Goal: Task Accomplishment & Management: Manage account settings

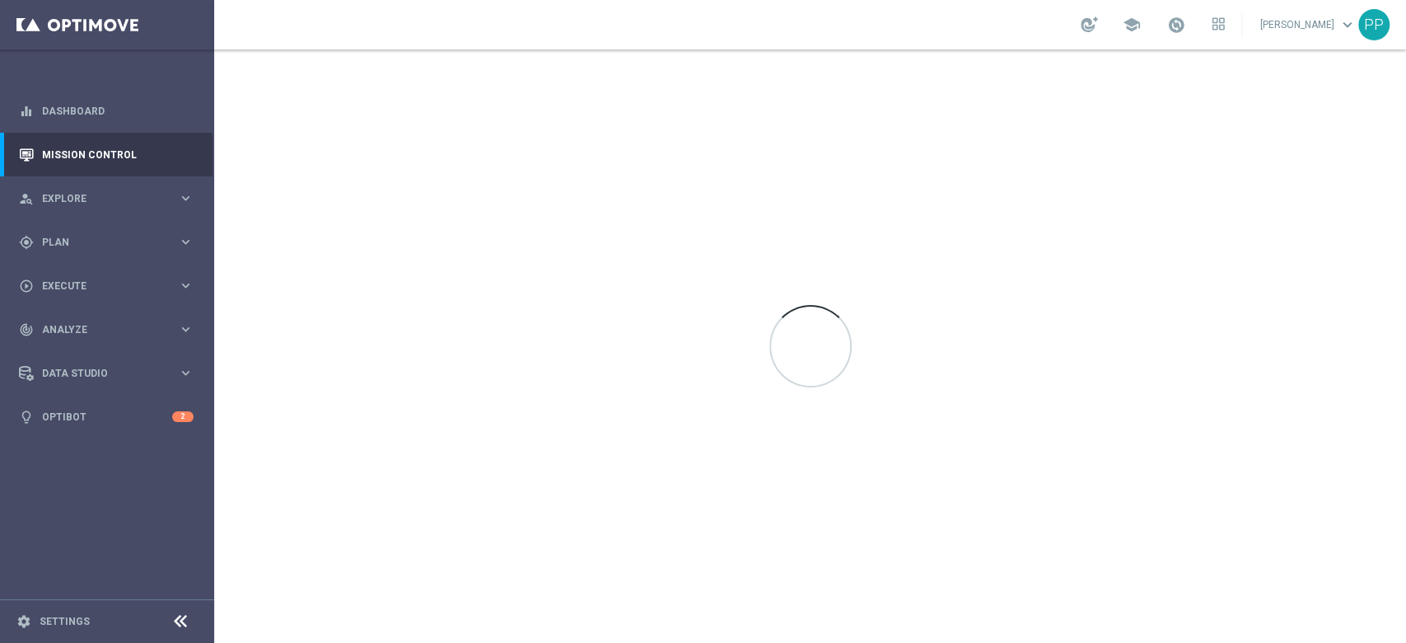
click at [111, 556] on sidenavbar "equalizer Dashboard Mission Control" at bounding box center [107, 321] width 214 height 643
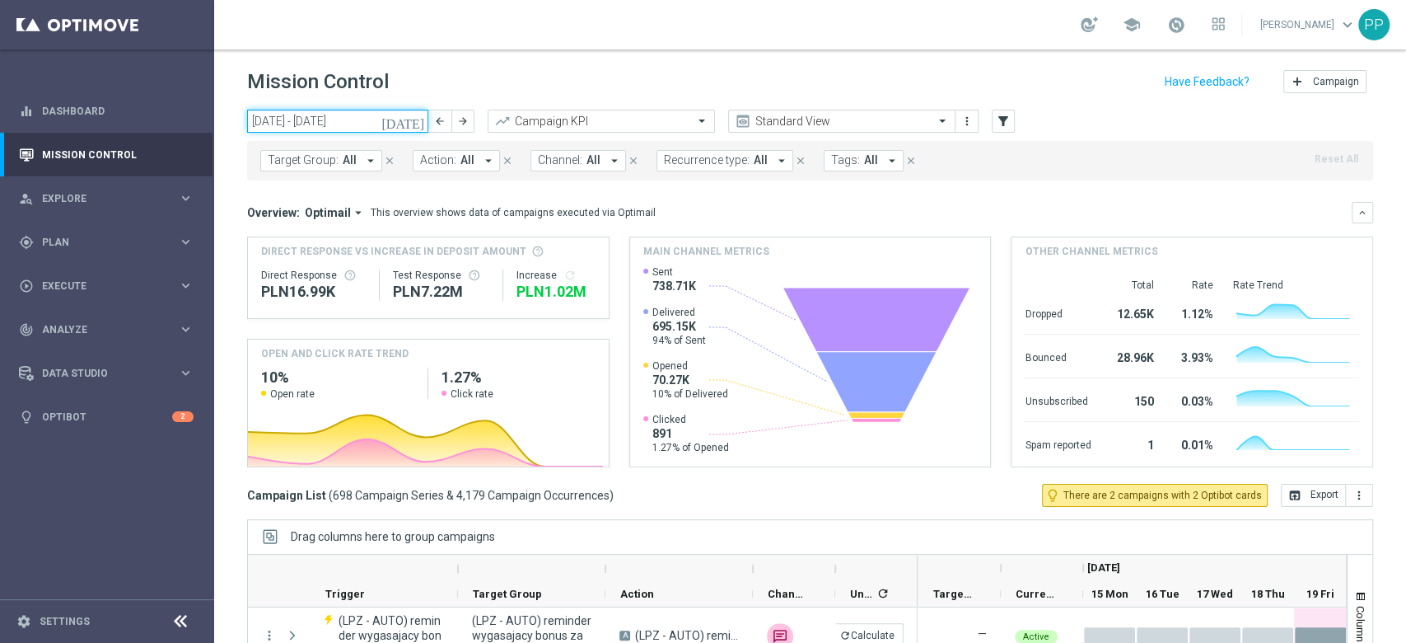
click at [293, 120] on input "[DATE] - [DATE]" at bounding box center [337, 121] width 181 height 23
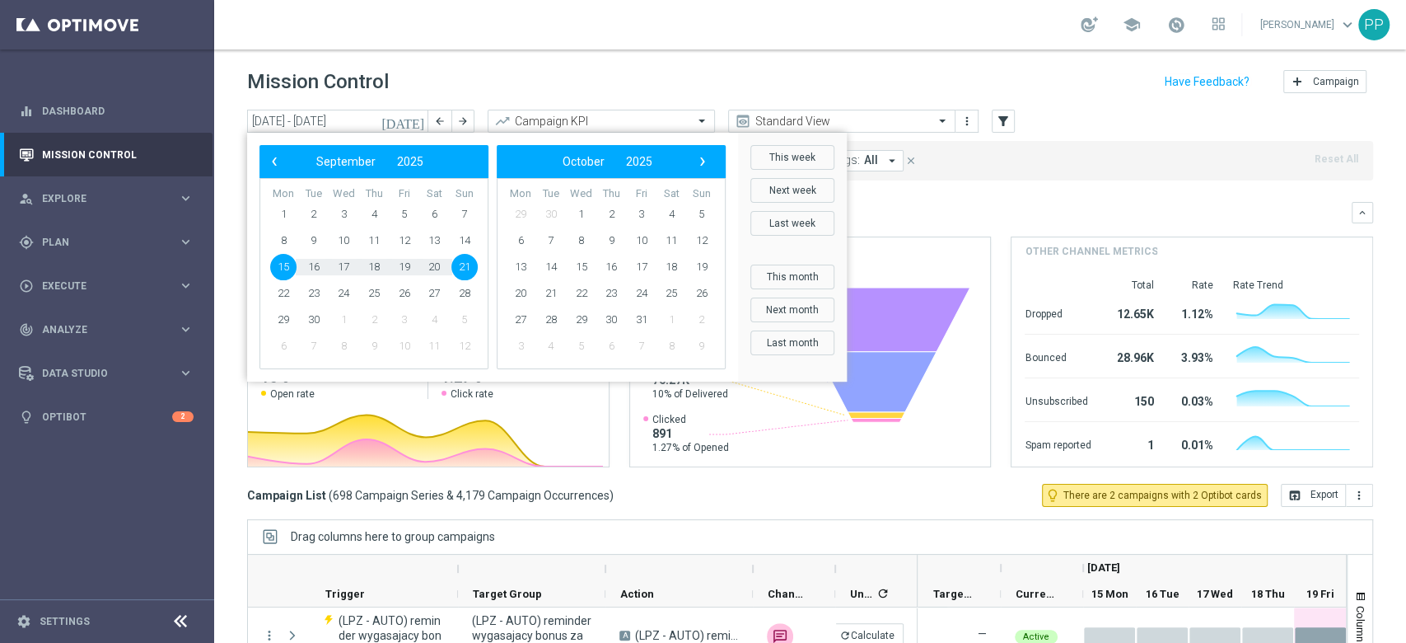
drag, startPoint x: 610, startPoint y: 69, endPoint x: 620, endPoint y: 82, distance: 17.0
click at [611, 69] on div "Mission Control add Campaign" at bounding box center [810, 82] width 1126 height 32
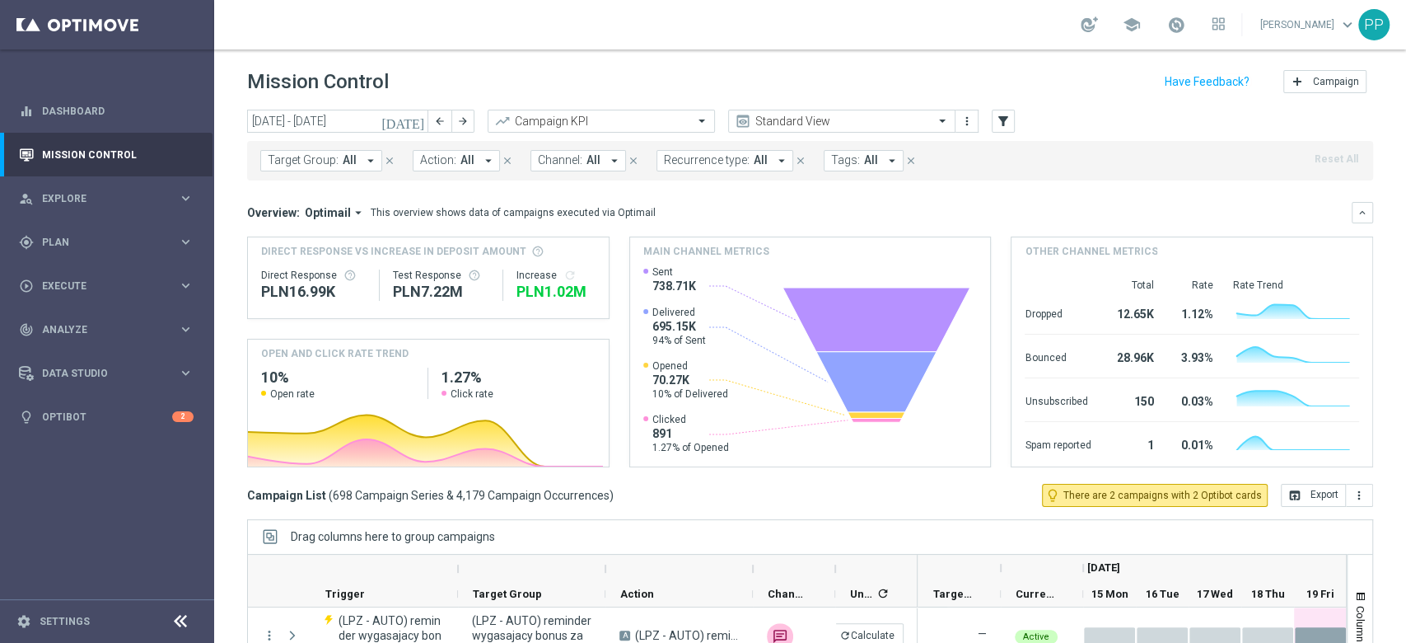
click at [694, 158] on span "Recurrence type:" at bounding box center [707, 160] width 86 height 14
click at [713, 255] on label "Non-Recurring" at bounding box center [712, 252] width 63 height 10
click at [720, 62] on header "Mission Control add Campaign" at bounding box center [810, 79] width 1192 height 60
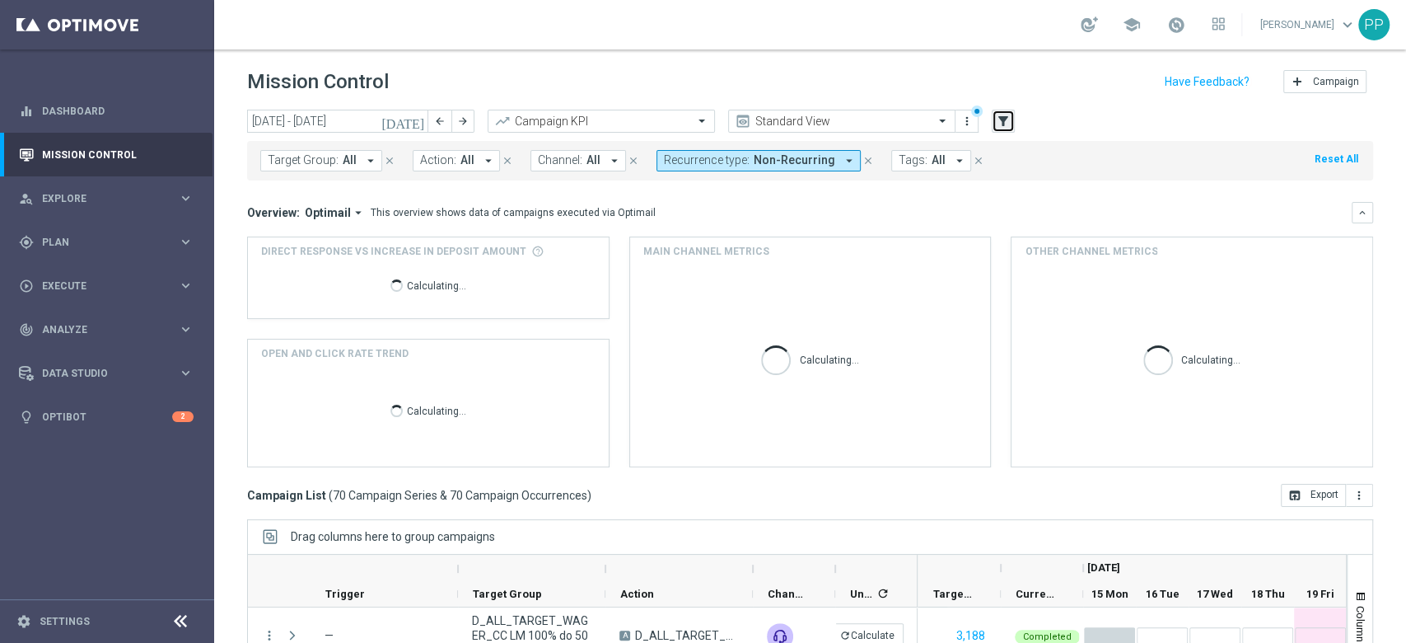
click at [999, 127] on icon "filter_alt" at bounding box center [1003, 121] width 15 height 15
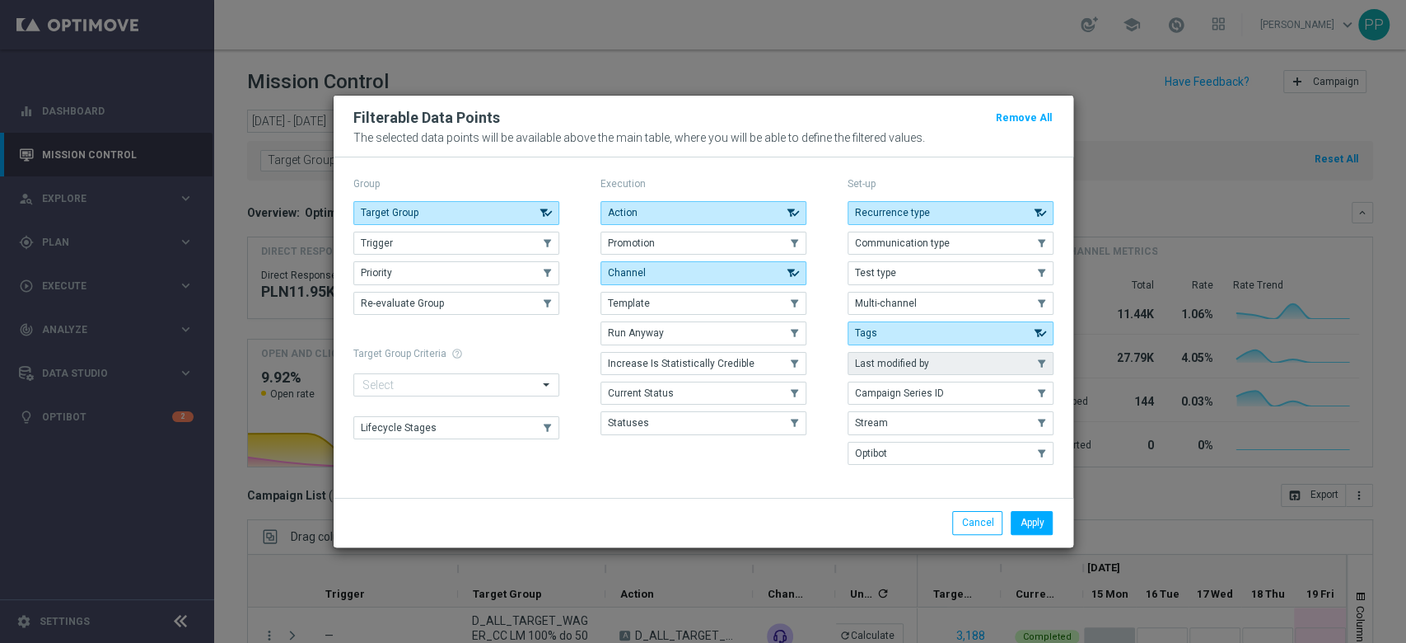
click at [974, 371] on button "Last modified by" at bounding box center [951, 363] width 206 height 23
click at [1036, 521] on button "Apply" at bounding box center [1032, 522] width 42 height 23
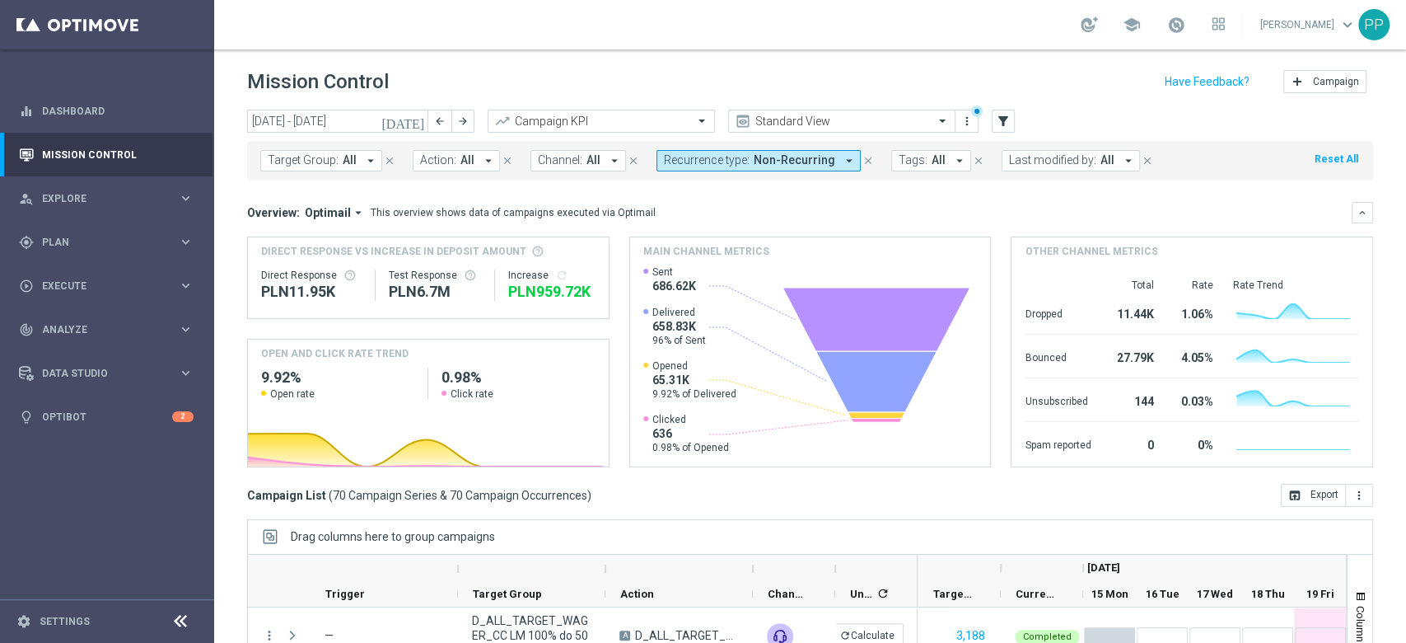
click at [1049, 171] on button "Last modified by: All arrow_drop_down" at bounding box center [1071, 160] width 138 height 21
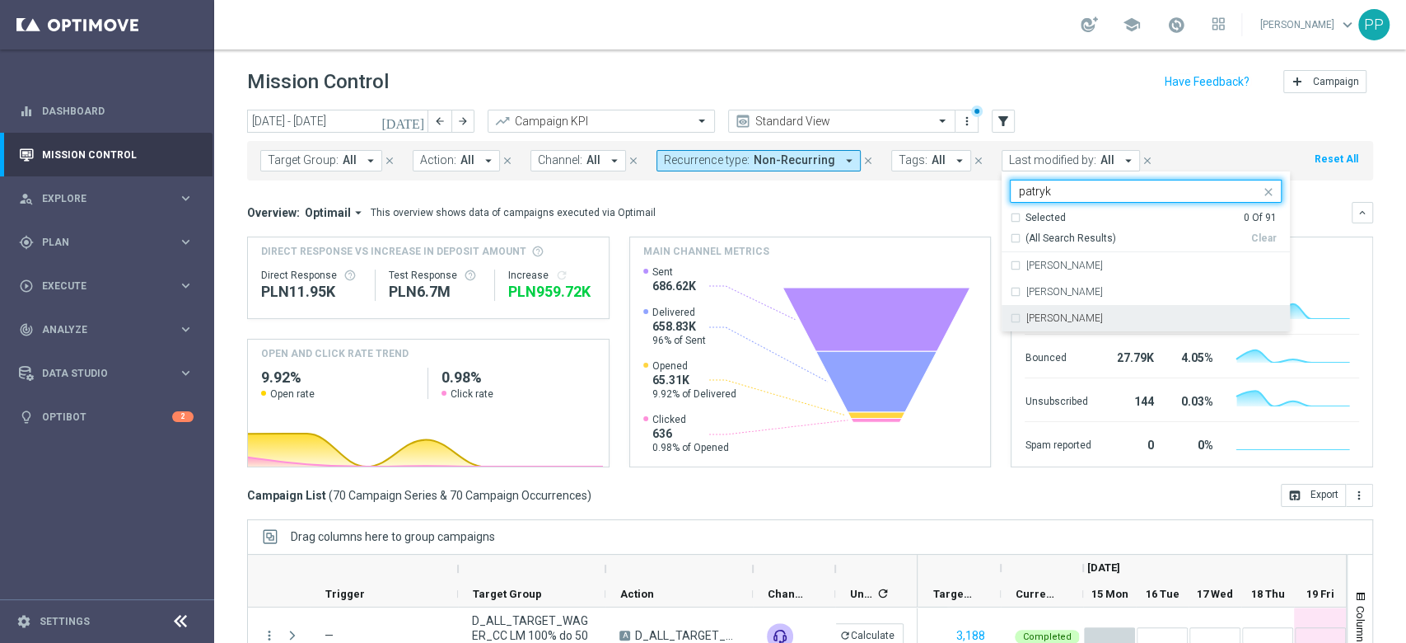
click at [1059, 311] on div "[PERSON_NAME]" at bounding box center [1146, 318] width 272 height 26
type input "patryk"
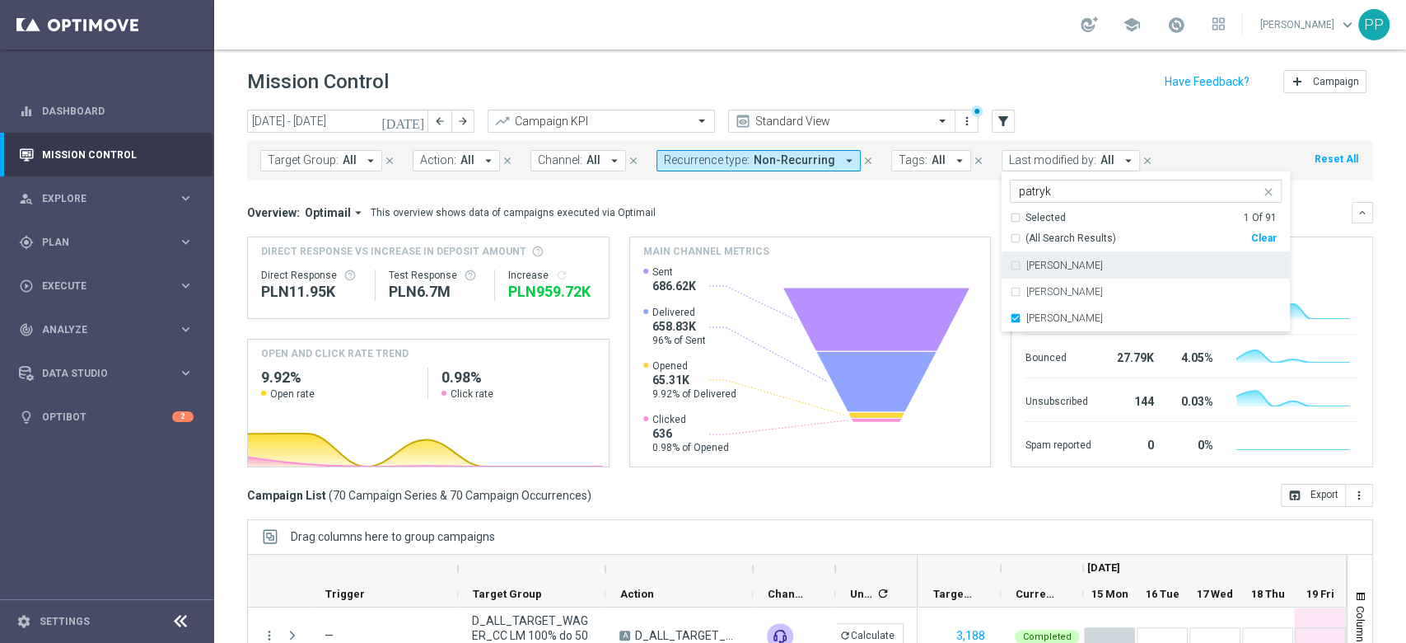
click at [928, 50] on header "Mission Control add Campaign" at bounding box center [810, 79] width 1192 height 60
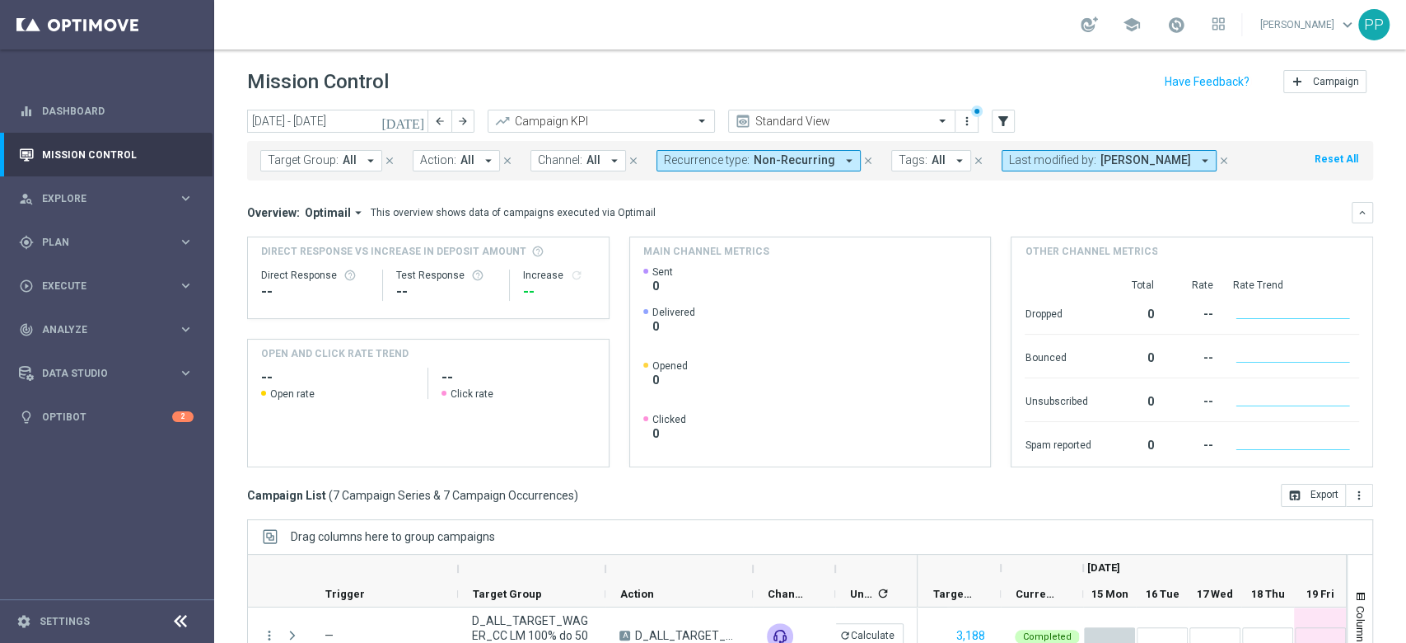
click at [216, 536] on div "[DATE] [DATE] - [DATE] arrow_back arrow_forward Campaign KPI trending_up Standa…" at bounding box center [810, 369] width 1192 height 518
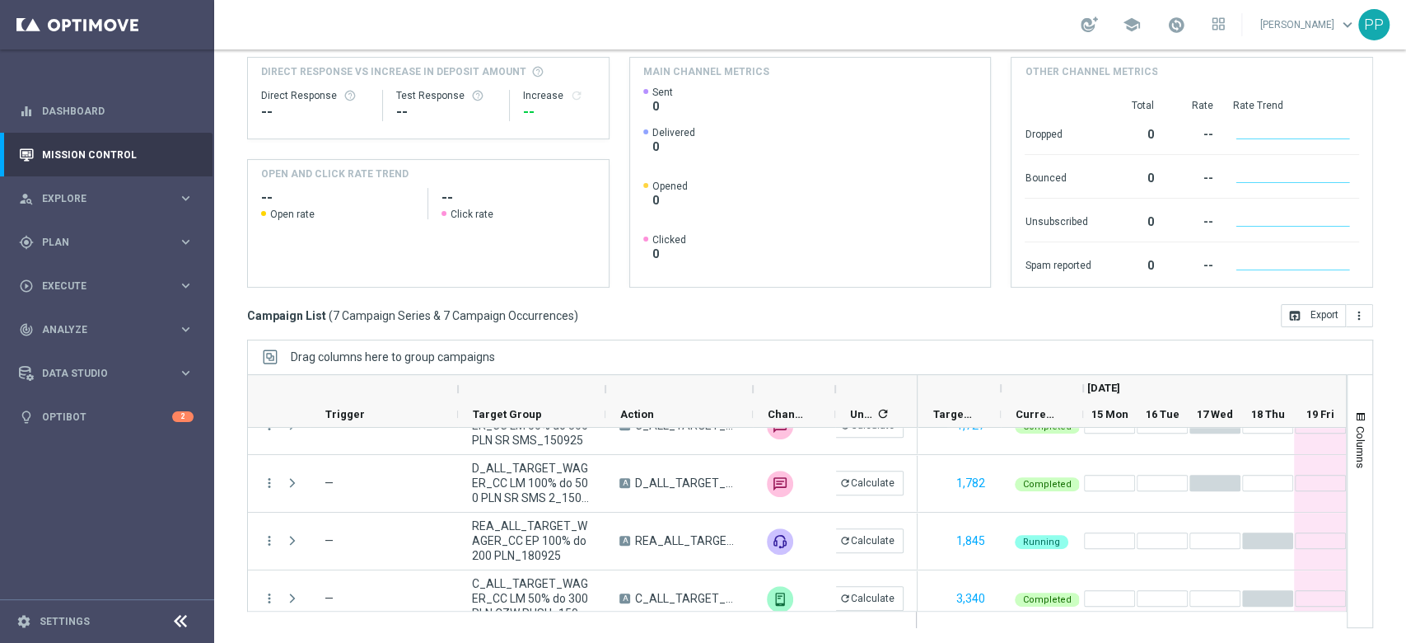
scroll to position [220, 0]
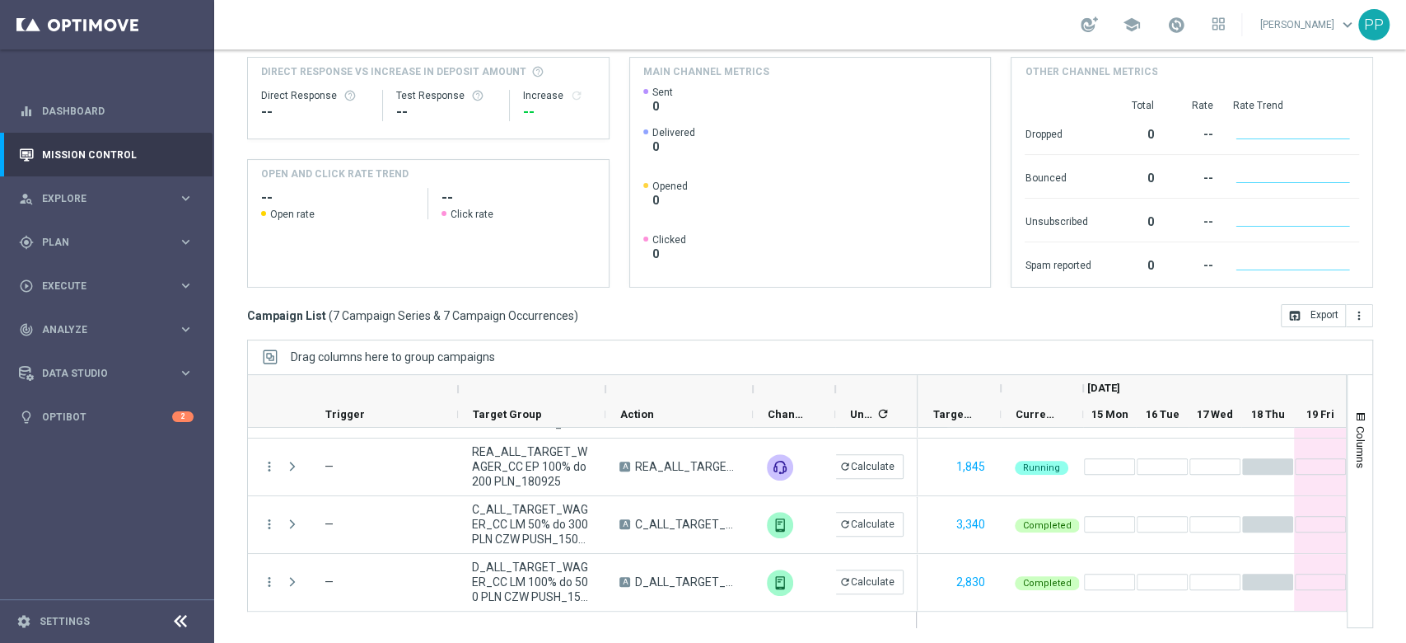
click at [224, 511] on div "Mission Control add Campaign [DATE] [DATE] - [DATE] arrow_back arrow_forward Ca…" at bounding box center [810, 345] width 1192 height 593
click at [82, 233] on div "gps_fixed Plan keyboard_arrow_right" at bounding box center [106, 242] width 213 height 44
click at [80, 271] on link "Target Groups" at bounding box center [107, 275] width 129 height 13
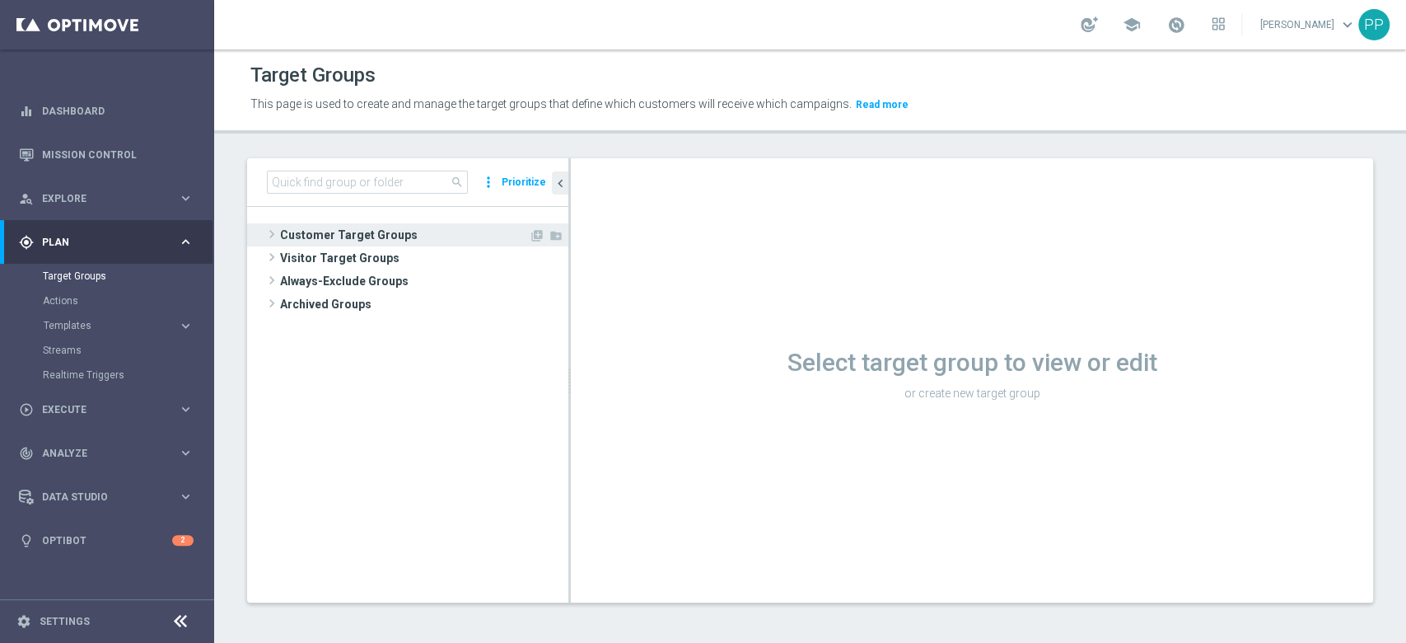
click at [389, 227] on span "Customer Target Groups" at bounding box center [404, 234] width 249 height 23
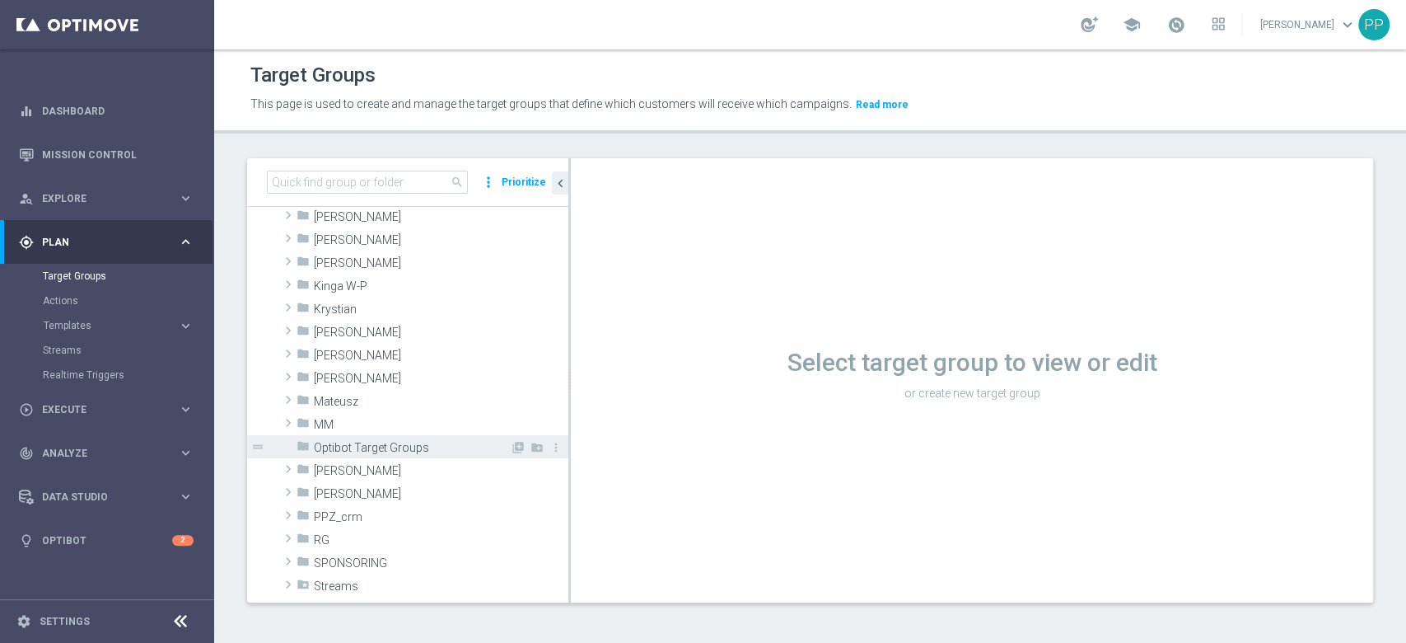
scroll to position [329, 0]
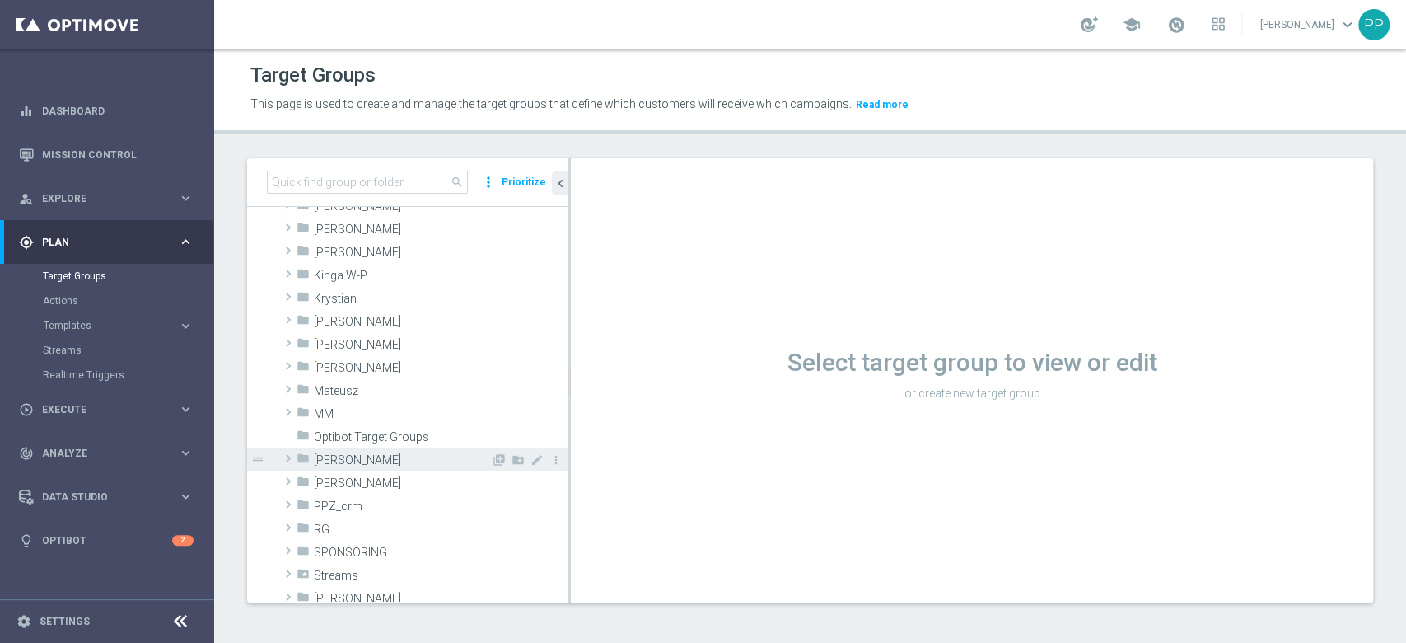
click at [356, 460] on span "[PERSON_NAME]" at bounding box center [402, 460] width 177 height 14
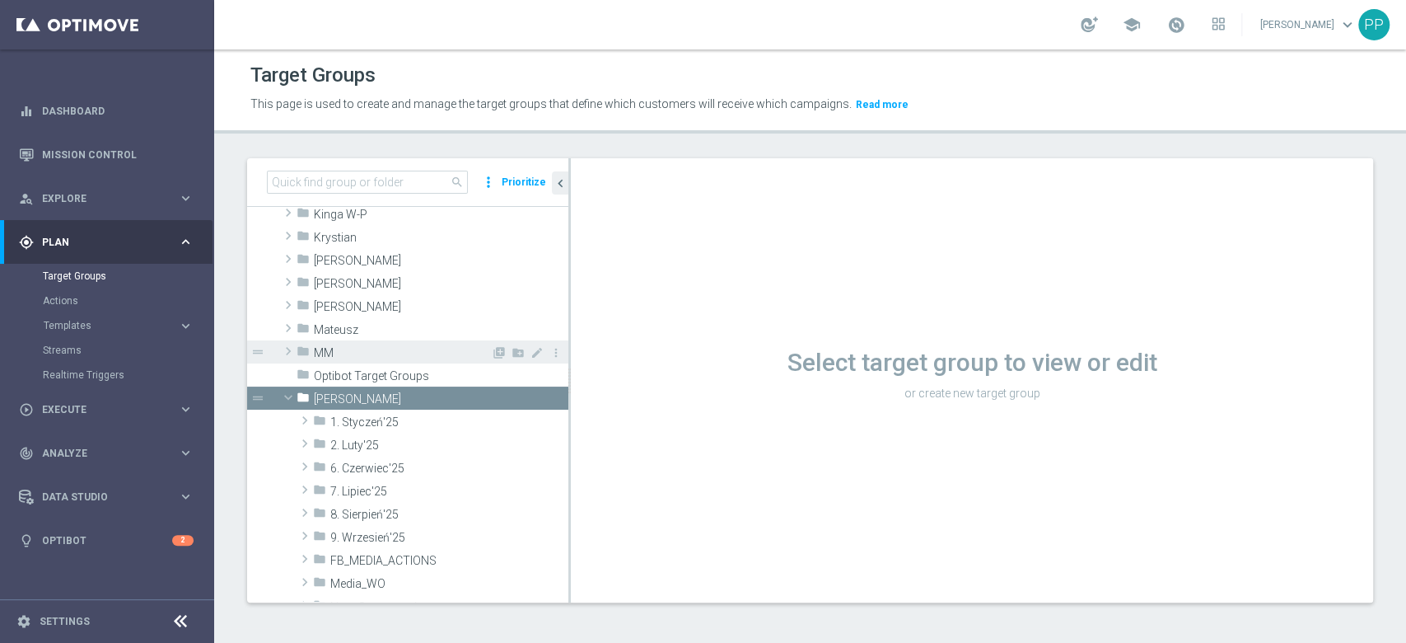
scroll to position [439, 0]
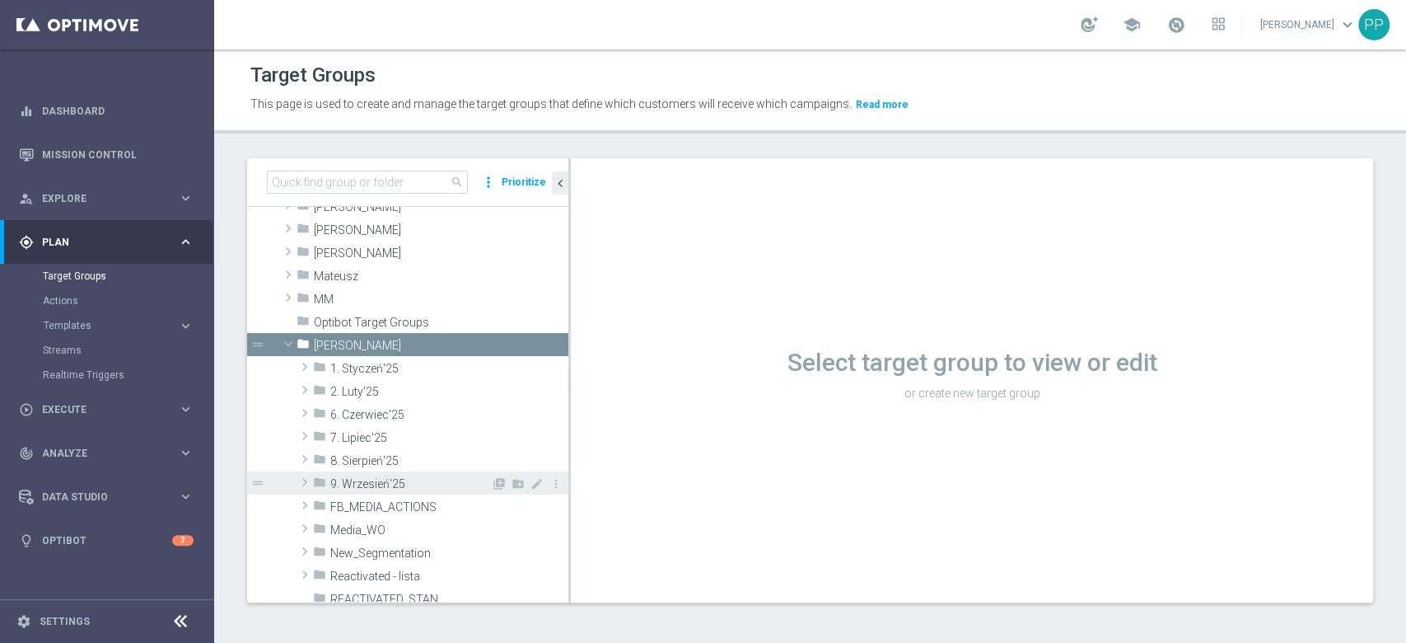
click at [388, 481] on span "9. Wrzesień'25" at bounding box center [410, 484] width 161 height 14
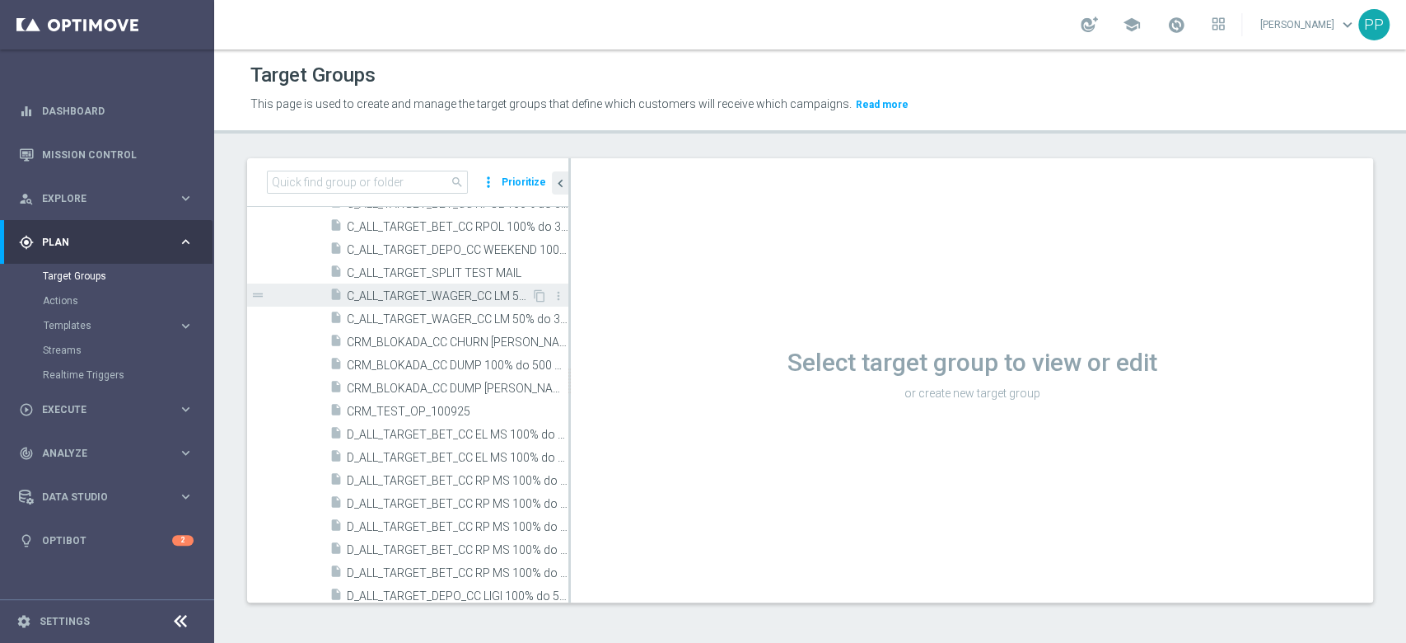
scroll to position [659, 0]
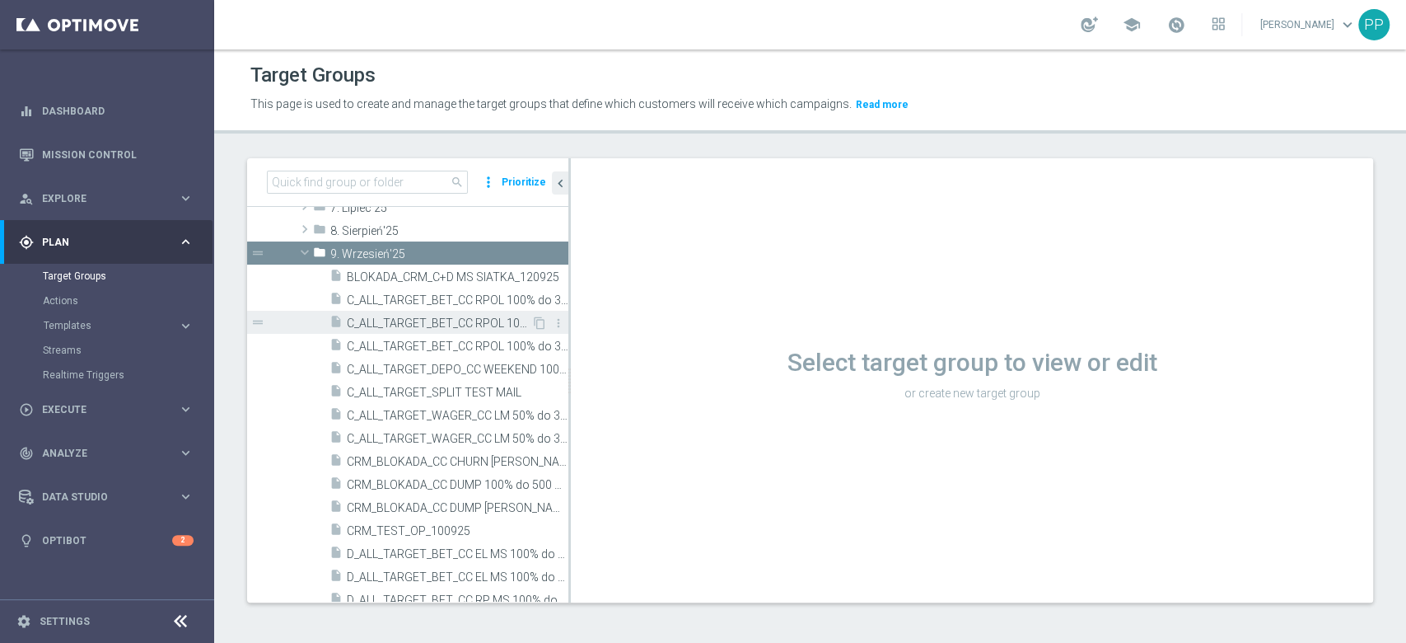
click at [451, 322] on span "C_ALL_TARGET_BET_CC RPOL 100% do 300 PLN SB PUSH_040925" at bounding box center [439, 323] width 185 height 14
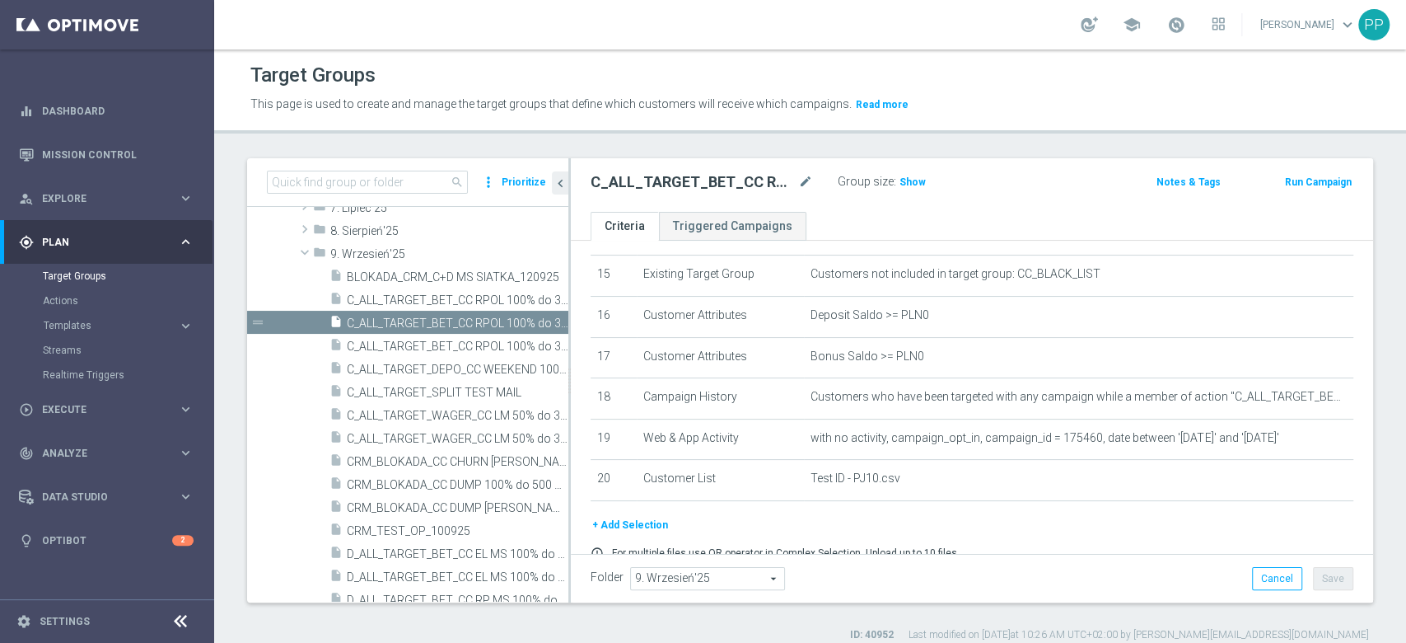
scroll to position [689, 0]
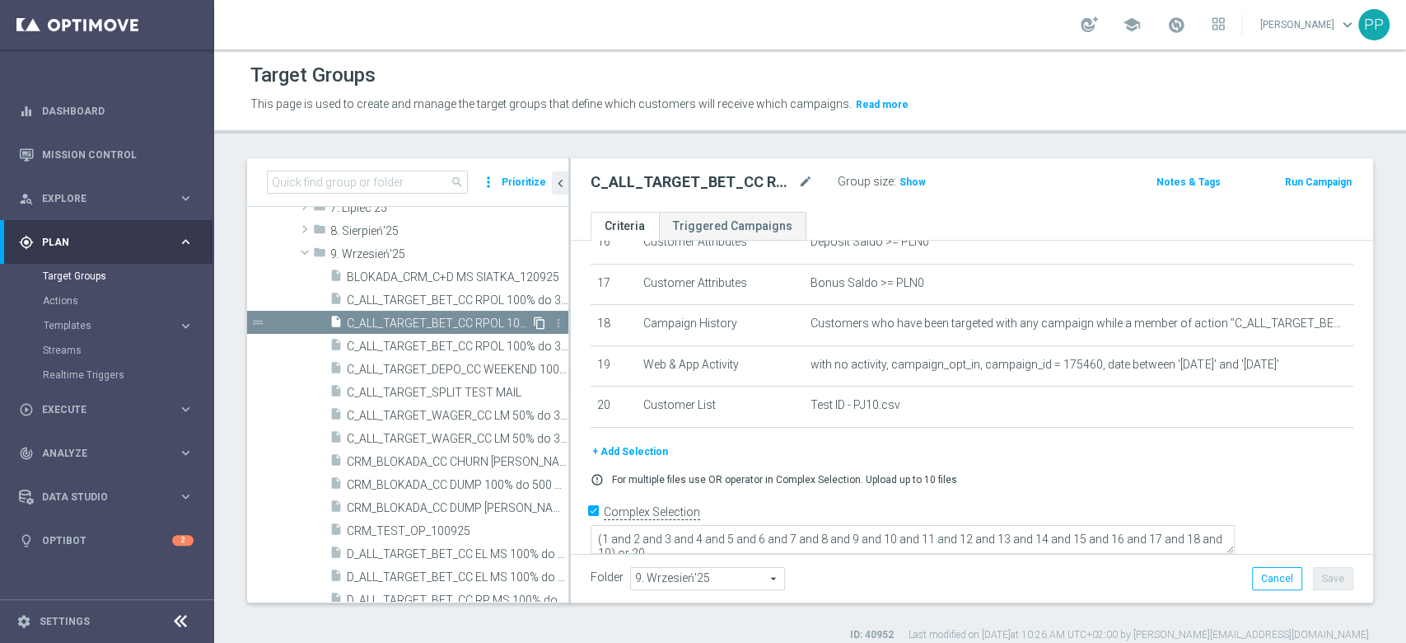
click at [533, 322] on icon "content_copy" at bounding box center [539, 322] width 13 height 13
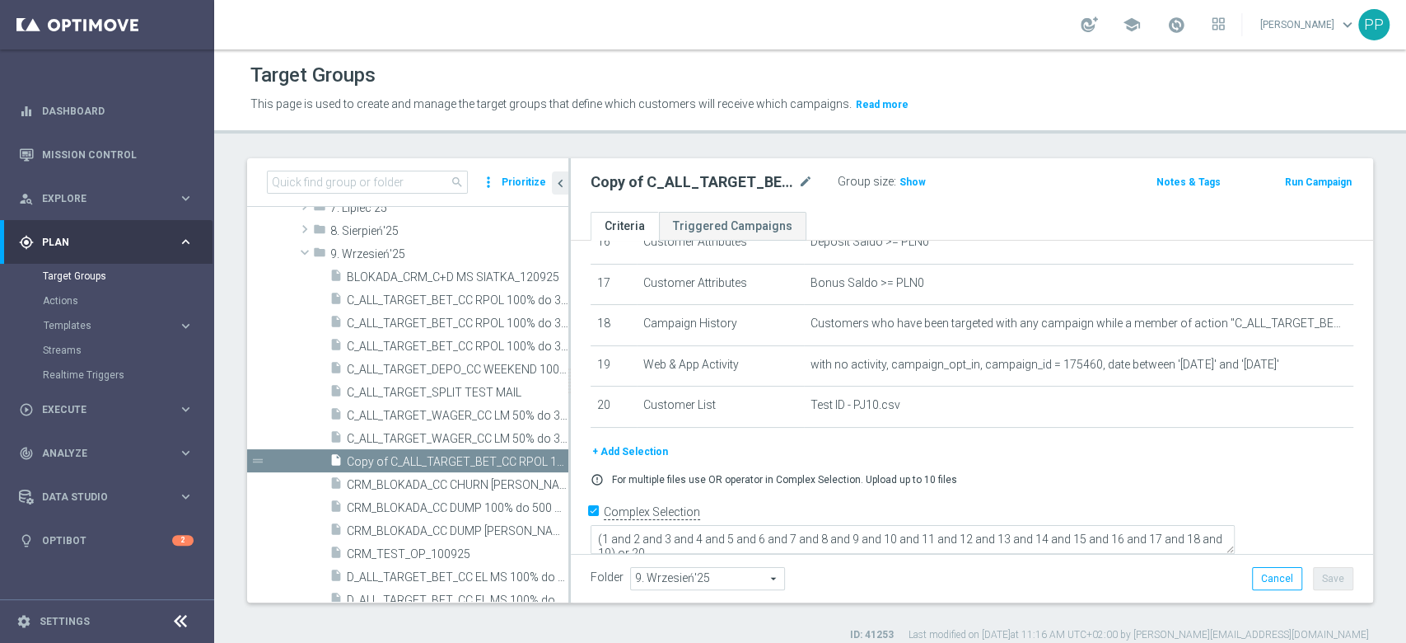
scroll to position [638, 0]
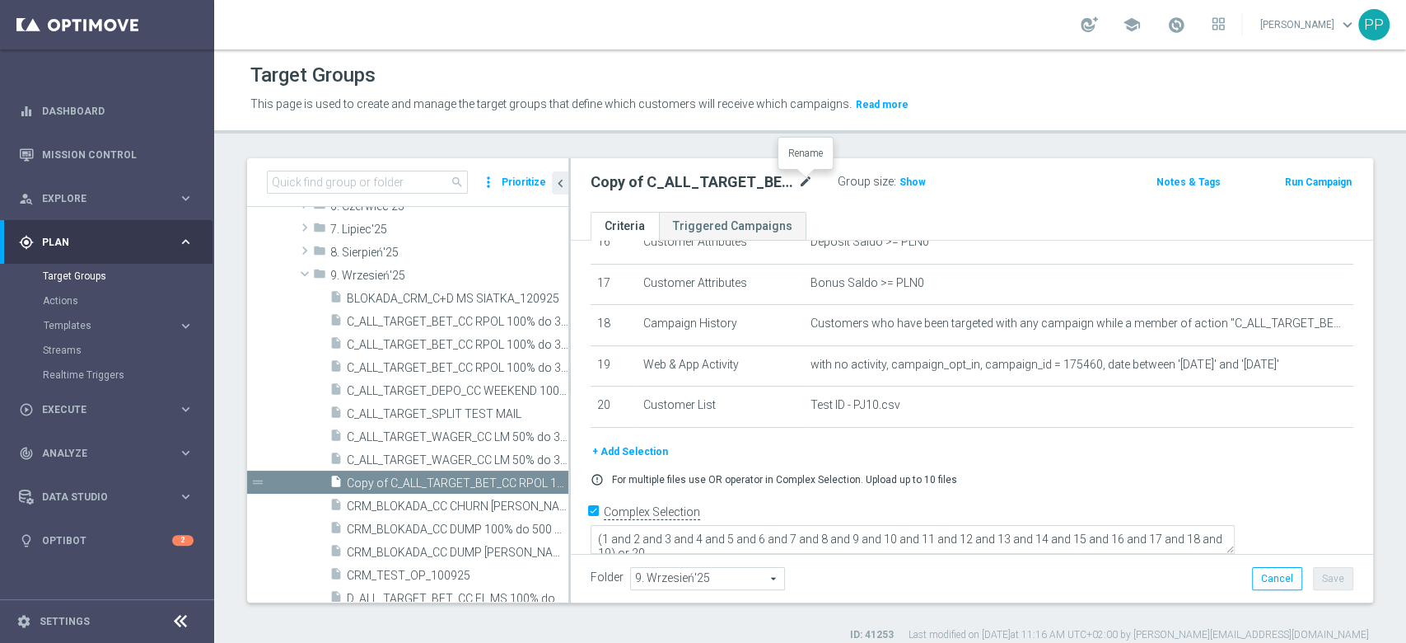
click at [803, 182] on icon "mode_edit" at bounding box center [805, 182] width 15 height 20
type input "REA_ALL_TARGET_WAGER_CC EP 100% do 200 PLN SB PUSH_180925"
click at [783, 148] on div "Target Groups This page is used to create and manage the target groups that def…" at bounding box center [810, 345] width 1192 height 593
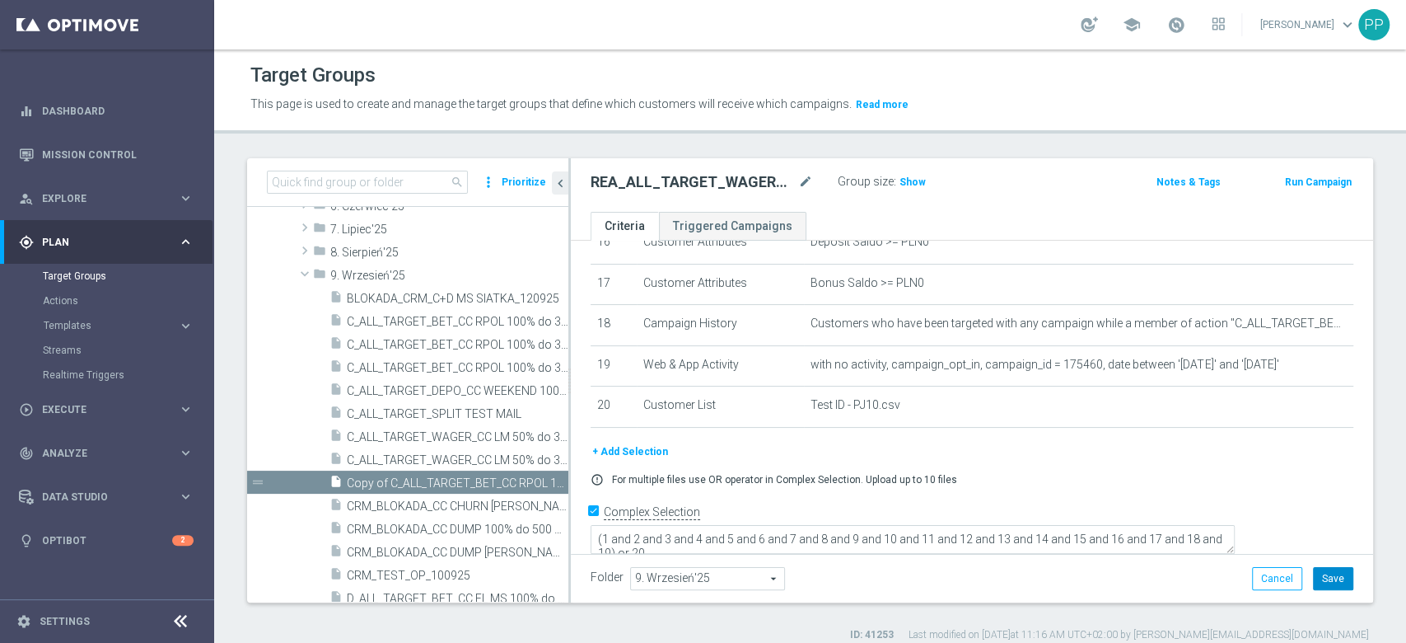
click at [1331, 577] on button "Save" at bounding box center [1333, 578] width 40 height 23
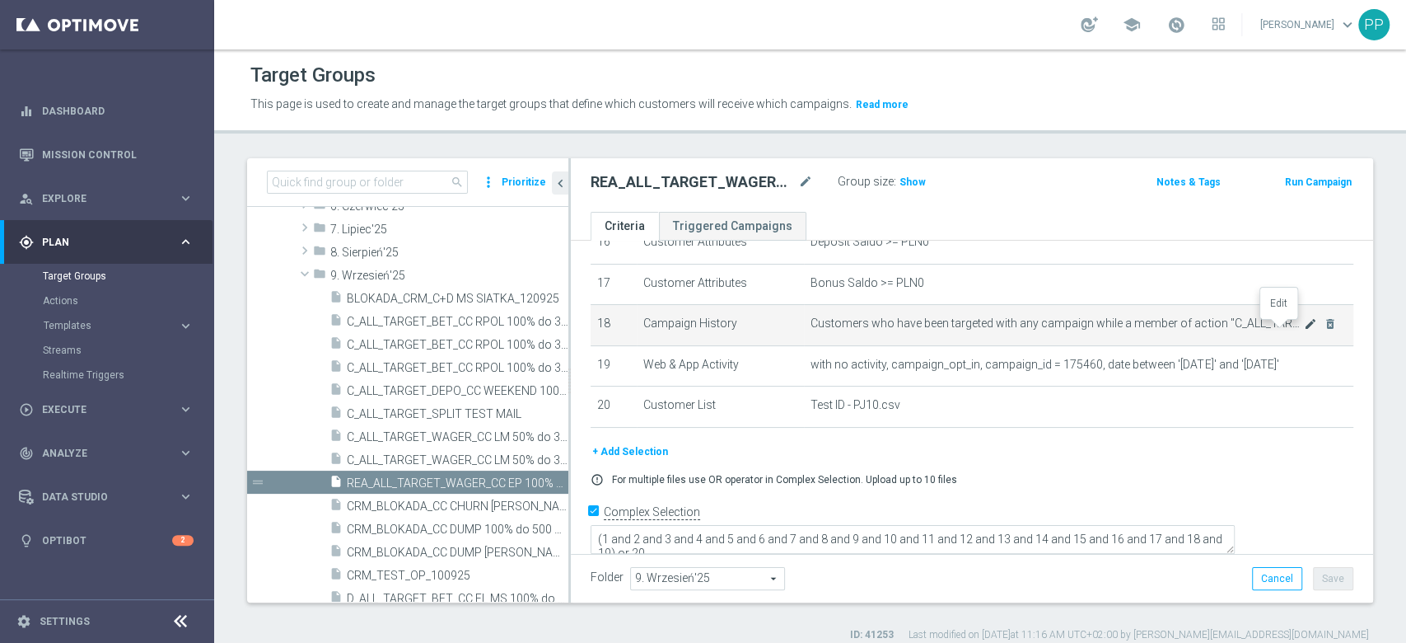
click at [1304, 329] on icon "mode_edit" at bounding box center [1310, 323] width 13 height 13
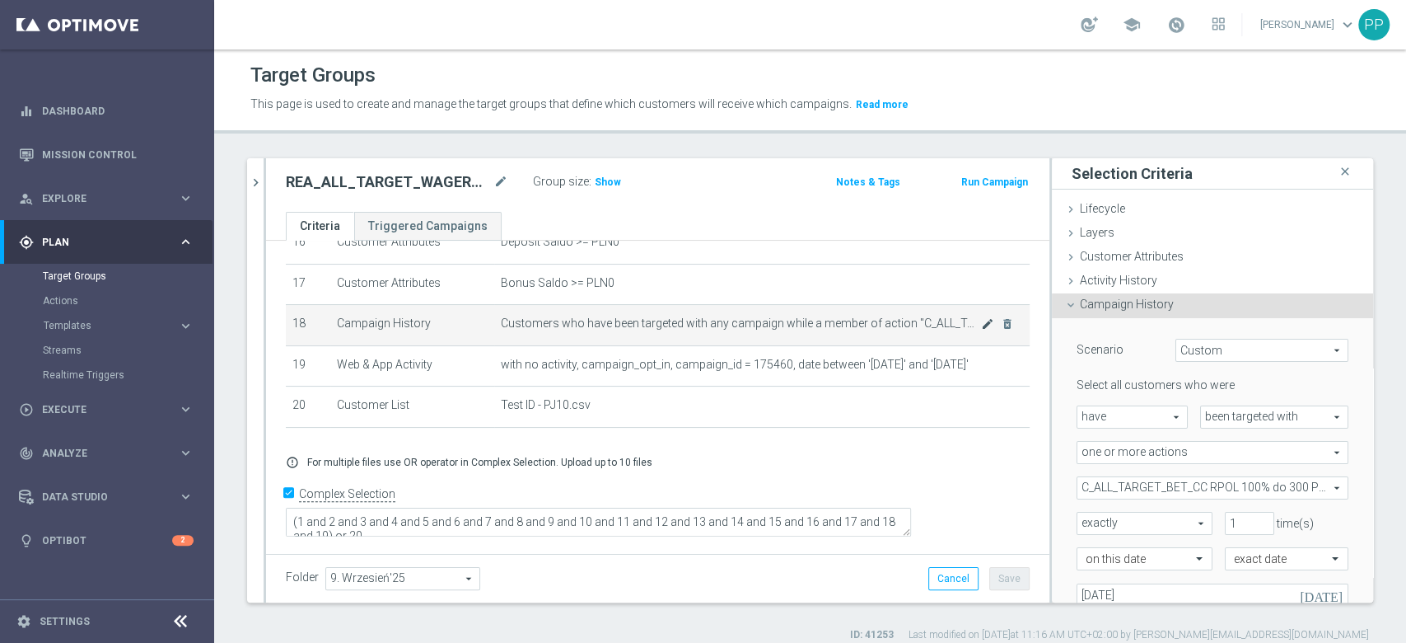
scroll to position [672, 0]
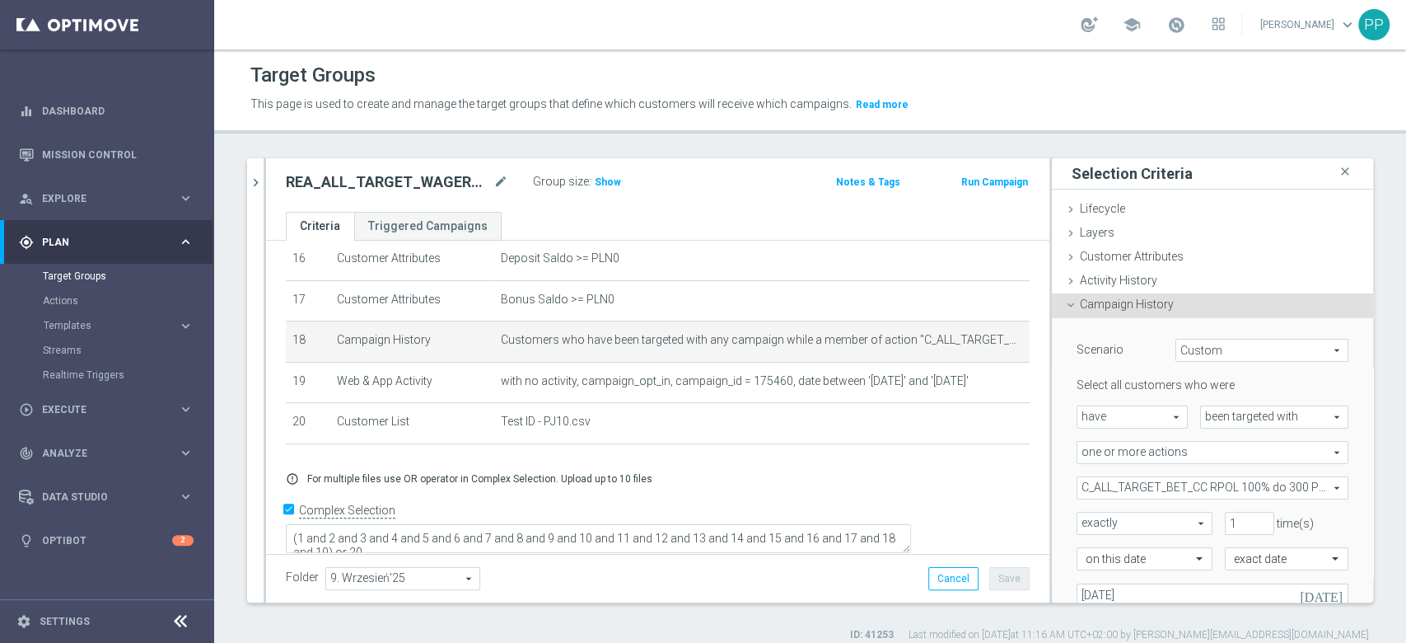
click at [1166, 493] on span "C_ALL_TARGET_BET_CC RPOL 100% do 300 PLN_040925" at bounding box center [1212, 487] width 270 height 21
drag, startPoint x: 1069, startPoint y: 514, endPoint x: 1074, endPoint y: 530, distance: 17.2
click at [1100, 515] on label "Show Selected" at bounding box center [1130, 522] width 61 height 15
click at [1083, 518] on input "Show Selected" at bounding box center [1088, 523] width 11 height 11
checkbox input "true"
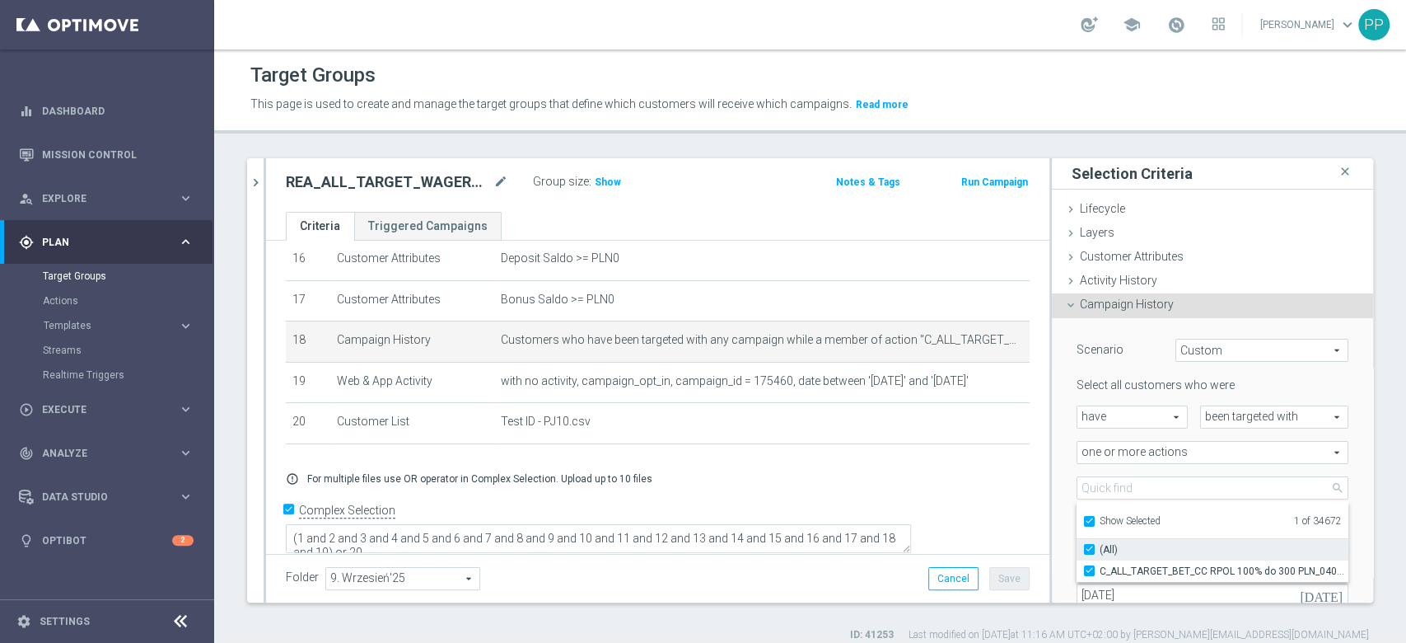
click at [1089, 547] on input "(All)" at bounding box center [1094, 549] width 11 height 11
checkbox input "false"
type input "Select Action"
checkbox input "false"
click at [1083, 520] on input "Show Selected" at bounding box center [1088, 523] width 11 height 11
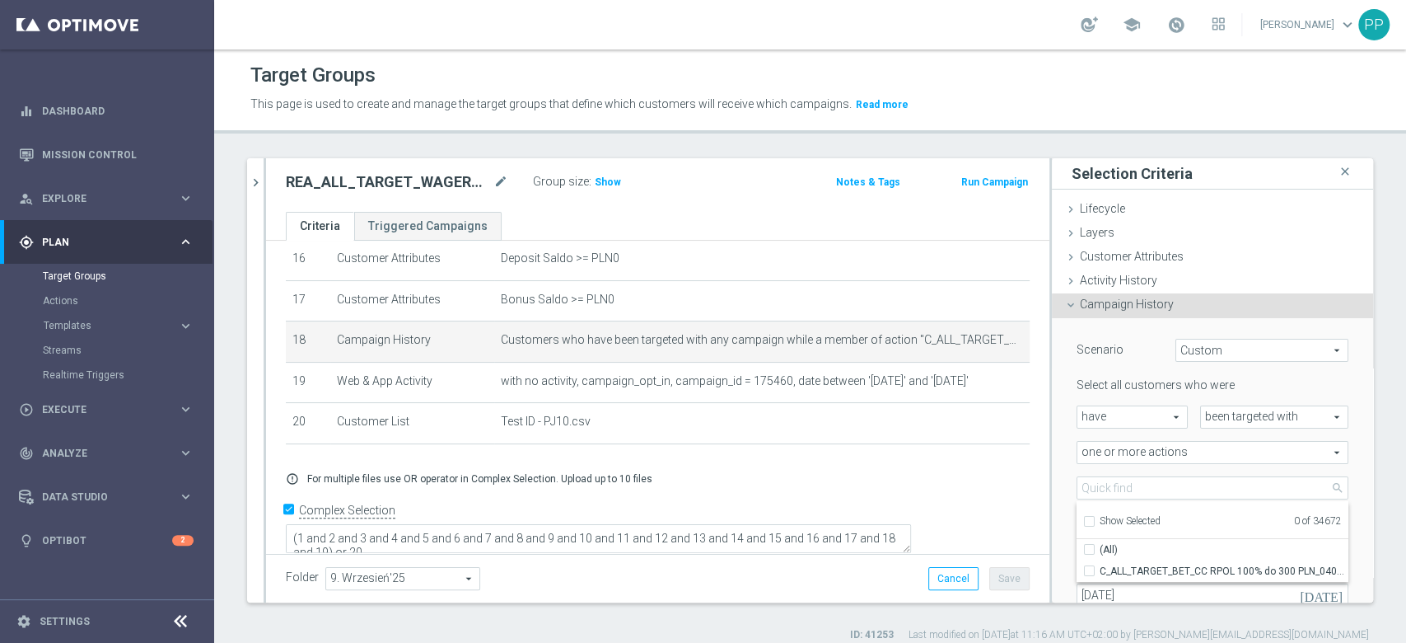
checkbox input "false"
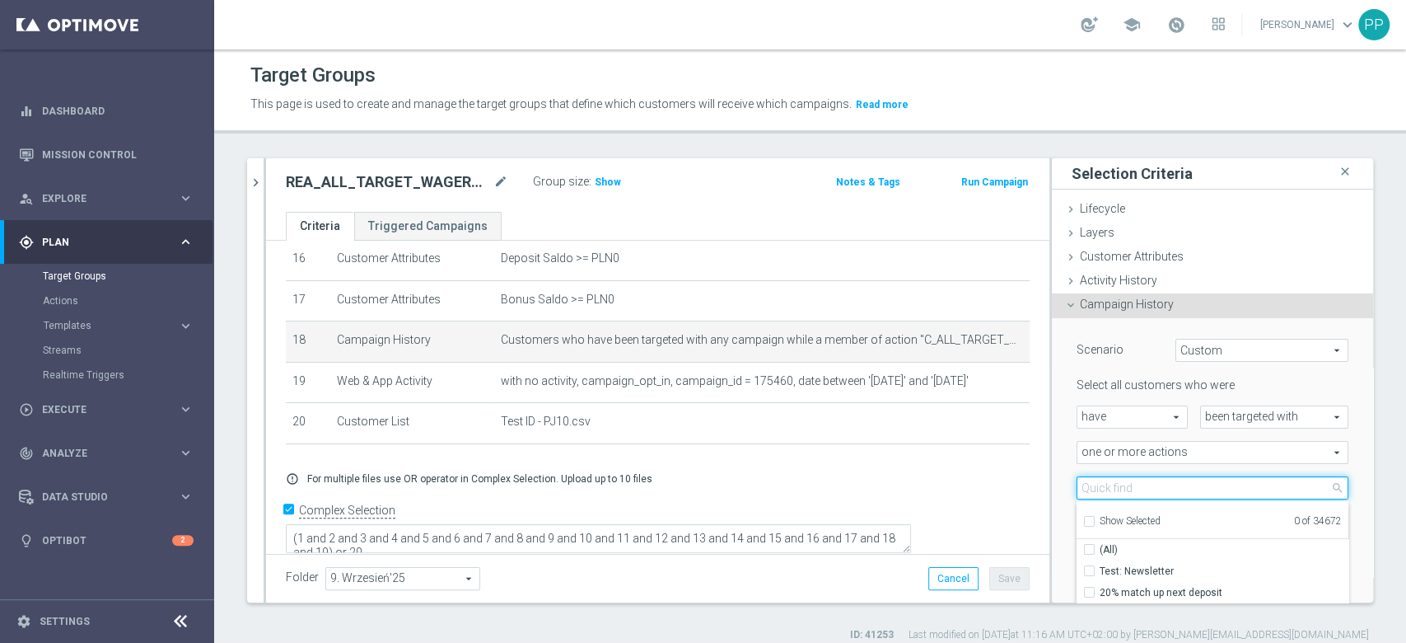
click at [1077, 489] on input "search" at bounding box center [1213, 487] width 272 height 23
paste input "REA_ALL_TARGET_WAGER_CC EP 100% do 200 PLN SB PUSH_180925"
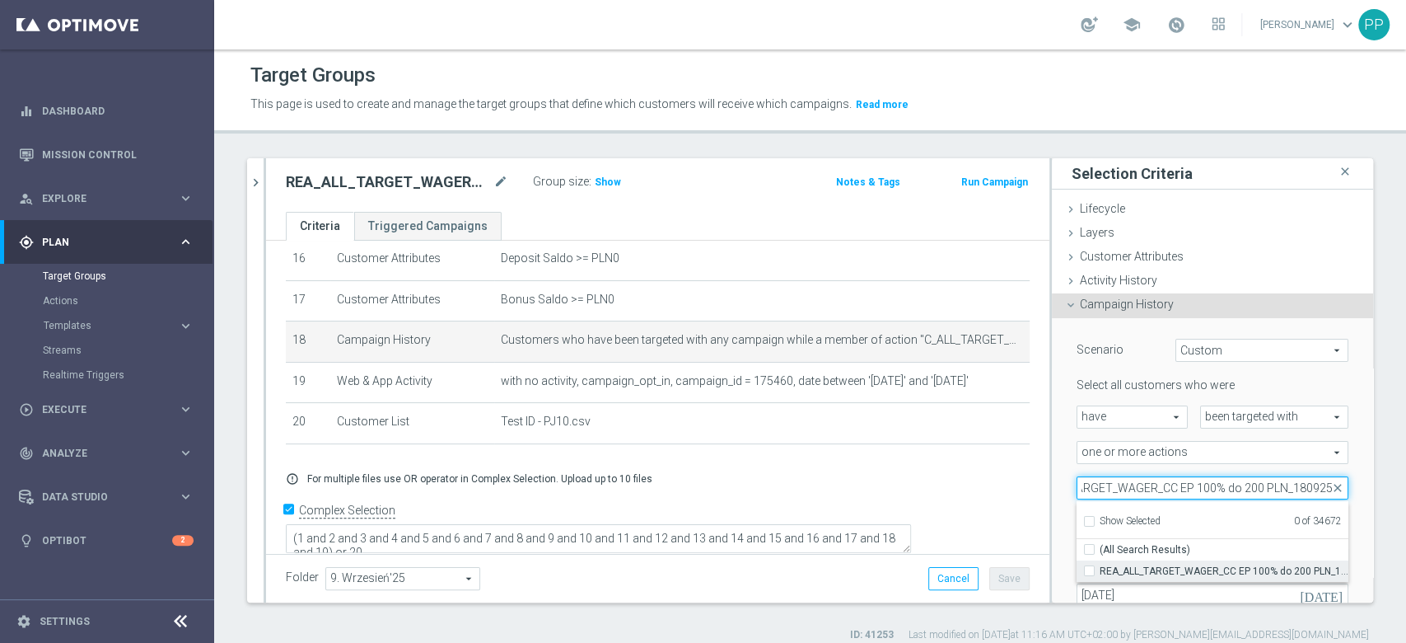
type input "REA_ALL_TARGET_WAGER_CC EP 100% do 200 PLN_180925"
click at [1100, 570] on label "REA_ALL_TARGET_WAGER_CC EP 100% do 200 PLN_180925" at bounding box center [1224, 570] width 249 height 21
click at [1089, 570] on input "REA_ALL_TARGET_WAGER_CC EP 100% do 200 PLN_180925" at bounding box center [1094, 570] width 11 height 11
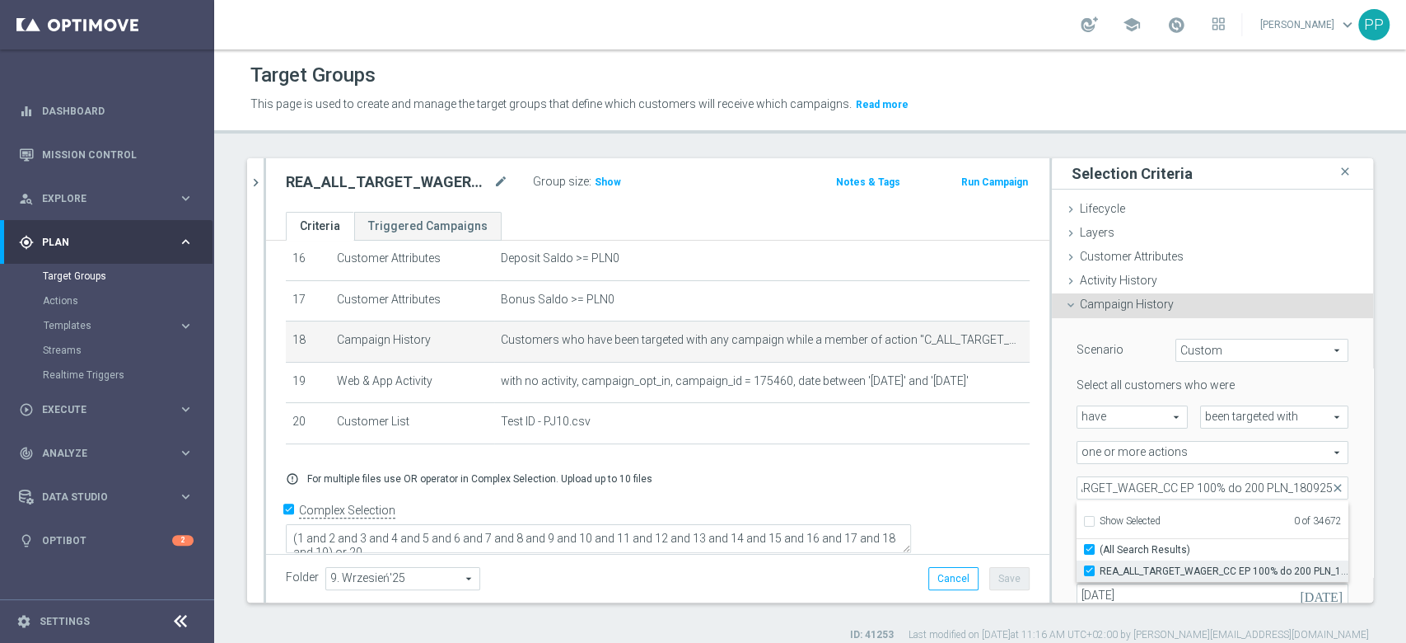
checkbox input "true"
type input "REA_ALL_TARGET_WAGER_CC EP 100% do 200 PLN_180925"
checkbox input "true"
click at [1064, 493] on div "REA_ALL_TARGET_WAGER_CC EP 100% do 200 PLN_180925 REA_ALL_TARGET_WAGER_CC EP 10…" at bounding box center [1212, 487] width 297 height 23
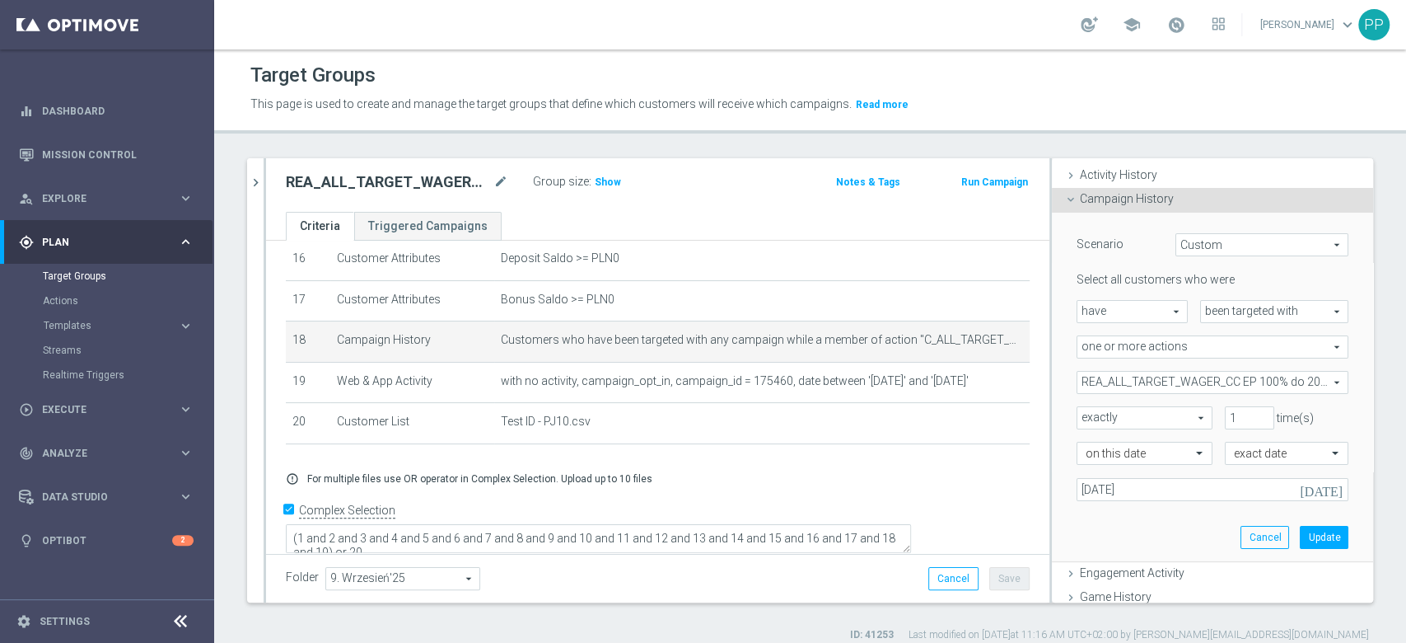
scroll to position [219, 0]
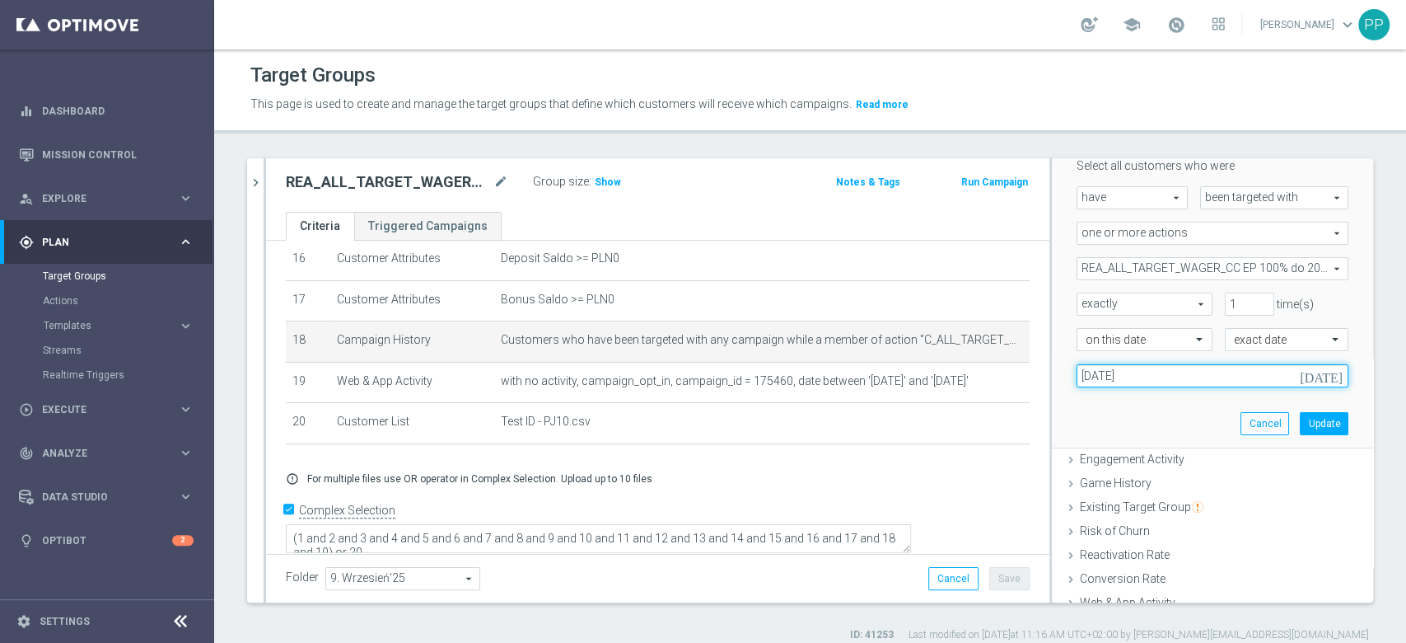
click at [1108, 369] on input "[DATE]" at bounding box center [1213, 375] width 272 height 23
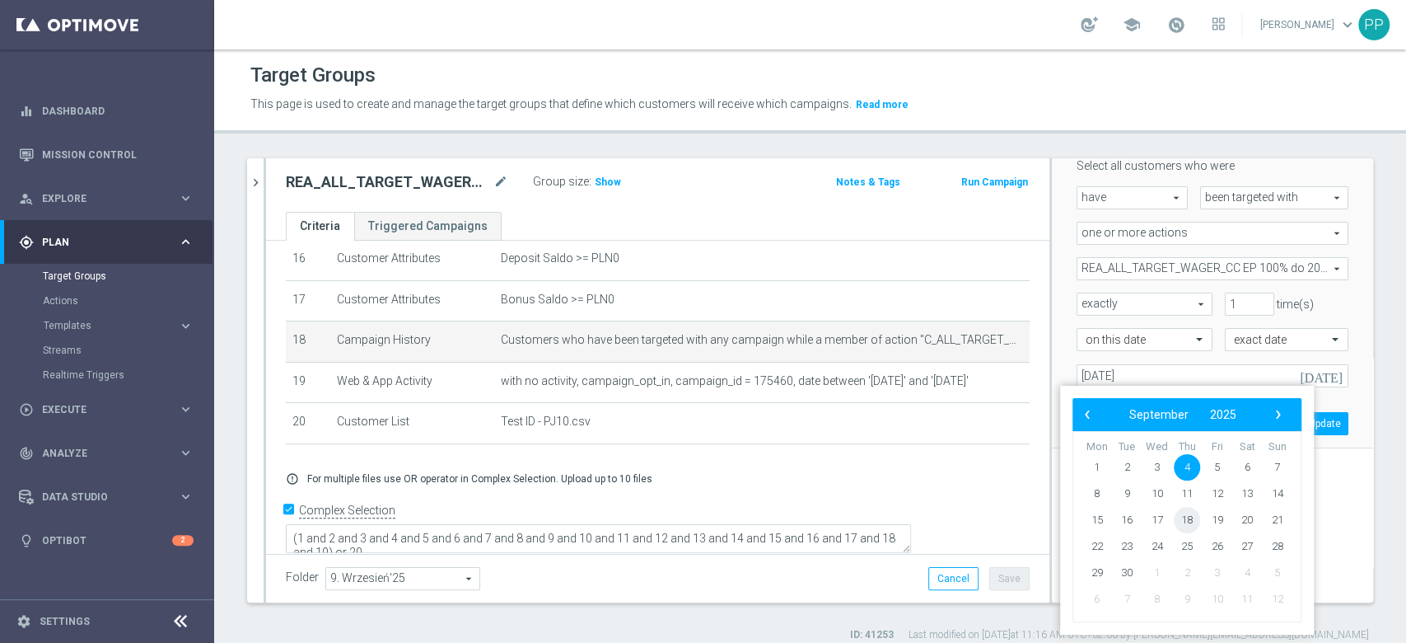
click at [1192, 524] on span "18" at bounding box center [1187, 520] width 26 height 26
type input "[DATE]"
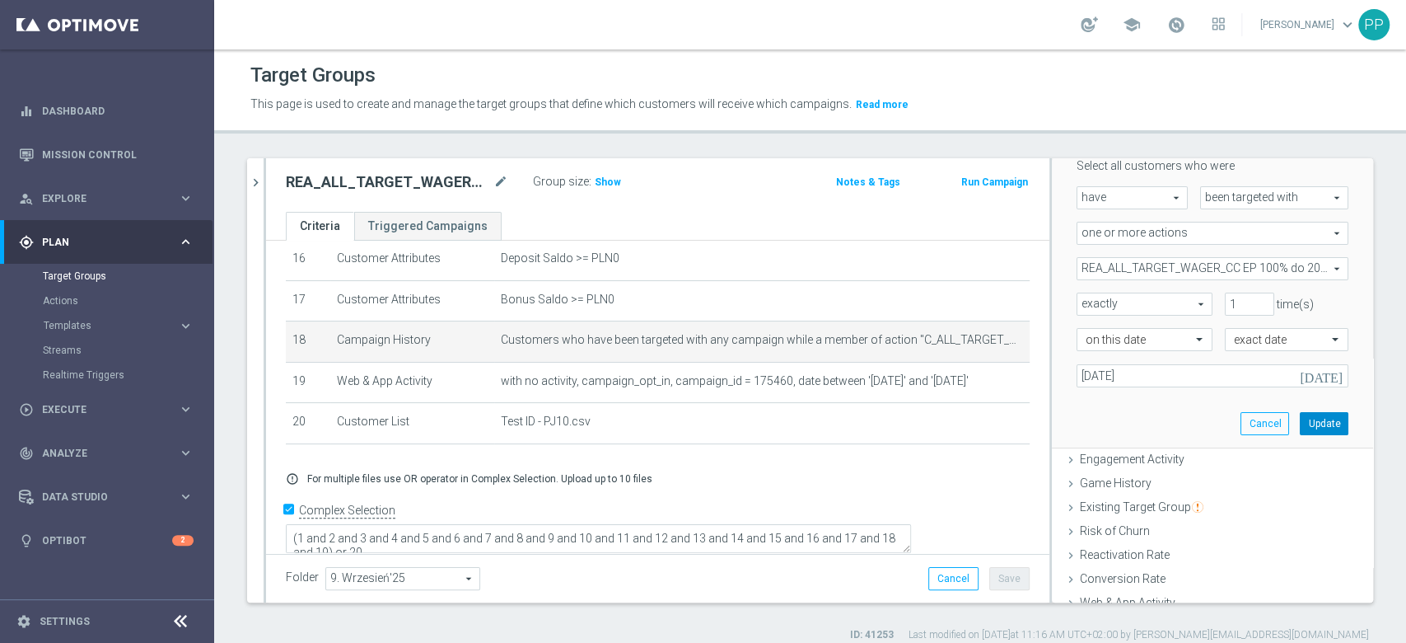
click at [1300, 418] on button "Update" at bounding box center [1324, 423] width 49 height 23
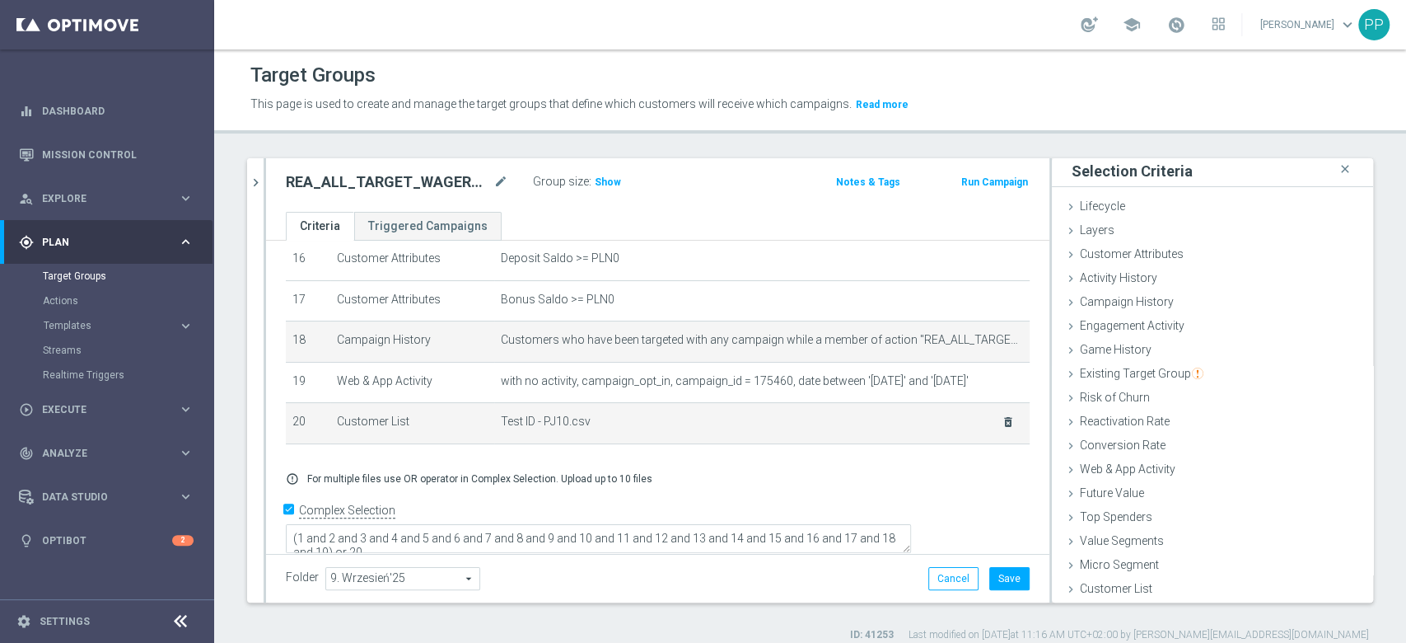
scroll to position [2, 0]
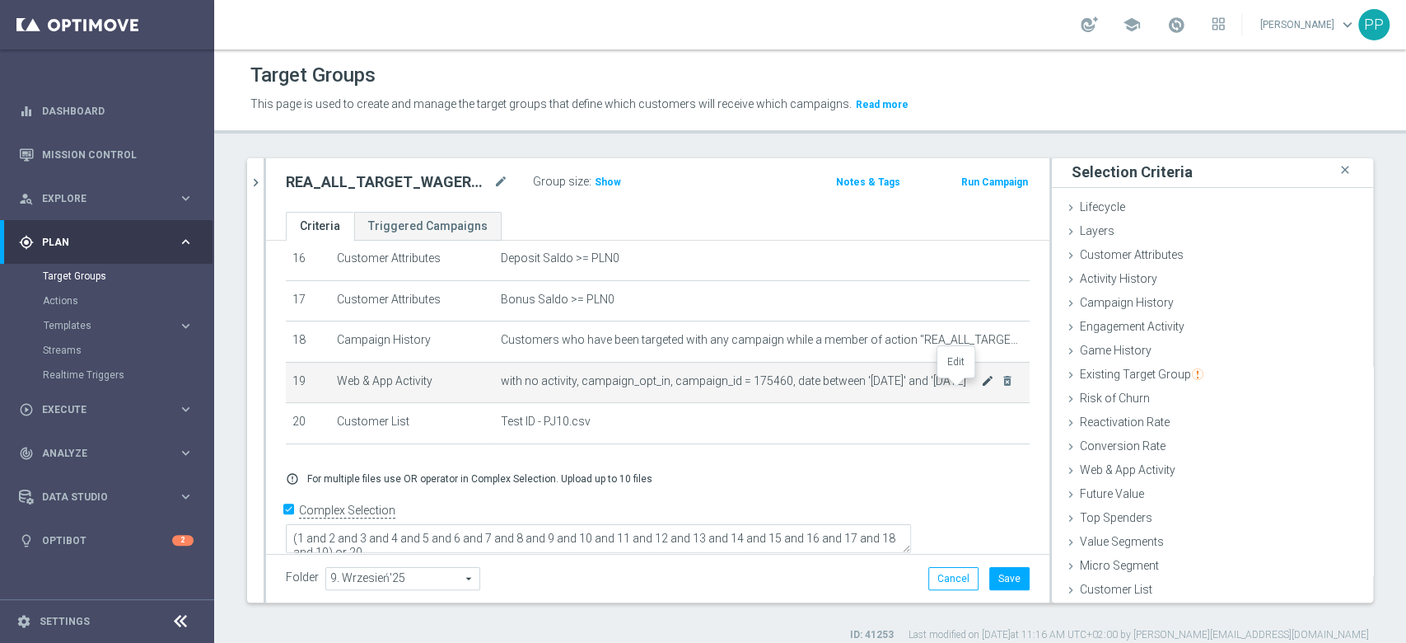
click at [981, 387] on icon "mode_edit" at bounding box center [987, 380] width 13 height 13
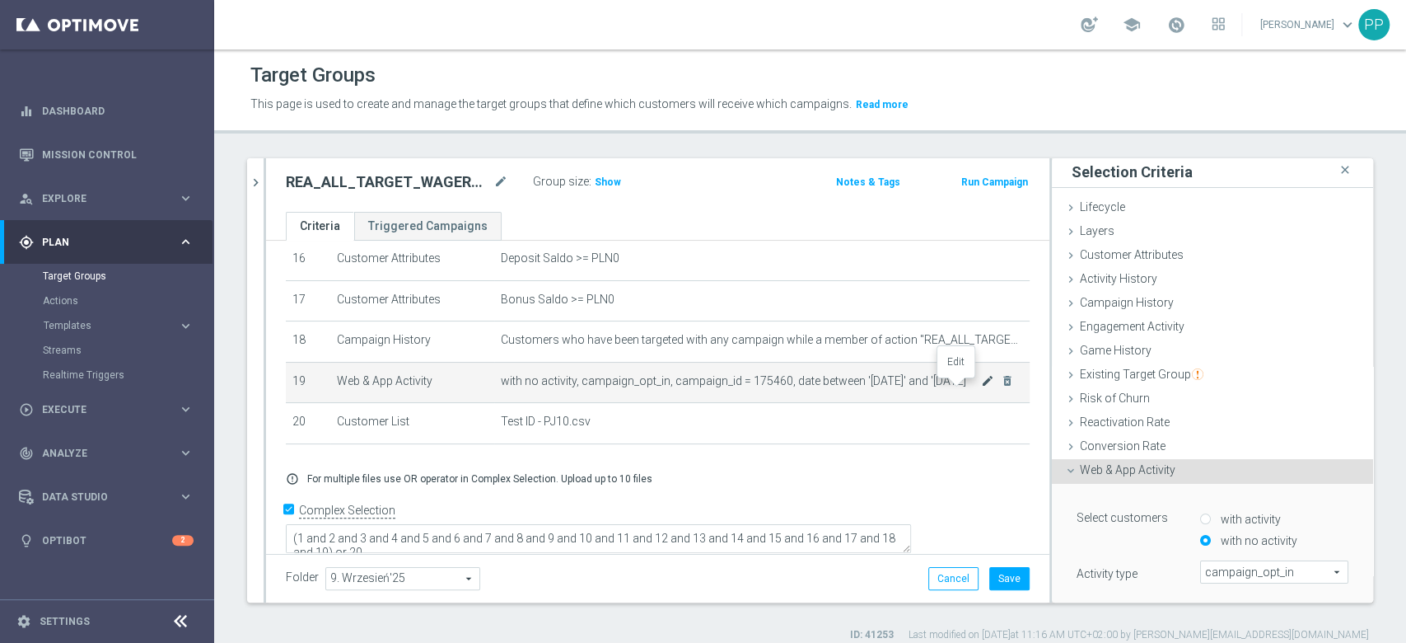
scroll to position [151, 0]
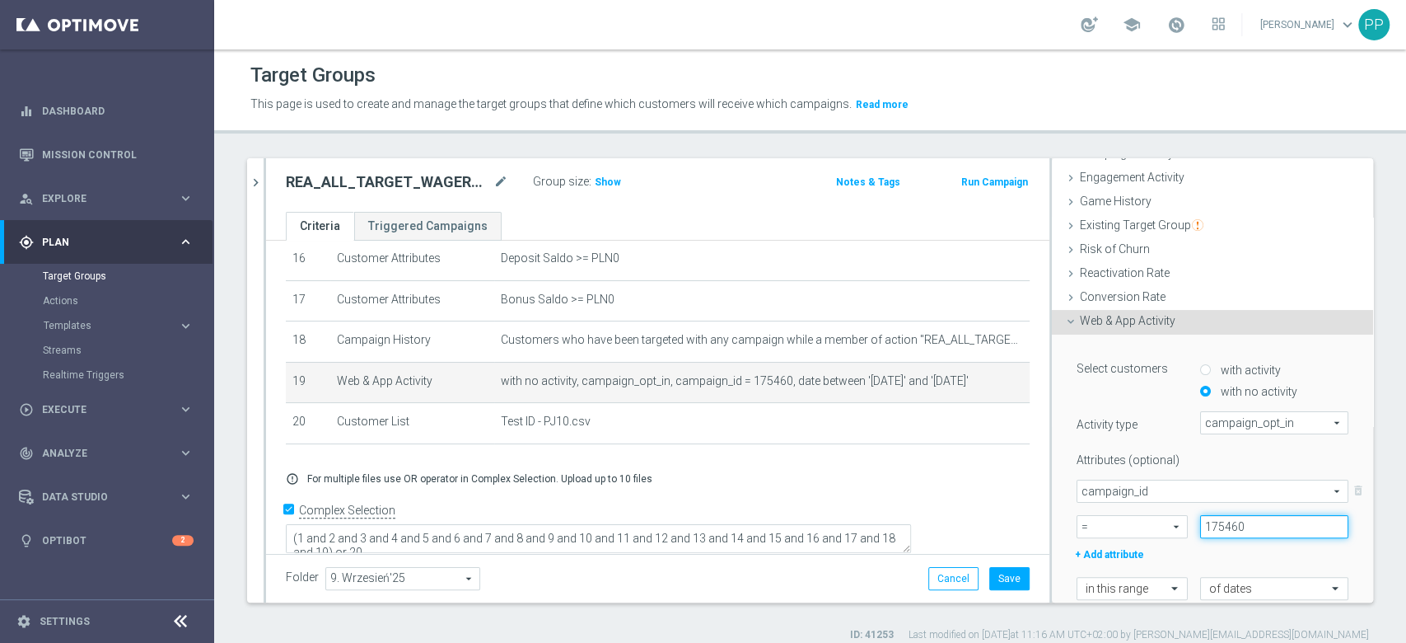
click at [1200, 528] on input "175460" at bounding box center [1274, 526] width 148 height 23
paste input "80893"
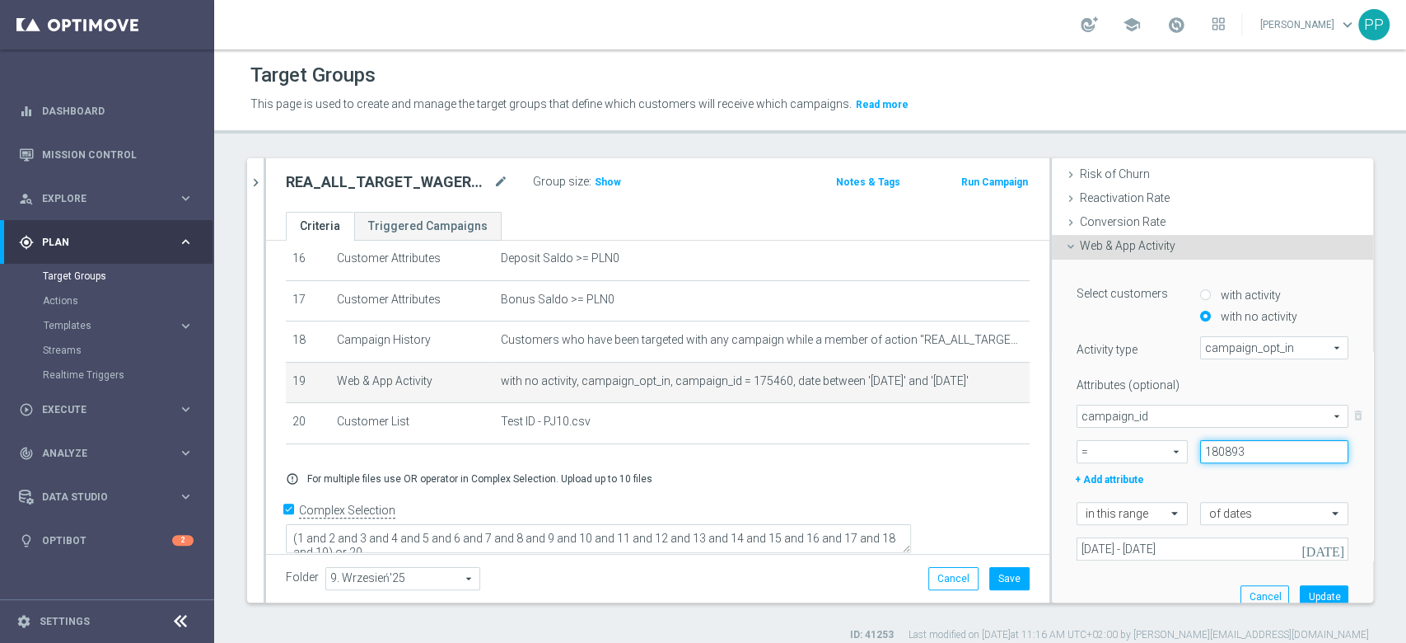
scroll to position [260, 0]
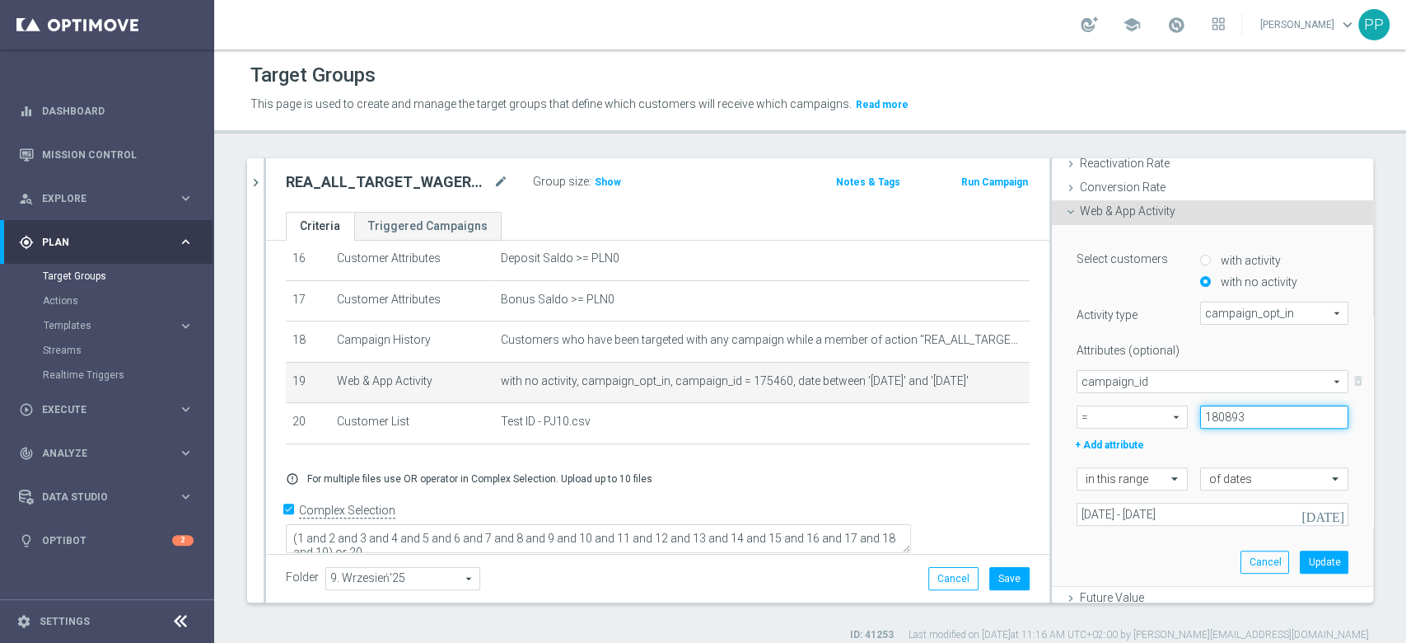
type input "180893"
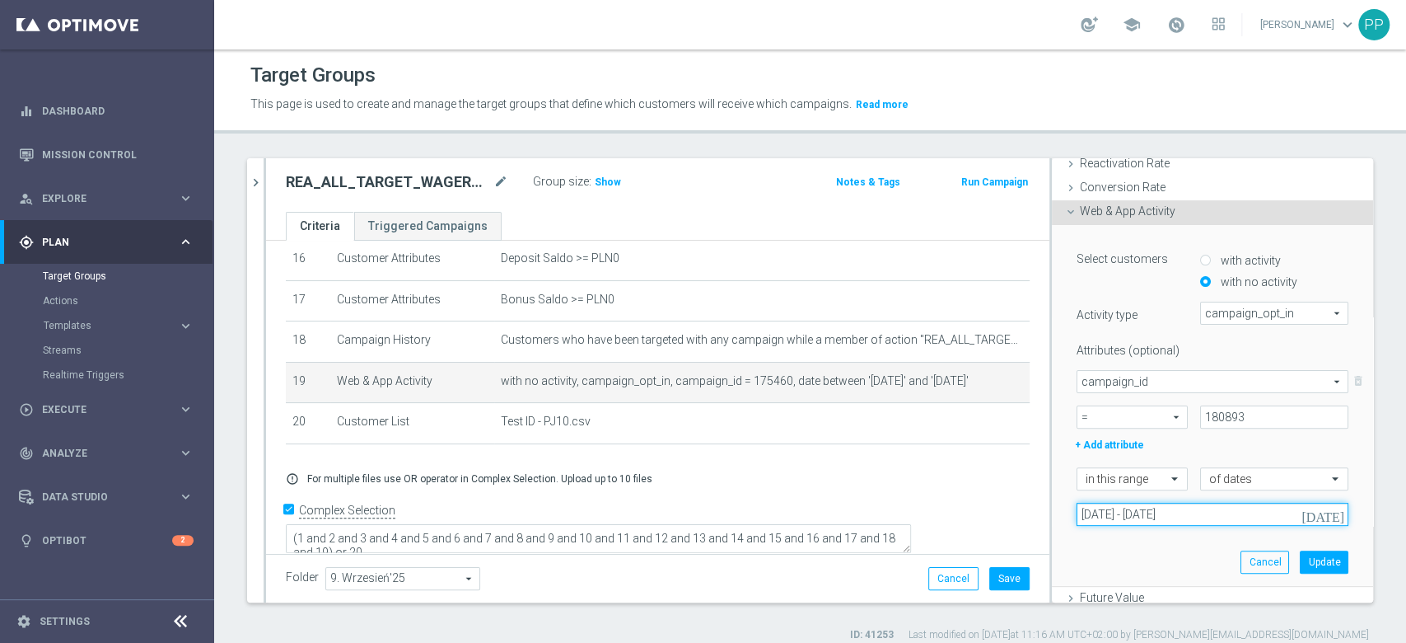
click at [1180, 517] on input "[DATE] - [DATE]" at bounding box center [1213, 513] width 272 height 23
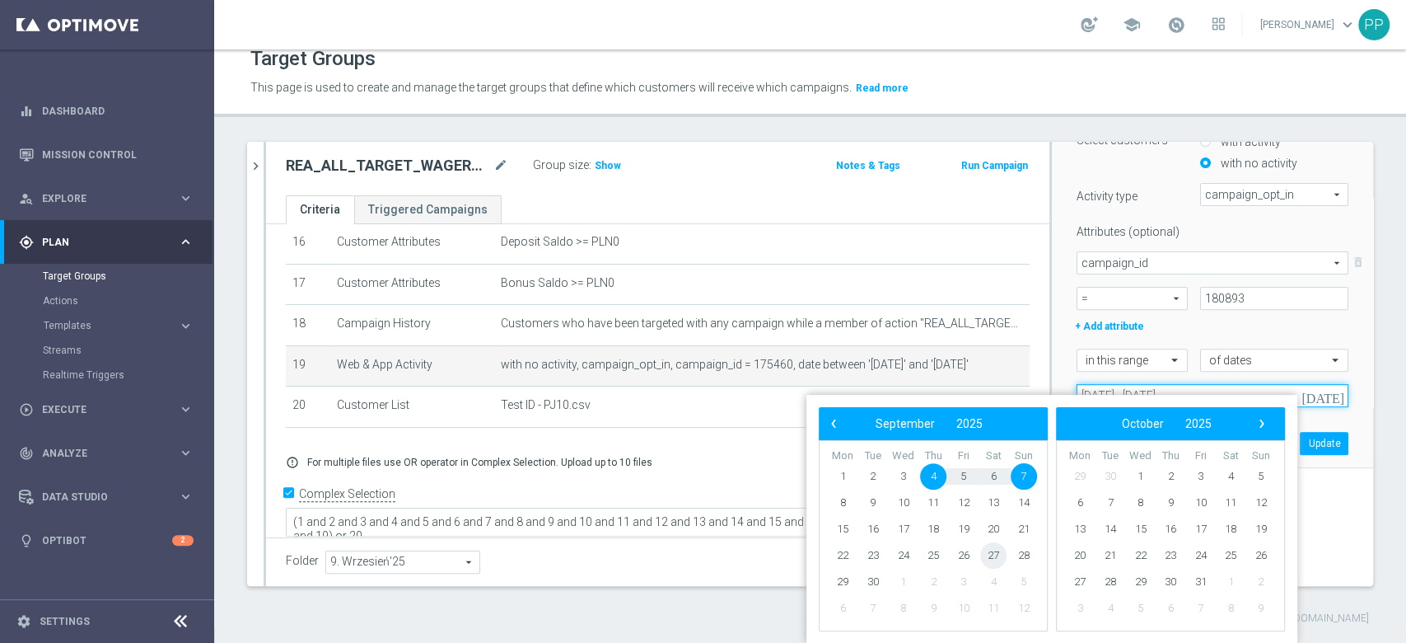
scroll to position [10, 0]
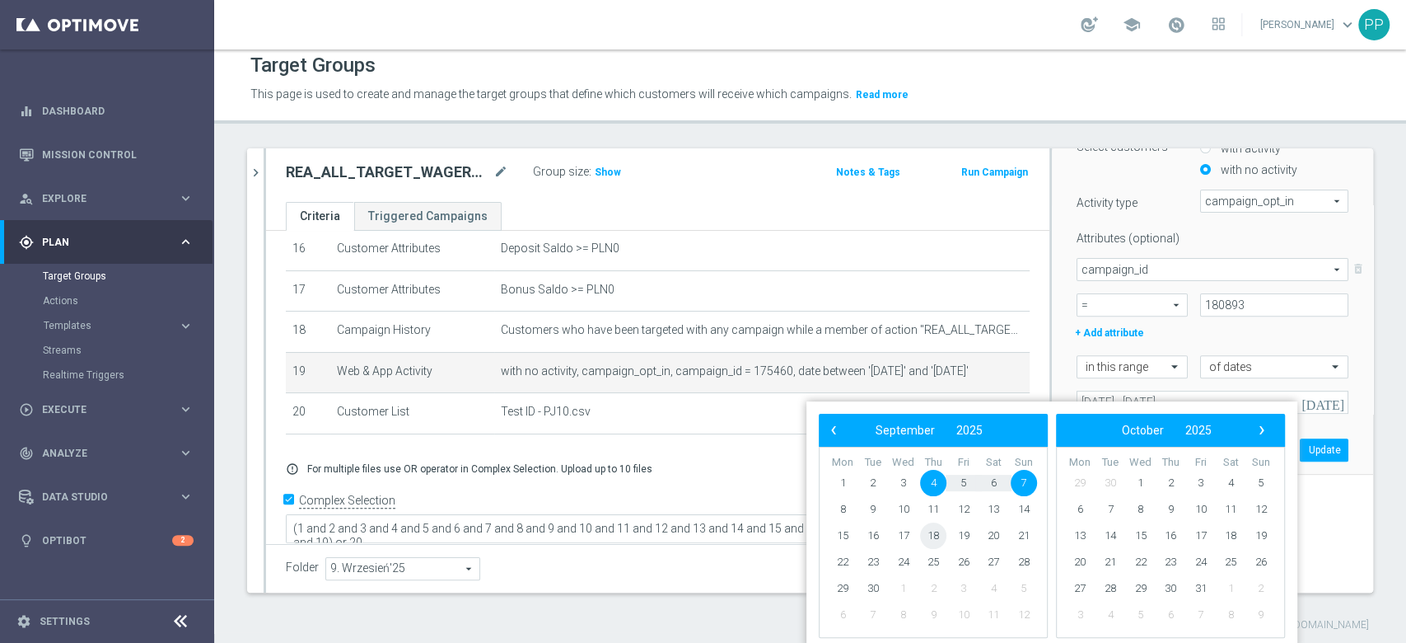
click at [937, 525] on span "18" at bounding box center [933, 535] width 26 height 26
click at [1021, 529] on span "21" at bounding box center [1024, 535] width 26 height 26
type input "[DATE] - [DATE]"
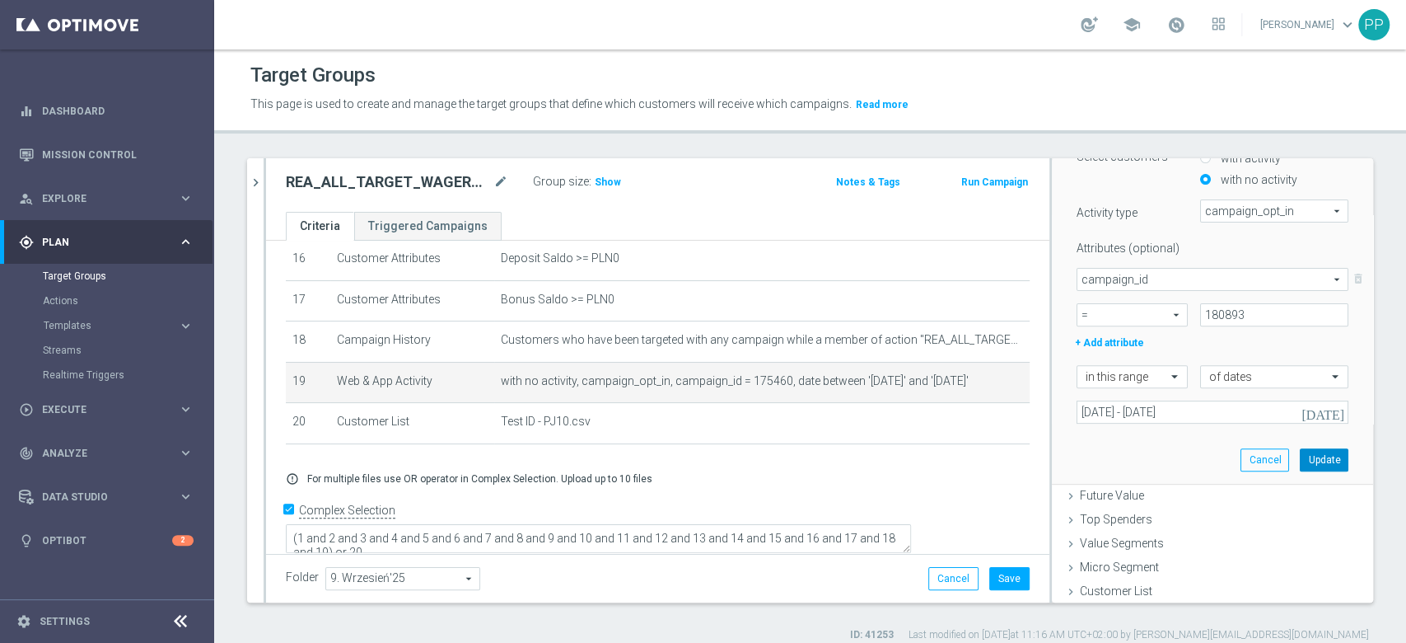
click at [1300, 461] on button "Update" at bounding box center [1324, 459] width 49 height 23
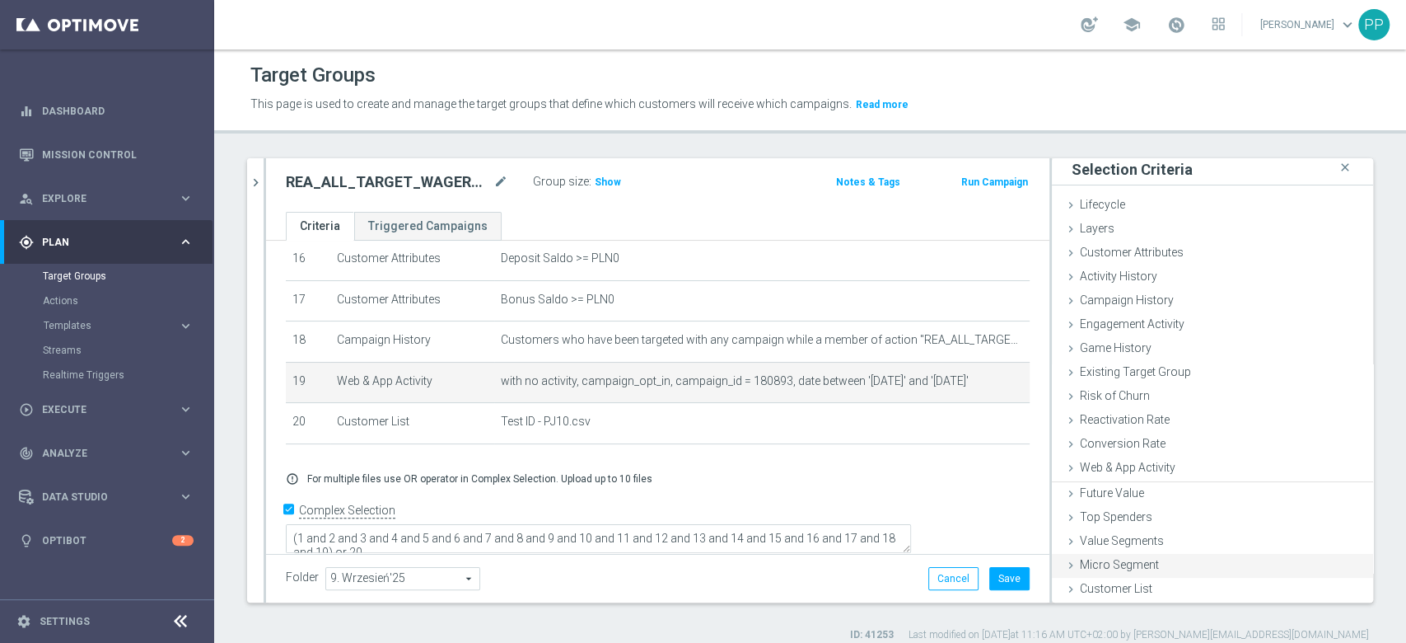
scroll to position [2, 0]
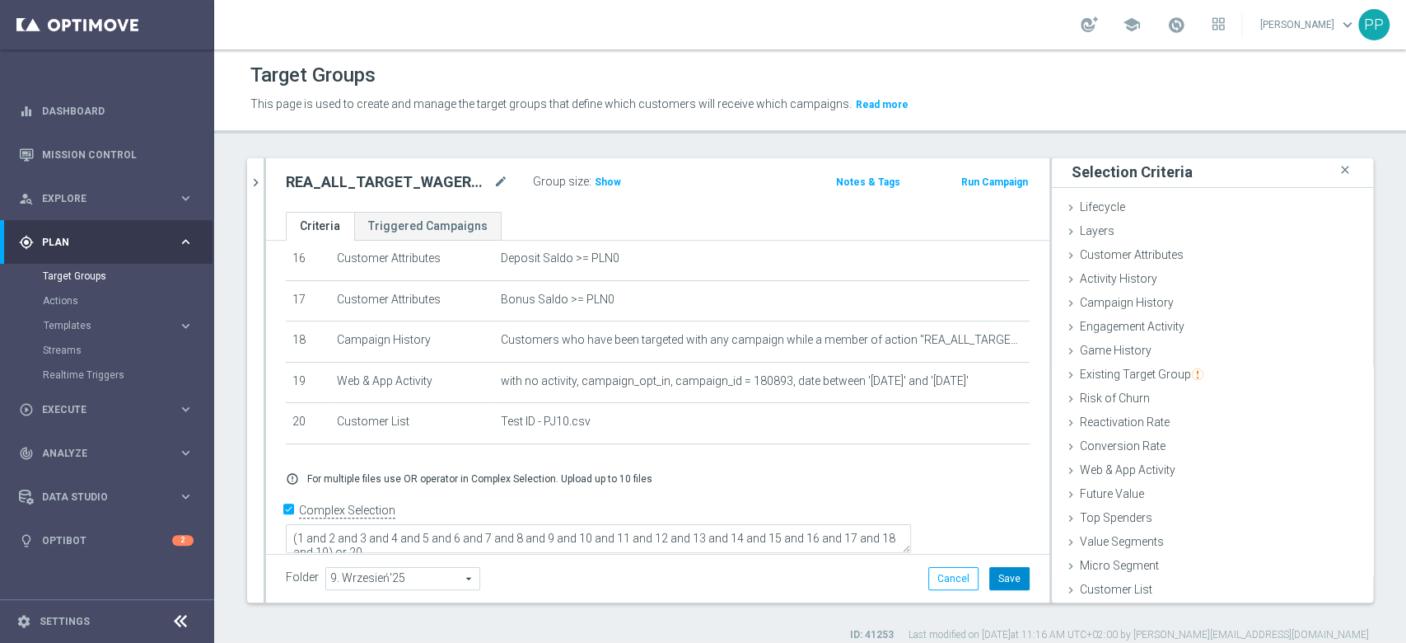
click at [998, 579] on button "Save" at bounding box center [1009, 578] width 40 height 23
click at [610, 178] on span "Show" at bounding box center [608, 182] width 26 height 12
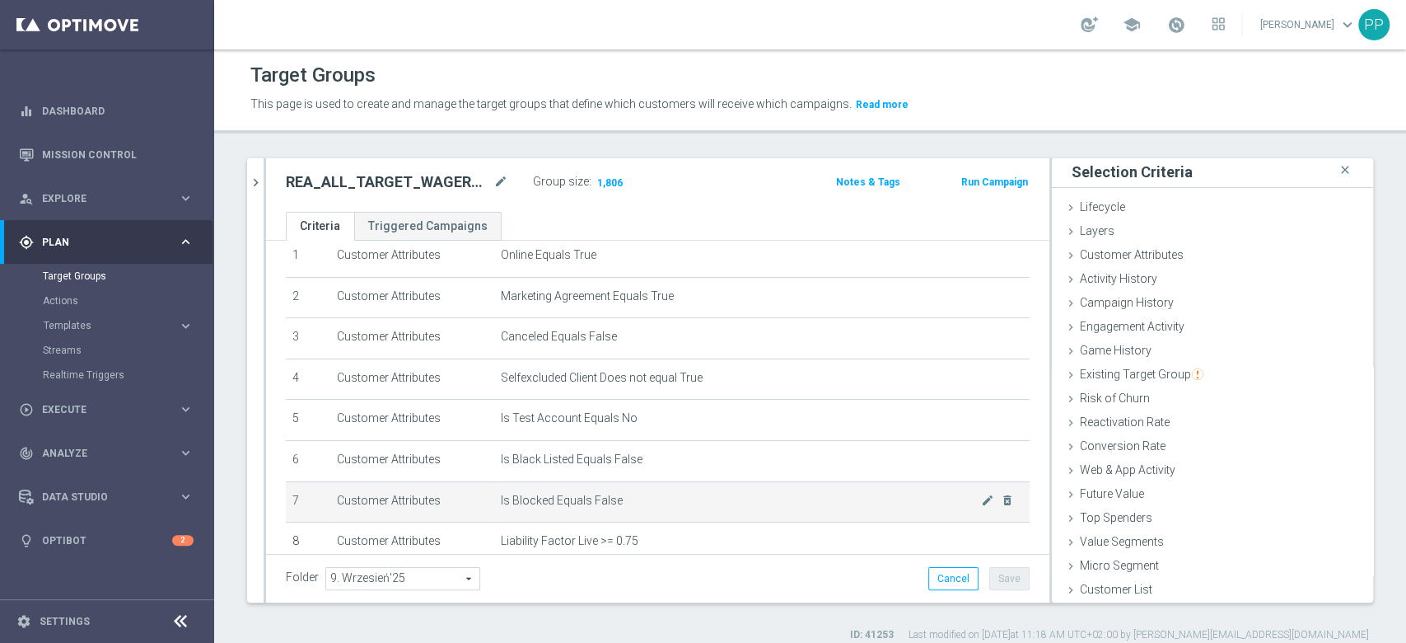
scroll to position [0, 0]
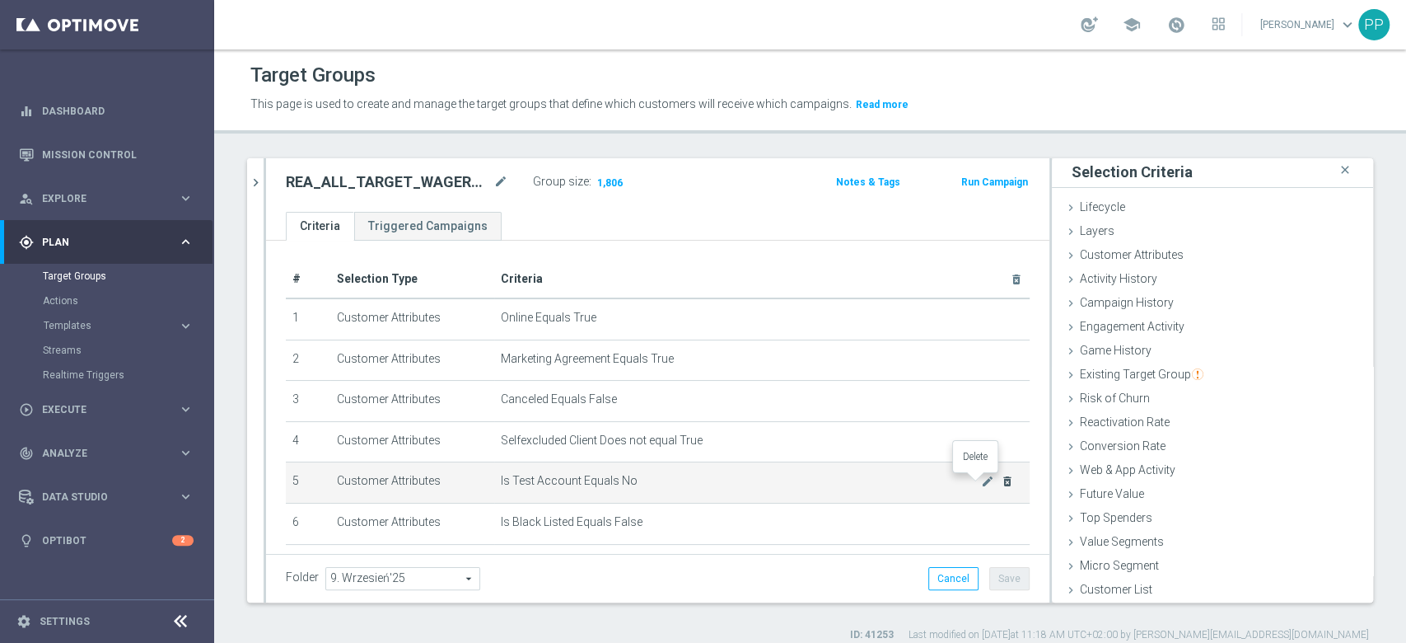
click at [1001, 484] on icon "delete_forever" at bounding box center [1007, 480] width 13 height 13
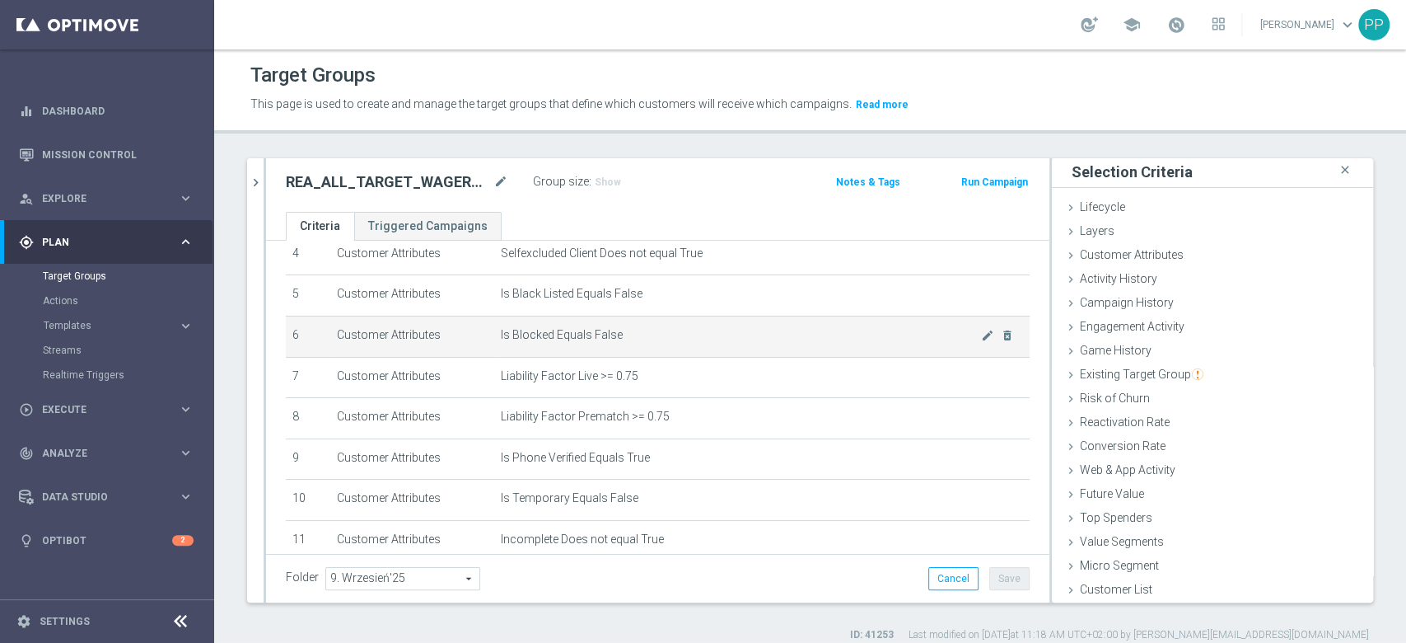
scroll to position [219, 0]
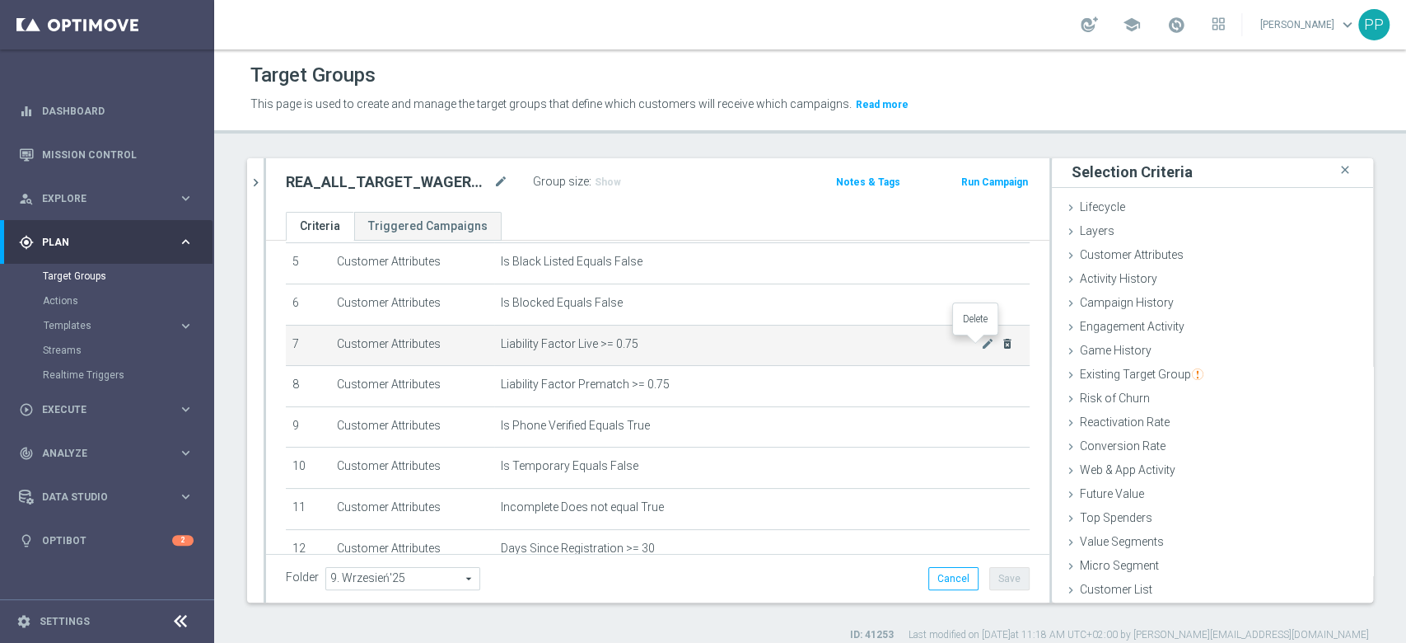
click at [1001, 346] on icon "delete_forever" at bounding box center [1007, 343] width 13 height 13
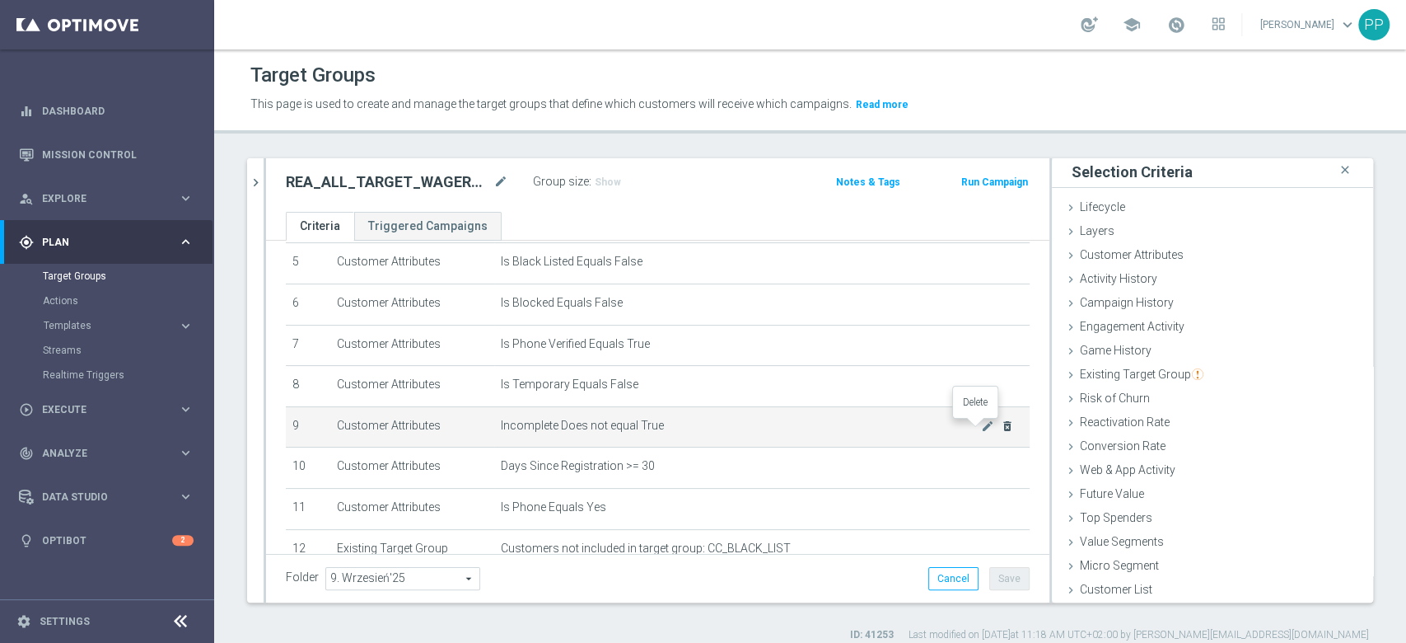
click at [1001, 431] on icon "delete_forever" at bounding box center [1007, 425] width 13 height 13
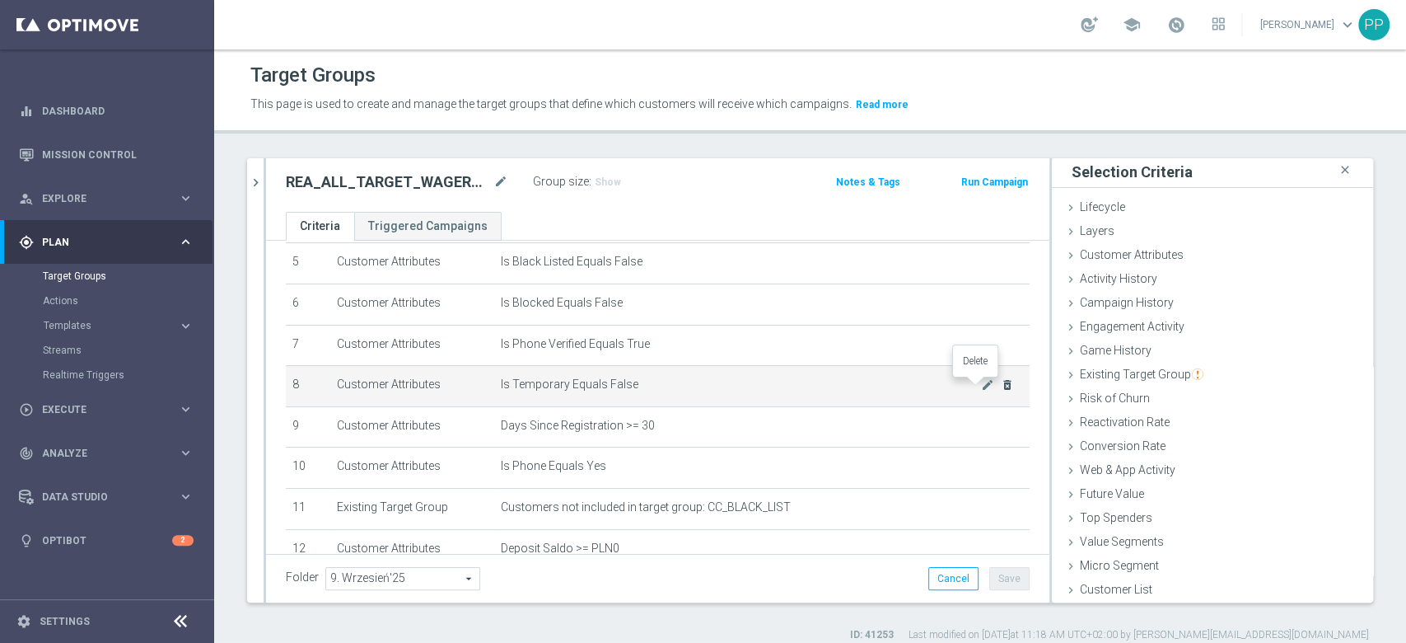
click at [1001, 389] on icon "delete_forever" at bounding box center [1007, 384] width 13 height 13
click at [1001, 386] on icon "delete_forever" at bounding box center [1007, 384] width 13 height 13
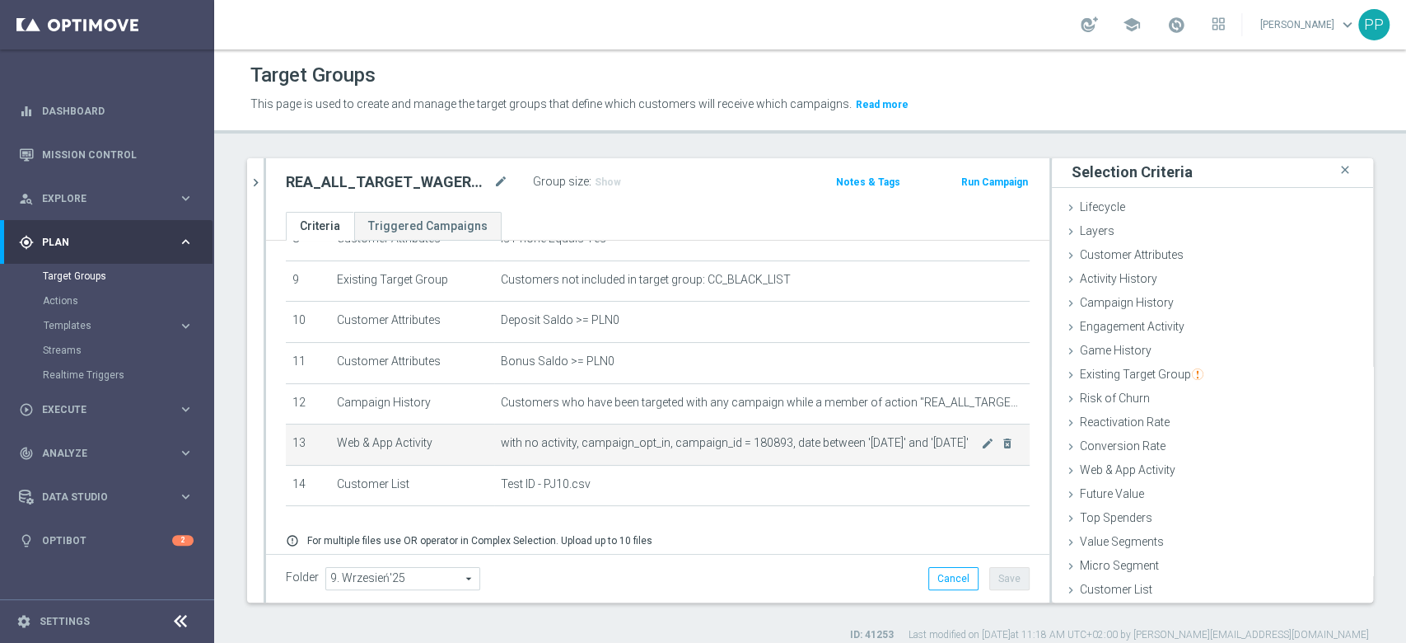
scroll to position [316, 0]
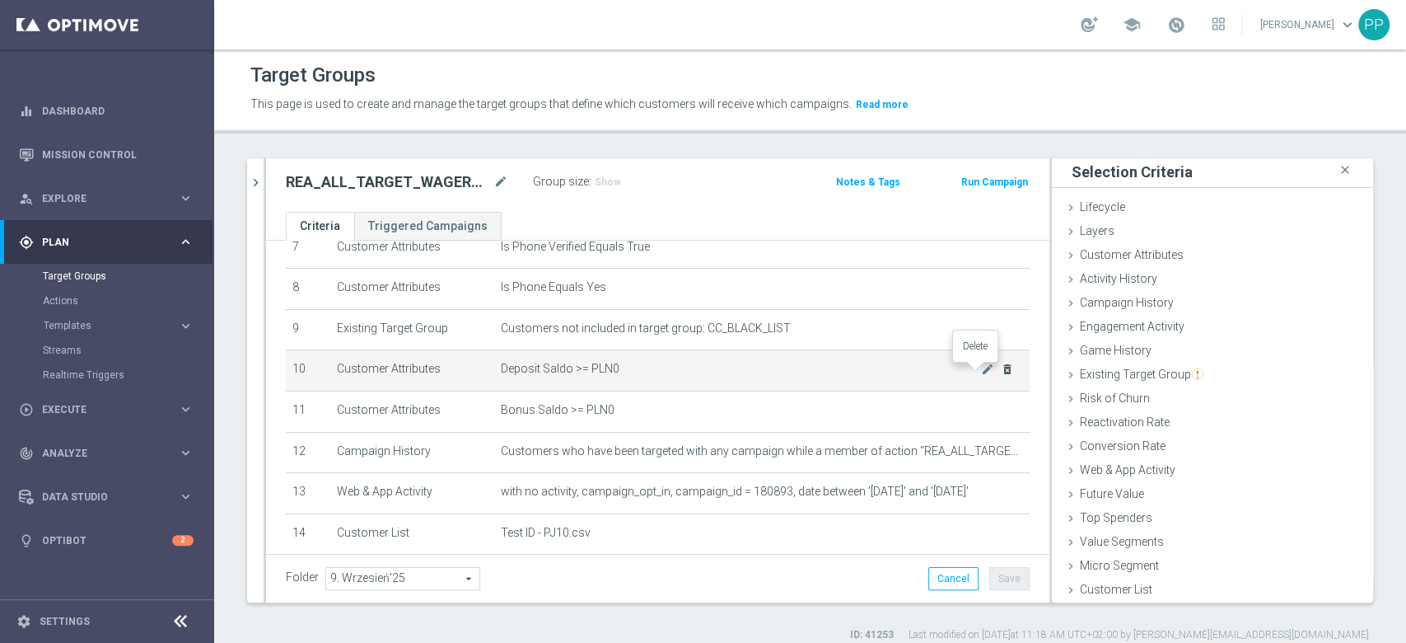
click at [1001, 376] on icon "delete_forever" at bounding box center [1007, 368] width 13 height 13
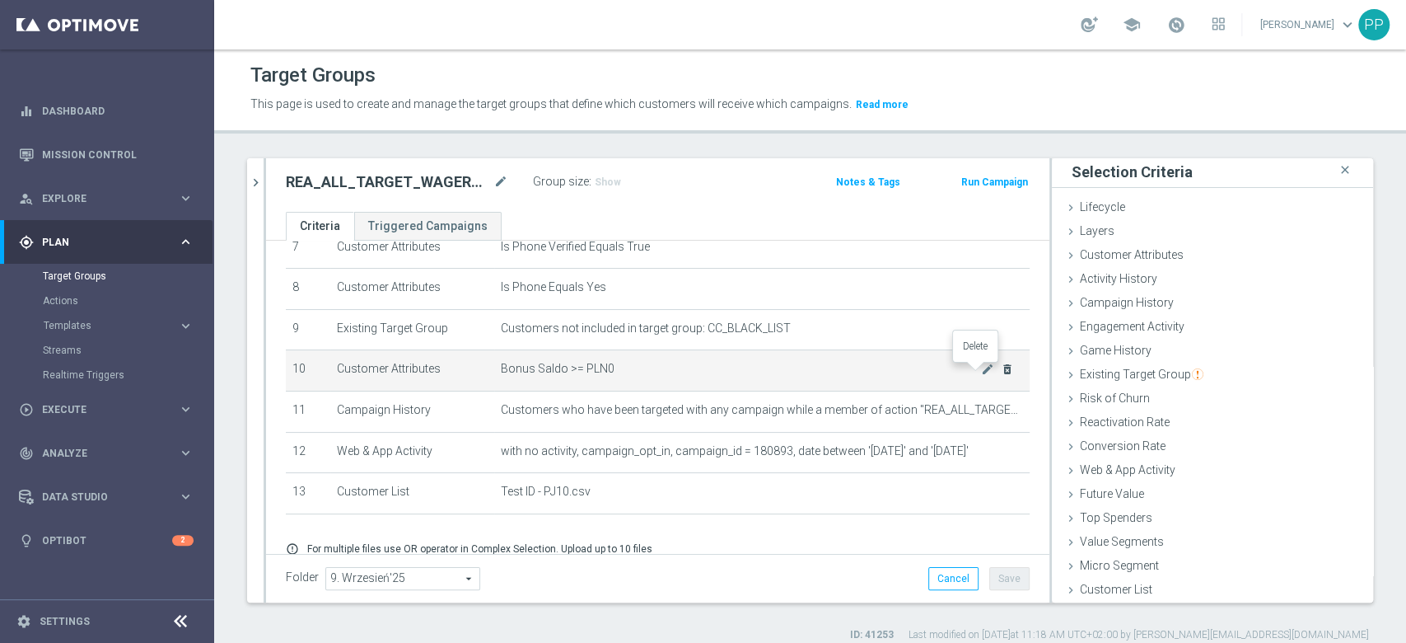
click at [1001, 376] on icon "delete_forever" at bounding box center [1007, 368] width 13 height 13
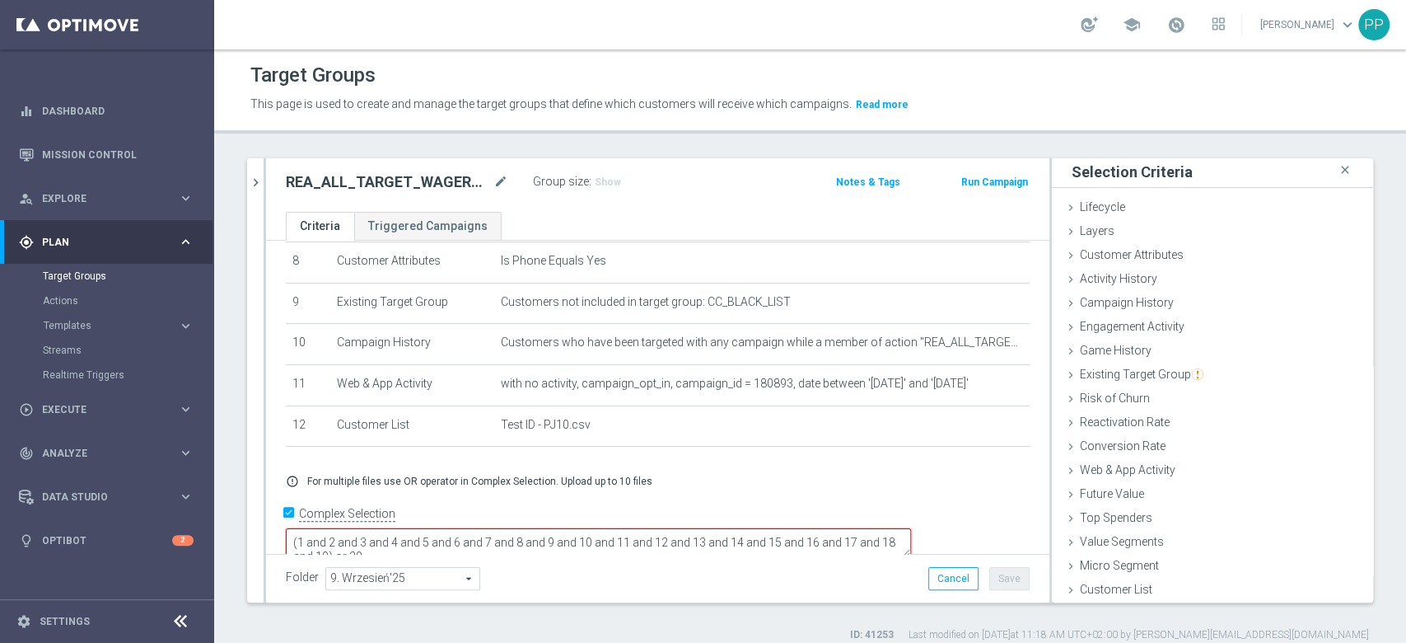
scroll to position [13, 0]
click at [531, 528] on textarea "(1 and 2 and 3 and 4 and 5 and 6 and 7 and 8 and 9 and 10 and 11 and 12 and 13 …" at bounding box center [598, 542] width 625 height 29
click at [482, 528] on textarea "(1 and 2 and 3 and 4 and 5 and 6 and 7 and 8 and 9 and 10 and 11 and 12 and 13 …" at bounding box center [598, 542] width 625 height 29
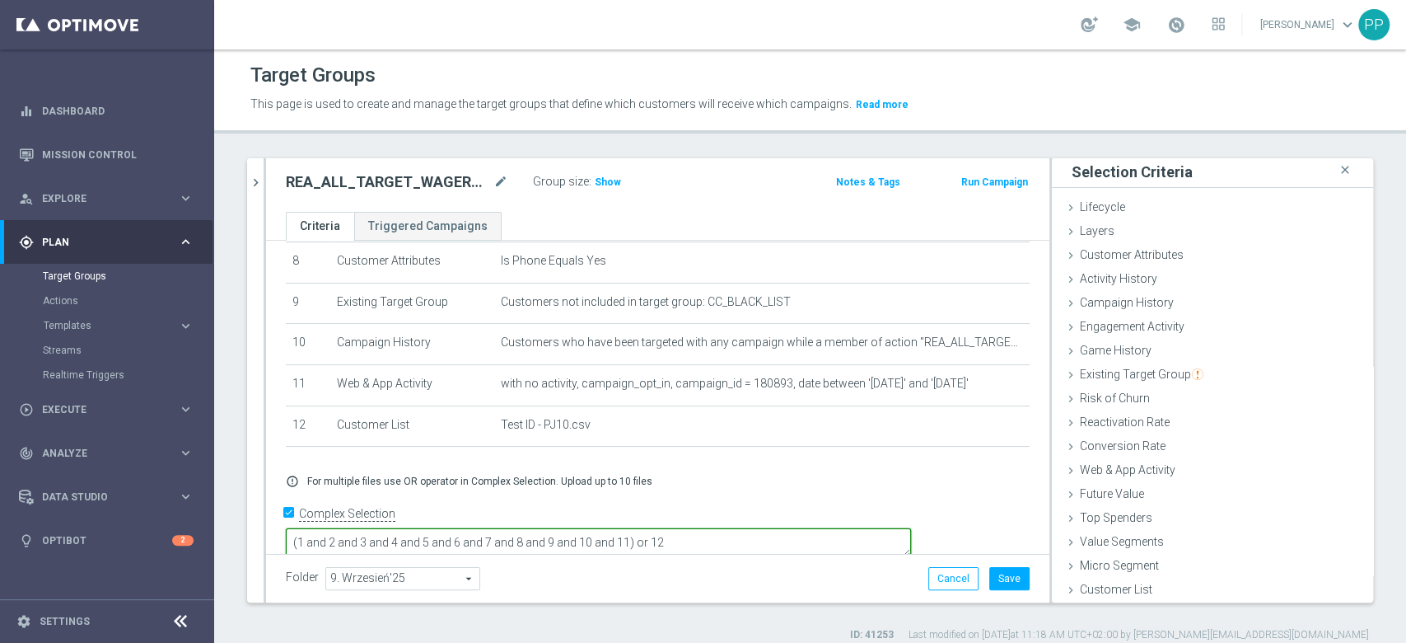
type textarea "(1 and 2 and 3 and 4 and 5 and 6 and 7 and 8 and 9 and 10 and 11) or 12"
click at [544, 562] on div "Folder 9. Wrzesień'25 9. Wrzesień'25 arrow_drop_down search Cancel Save Saving.…" at bounding box center [657, 578] width 783 height 49
click at [989, 577] on button "Save" at bounding box center [1009, 578] width 40 height 23
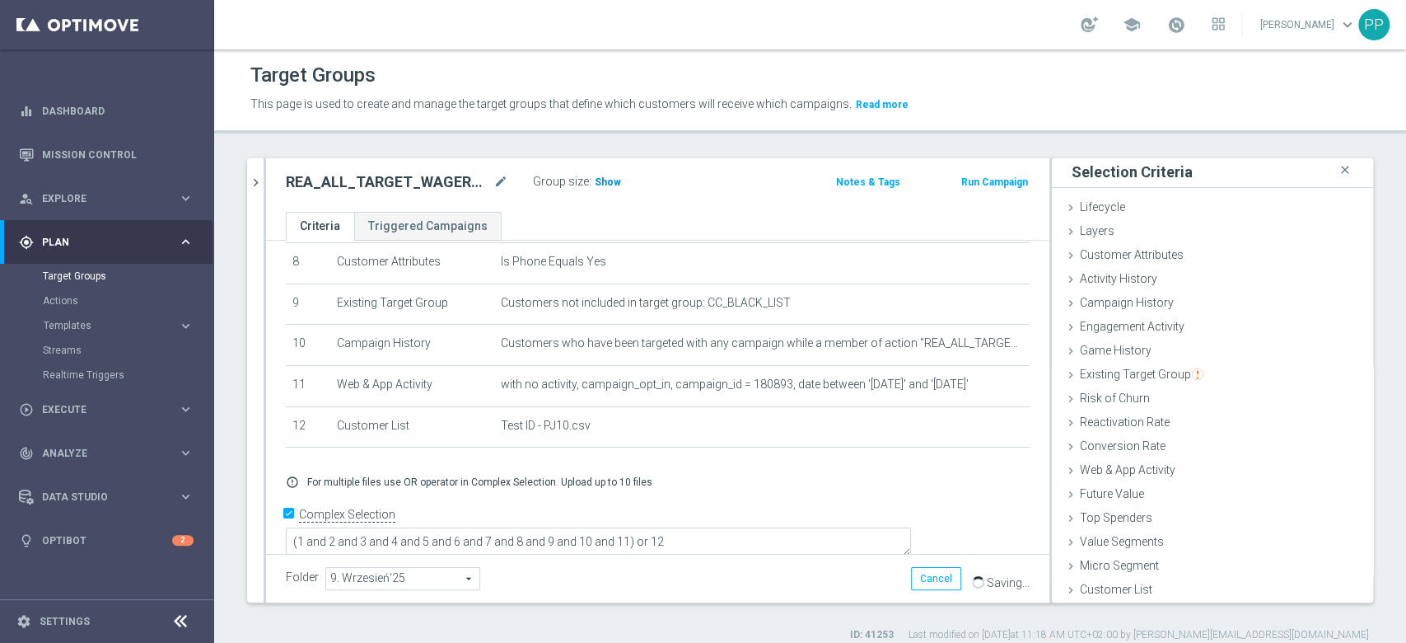
click at [610, 178] on span "Show" at bounding box center [608, 182] width 26 height 12
click at [240, 343] on div "search more_vert Prioritize Customer Target Groups library_add create_new_folde…" at bounding box center [810, 400] width 1192 height 484
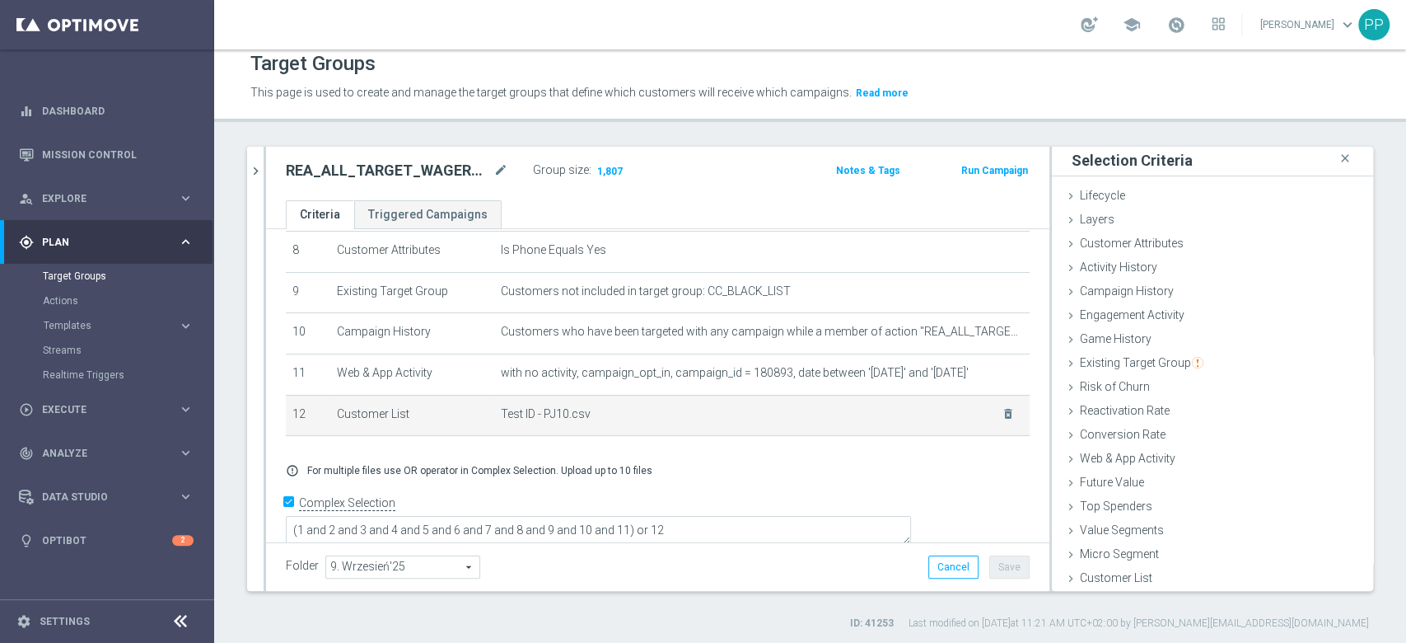
scroll to position [13, 0]
click at [250, 174] on icon "chevron_right" at bounding box center [256, 169] width 16 height 16
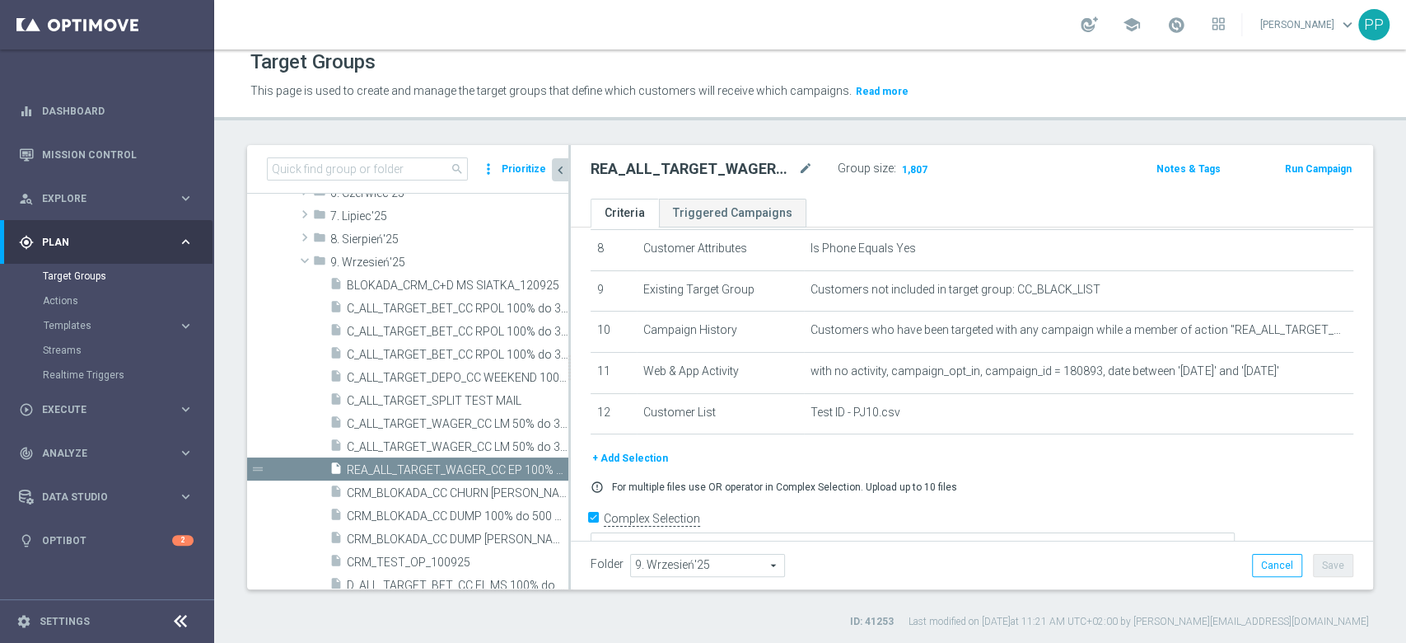
scroll to position [33, 0]
click at [533, 470] on icon "content_copy" at bounding box center [539, 469] width 13 height 13
click at [804, 167] on icon "mode_edit" at bounding box center [805, 169] width 15 height 20
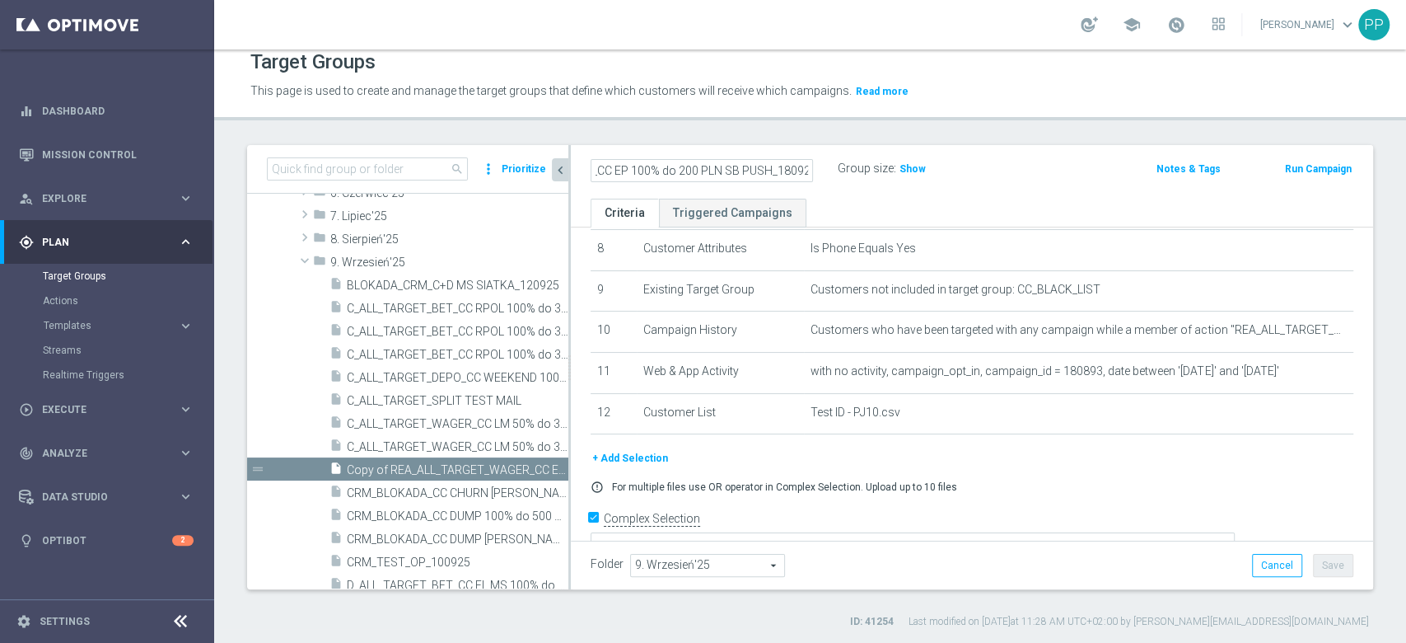
click at [769, 177] on input "Copy of REA_ALL_TARGET_WAGER_CC EP 100% do 200 PLN SB PUSH_180925" at bounding box center [702, 170] width 222 height 23
drag, startPoint x: 730, startPoint y: 168, endPoint x: 499, endPoint y: 165, distance: 230.7
click at [499, 165] on as-split "search more_vert Prioritize Customer Target Groups library_add create_new_folder" at bounding box center [810, 367] width 1126 height 444
click at [638, 167] on input "Copy of REA_ALL_TARGET_WAGER_CC EP 100% do 200 PLN SB PUSH_180925" at bounding box center [702, 170] width 222 height 23
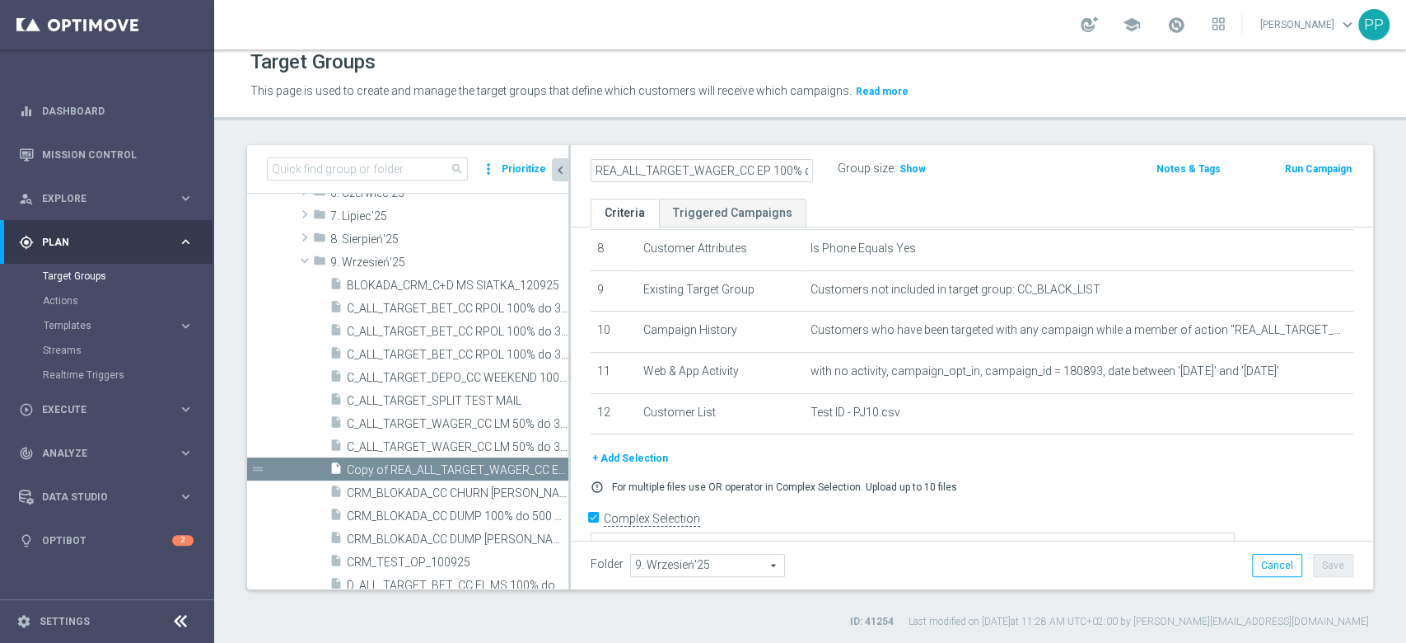
scroll to position [0, 145]
drag, startPoint x: 640, startPoint y: 169, endPoint x: 892, endPoint y: 170, distance: 252.1
click at [892, 170] on div "REA_ALL_TARGET_WAGER_CC EP 100% do 200 PLN SB PUSH_180925 Group size : Show" at bounding box center [840, 169] width 525 height 25
click at [731, 168] on input "REA_ALL_TARGET_WAGER_CC EP 100% do 200 PLN SB PUSH_180925" at bounding box center [702, 170] width 222 height 23
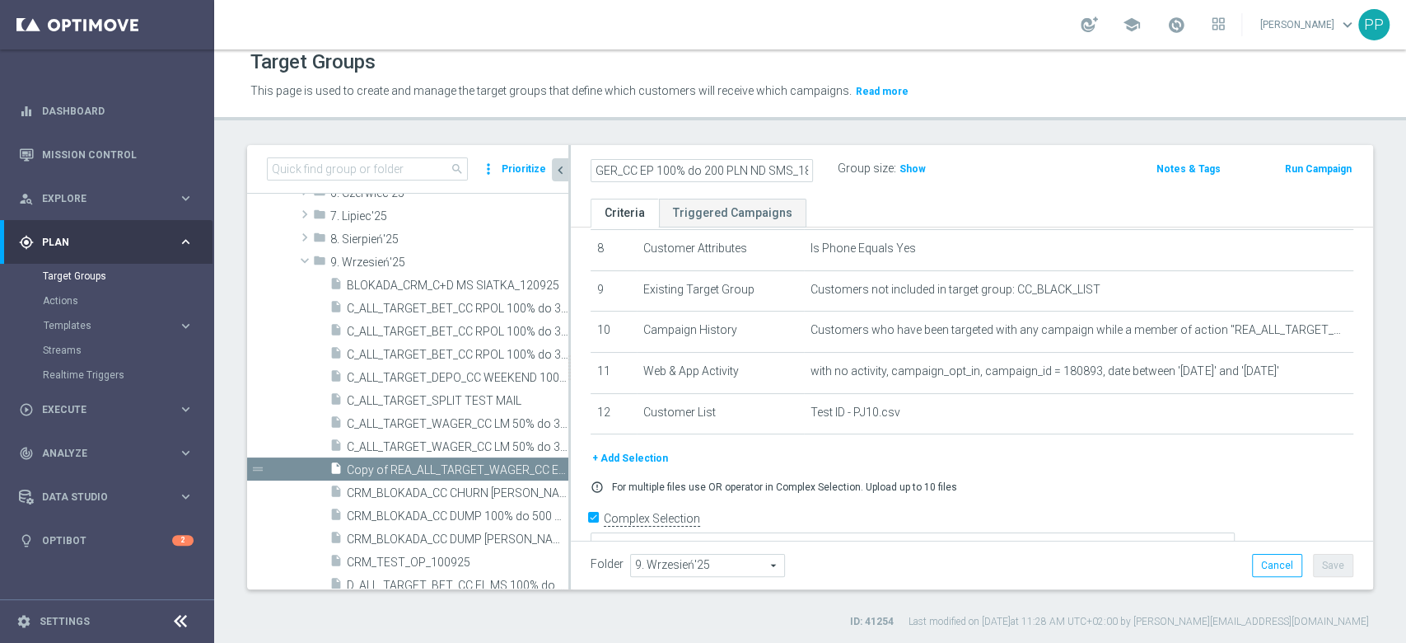
type input "REA_ALL_TARGET_WAGER_CC EP 100% do 200 PLN ND SMS_180925"
click at [890, 128] on div "Target Groups This page is used to create and manage the target groups that def…" at bounding box center [810, 345] width 1192 height 593
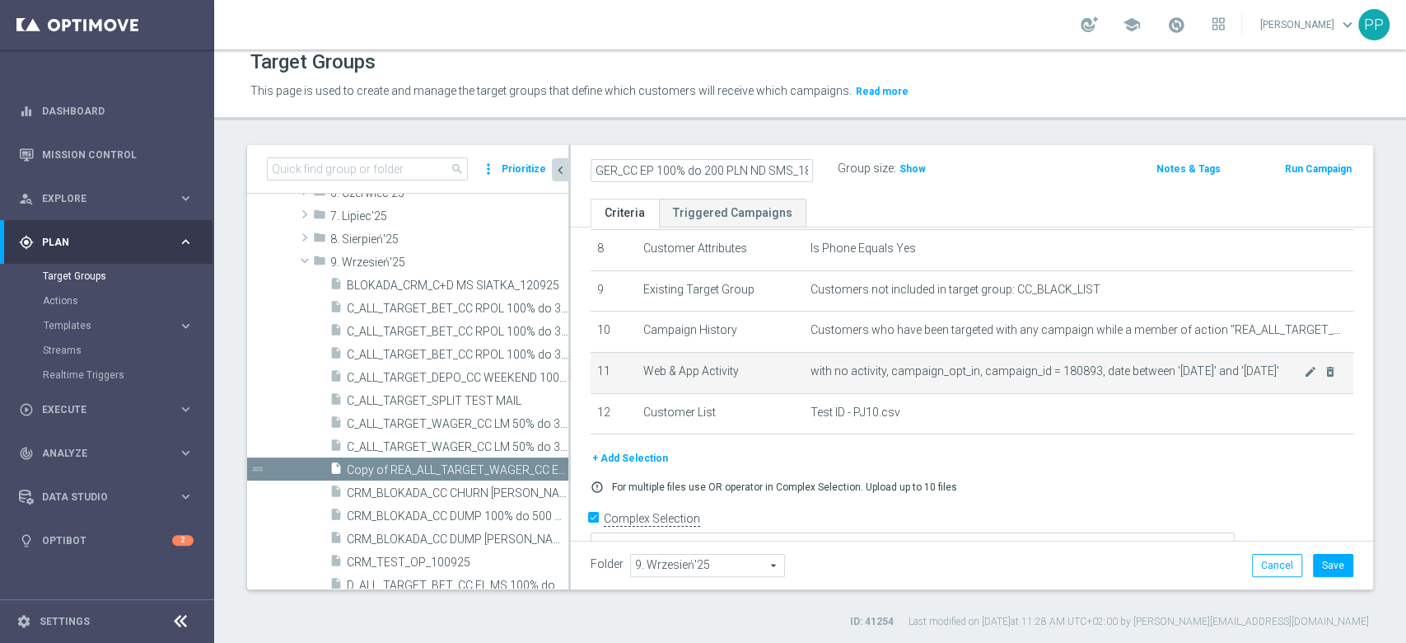
scroll to position [0, 0]
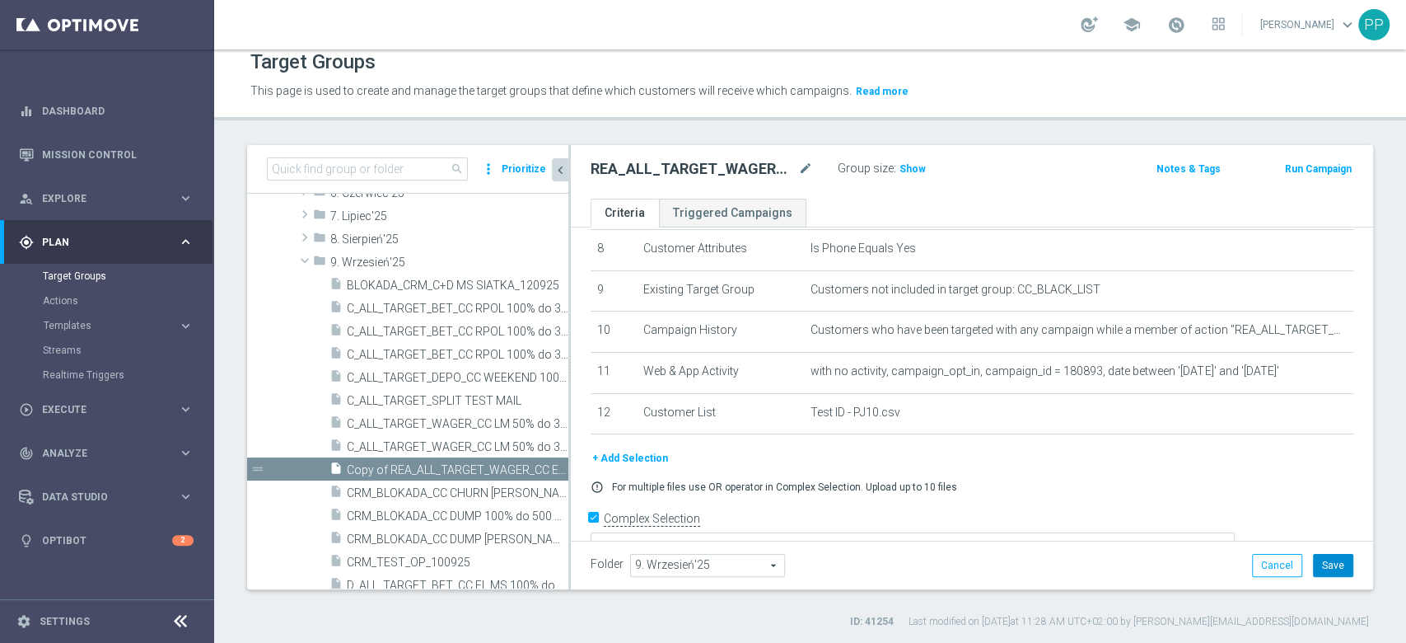
click at [1313, 557] on button "Save" at bounding box center [1333, 565] width 40 height 23
click at [236, 390] on div "search more_vert Prioritize Customer Target Groups library_add create_new_folde…" at bounding box center [810, 387] width 1192 height 484
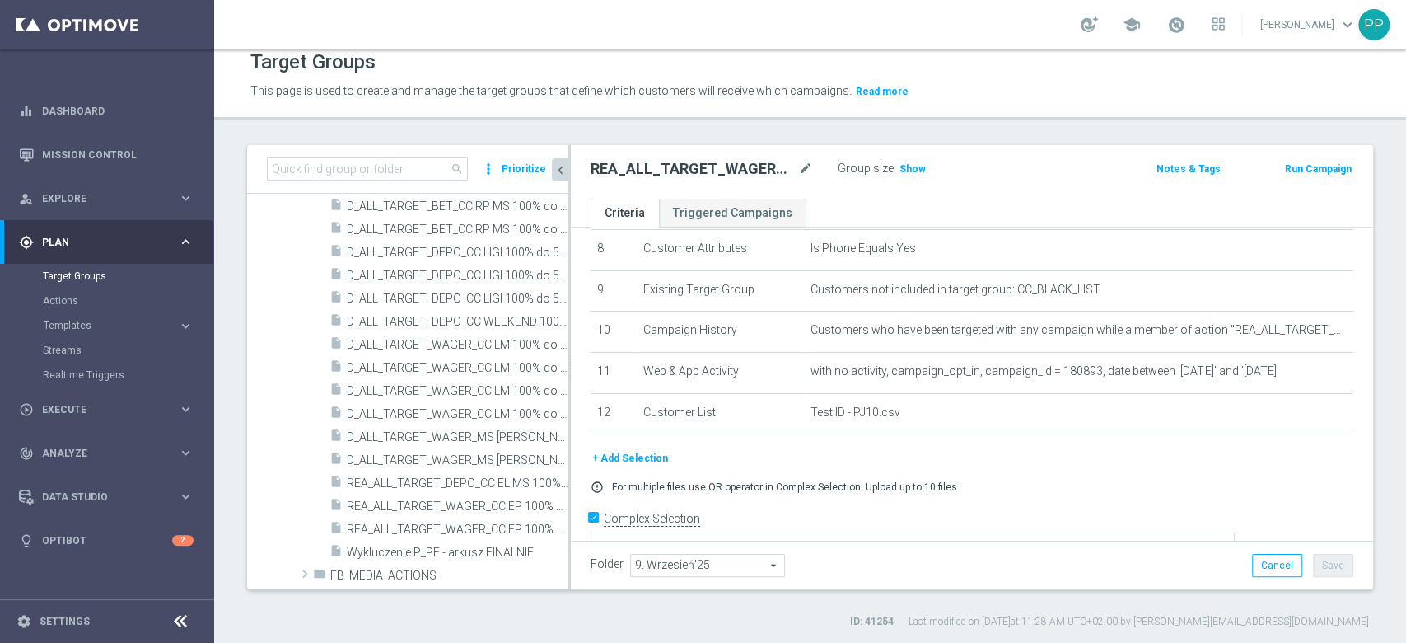
scroll to position [1077, 0]
click at [455, 366] on span "D_ALL_TARGET_WAGER_CC LM 100% do 500 PLN CZW PUSH_150925" at bounding box center [439, 365] width 185 height 14
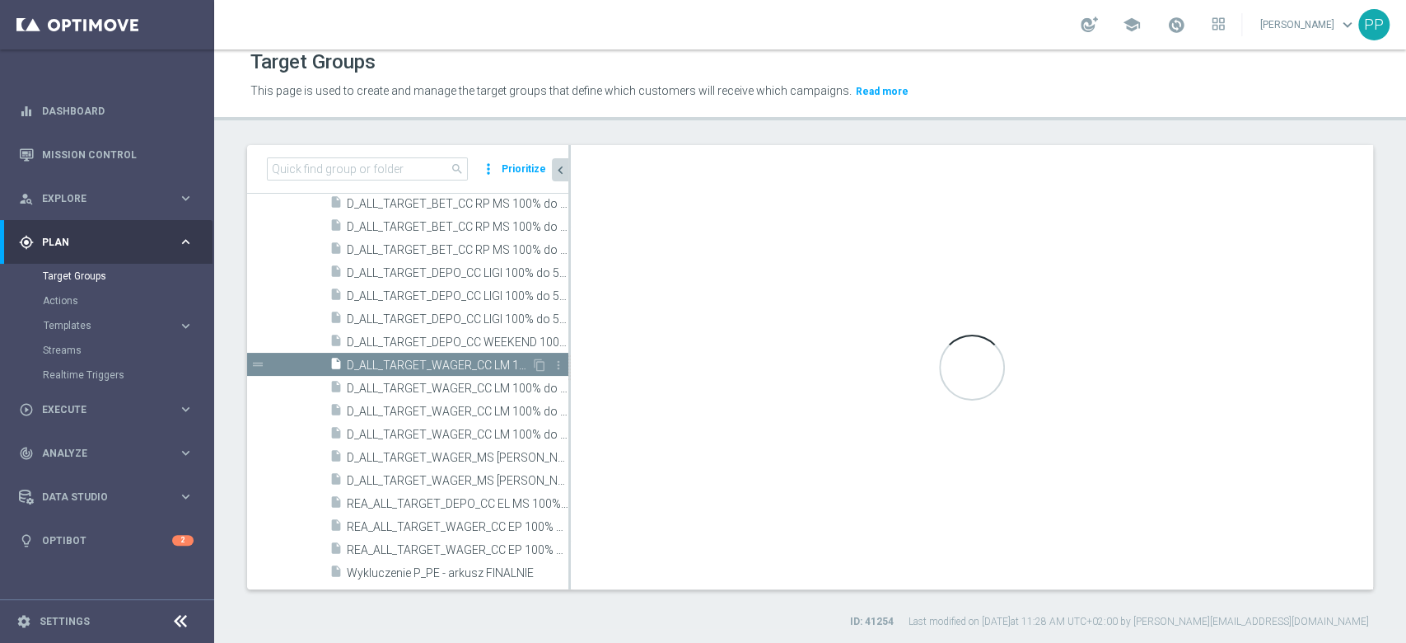
checkbox input "false"
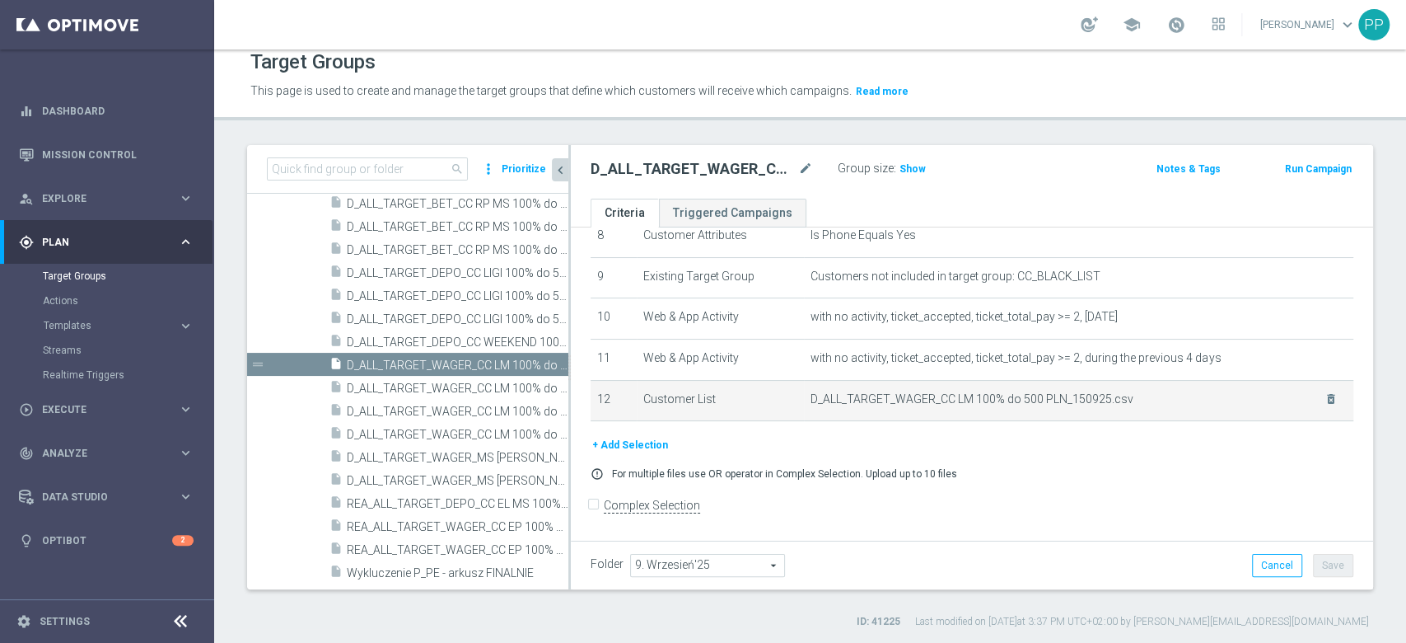
scroll to position [357, 0]
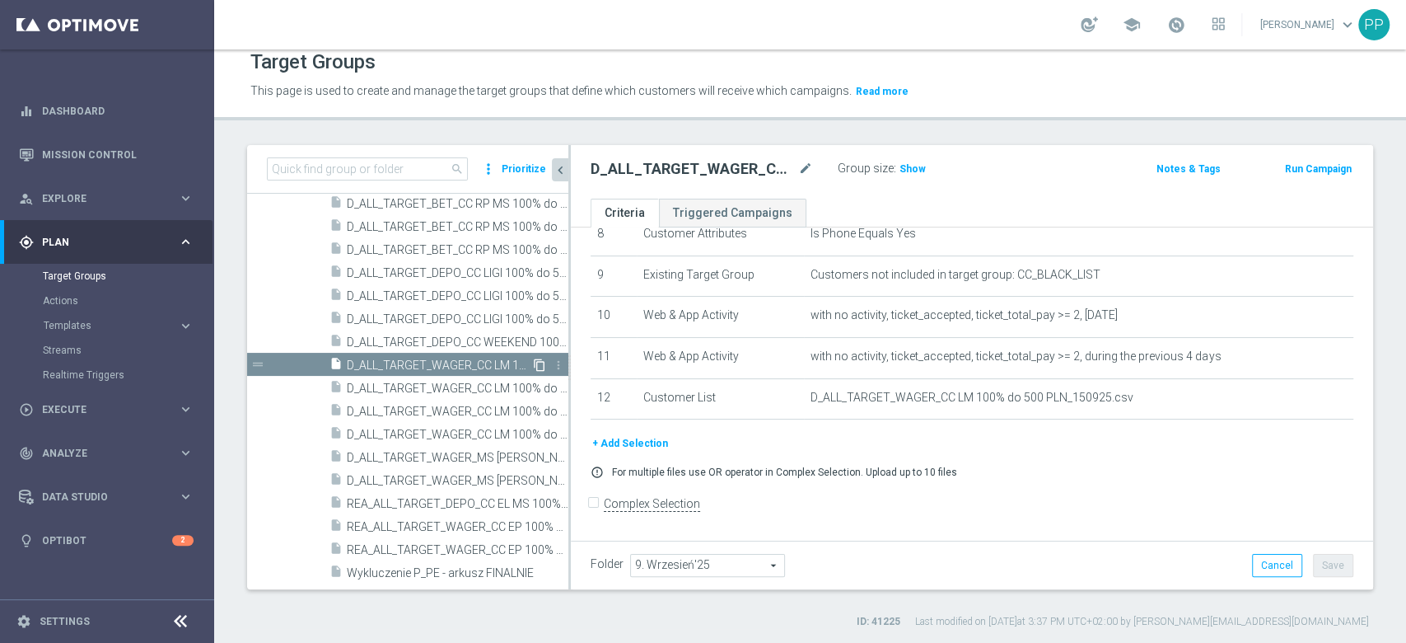
click at [533, 359] on icon "content_copy" at bounding box center [539, 364] width 13 height 13
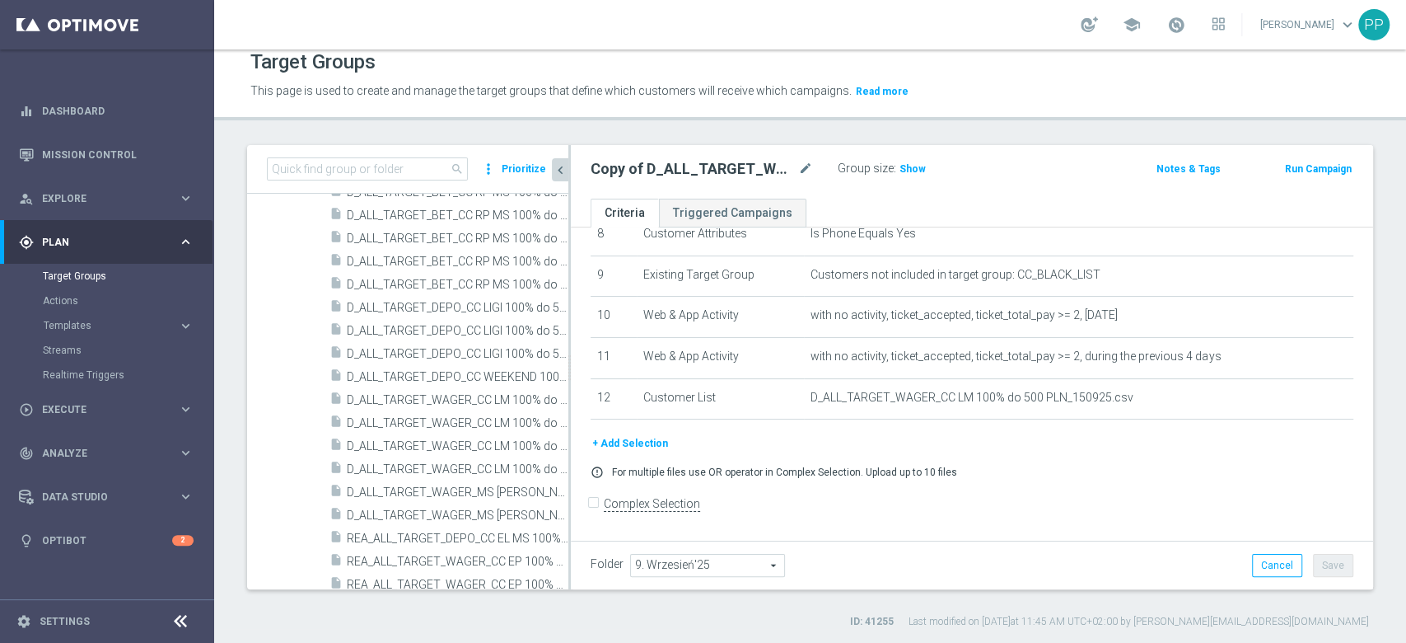
scroll to position [638, 0]
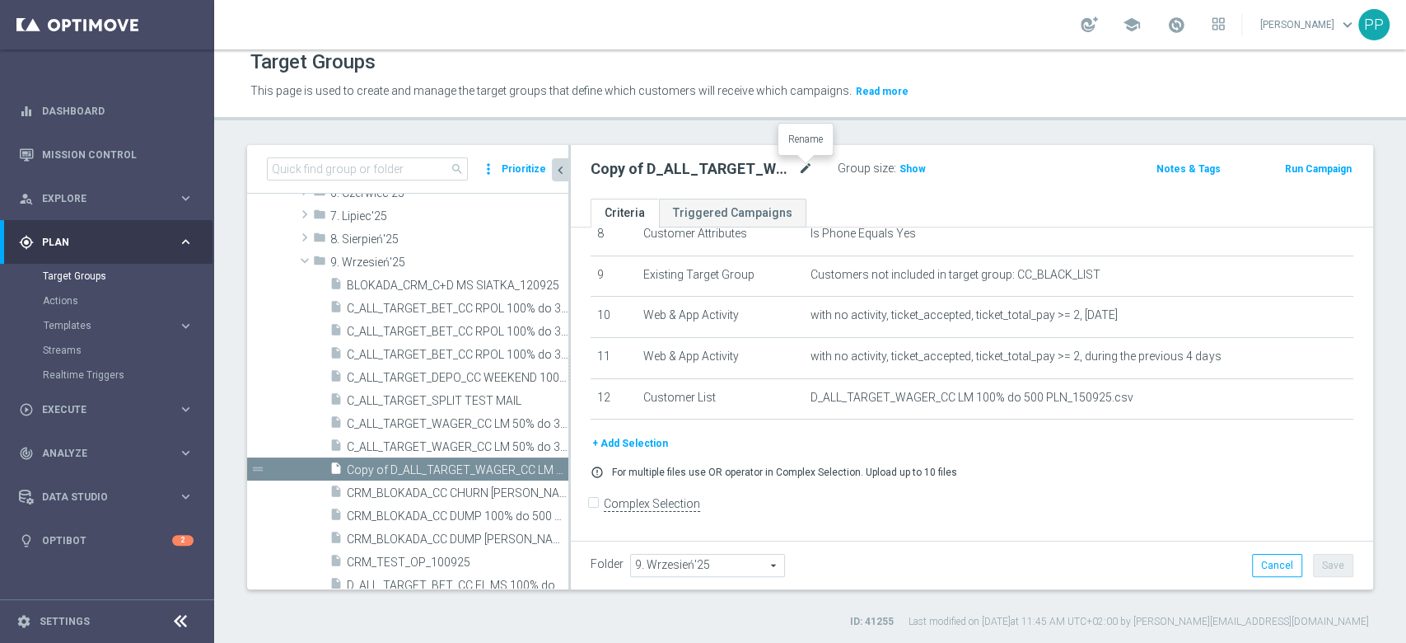
click at [806, 168] on icon "mode_edit" at bounding box center [805, 169] width 15 height 20
type input "D_ALL_TARGET_WAGER_CC LM100% do 500 PLN SB PUSH_180925"
click at [745, 127] on div "Target Groups This page is used to create and manage the target groups that def…" at bounding box center [810, 345] width 1192 height 593
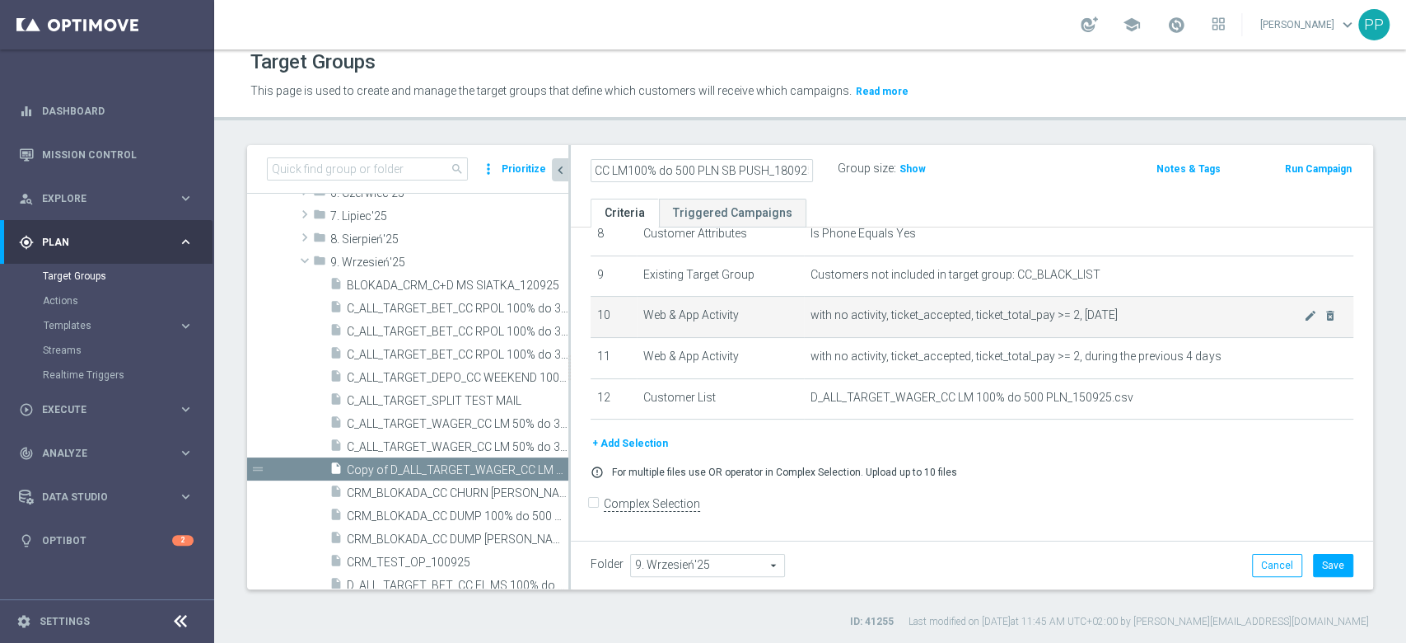
scroll to position [0, 0]
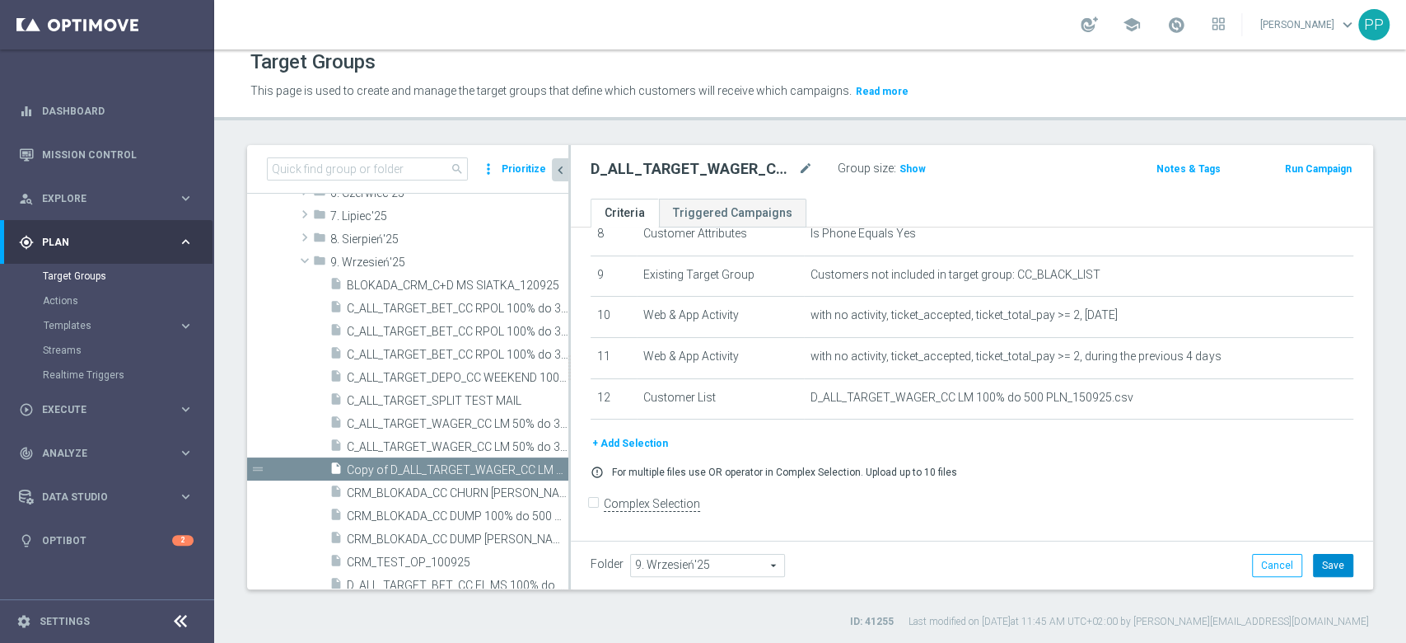
click at [1313, 563] on button "Save" at bounding box center [1333, 565] width 40 height 23
click at [613, 451] on button "+ Add Selection" at bounding box center [630, 443] width 79 height 18
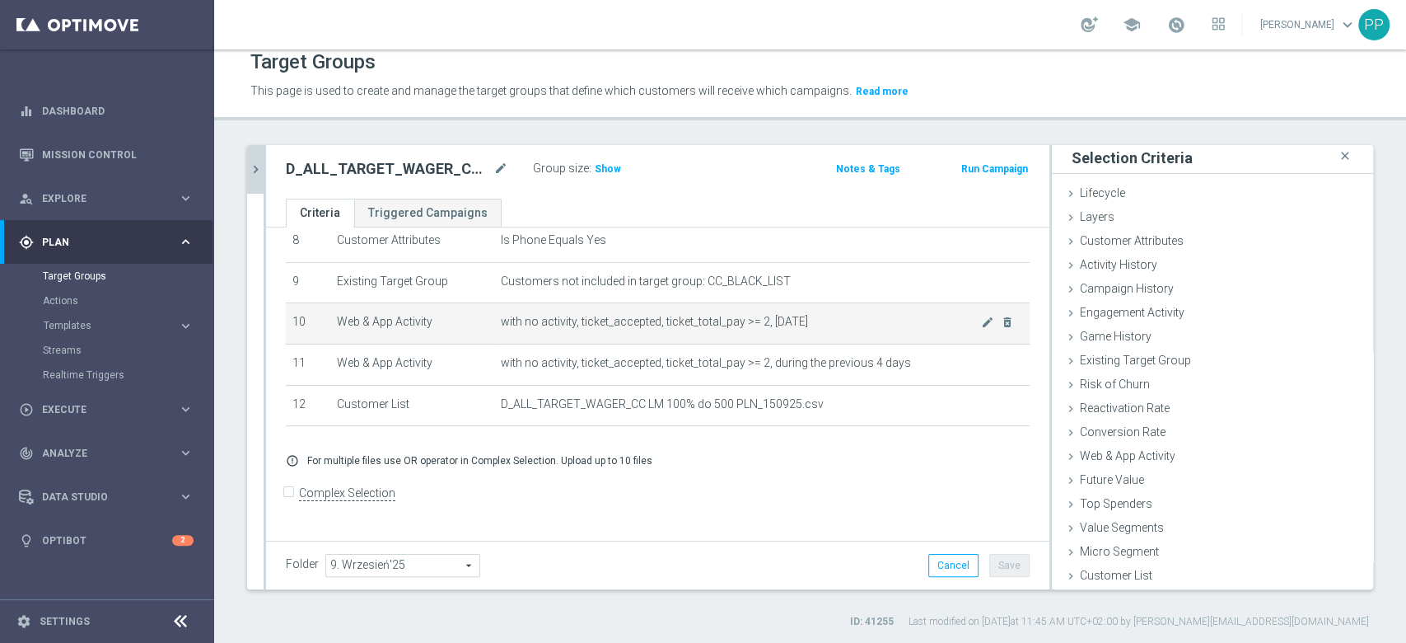
scroll to position [339, 0]
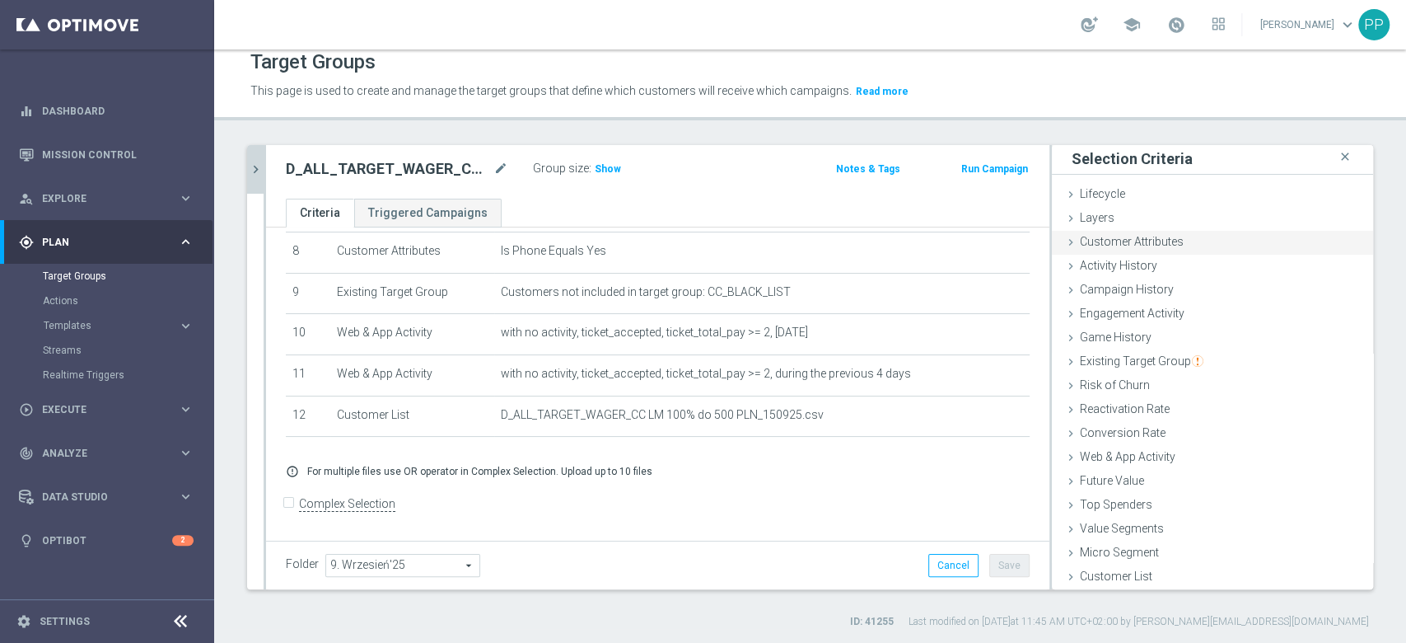
click at [1124, 241] on span "Customer Attributes" at bounding box center [1132, 241] width 104 height 13
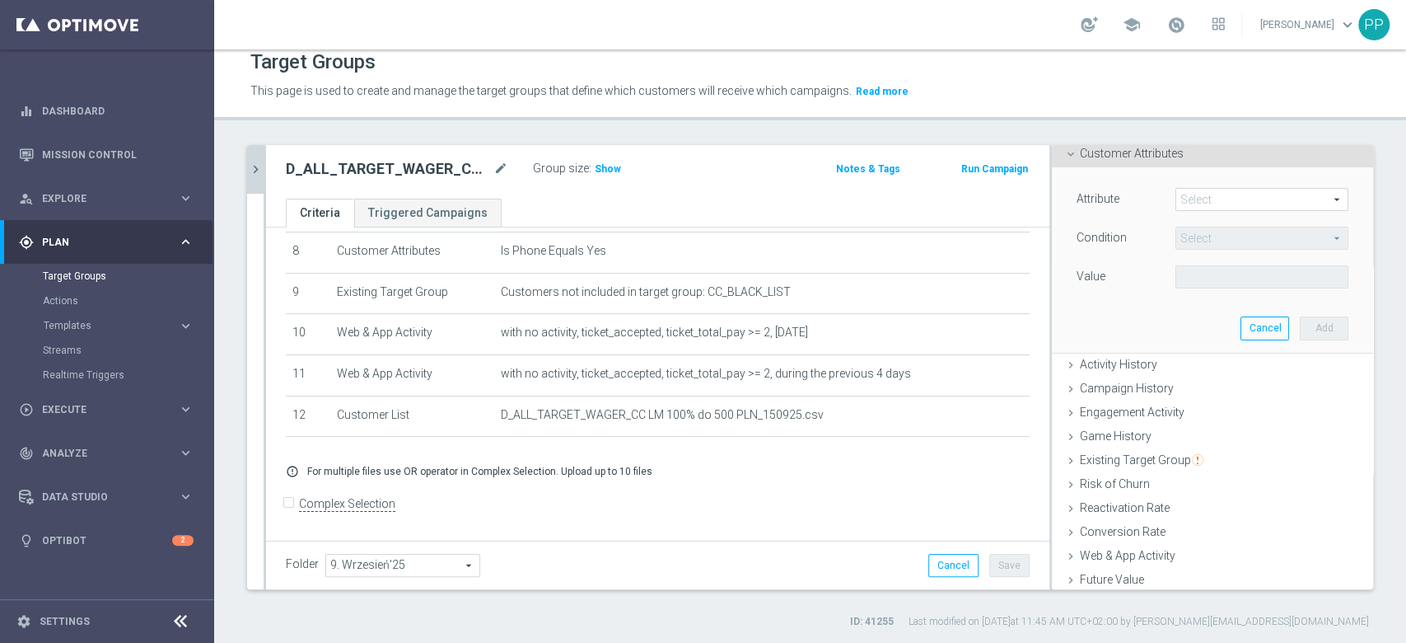
scroll to position [0, 0]
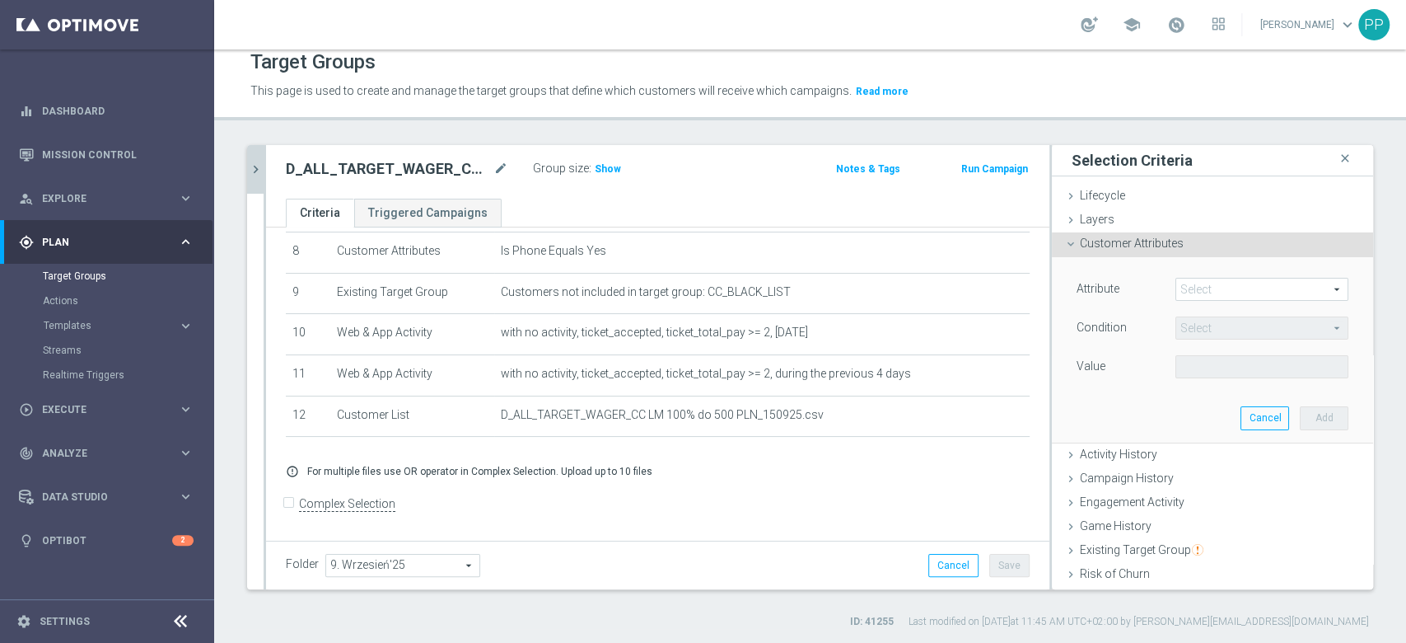
click at [1197, 301] on div "Attribute Select arrow_drop_down search" at bounding box center [1212, 291] width 297 height 26
click at [1197, 288] on span at bounding box center [1261, 288] width 171 height 21
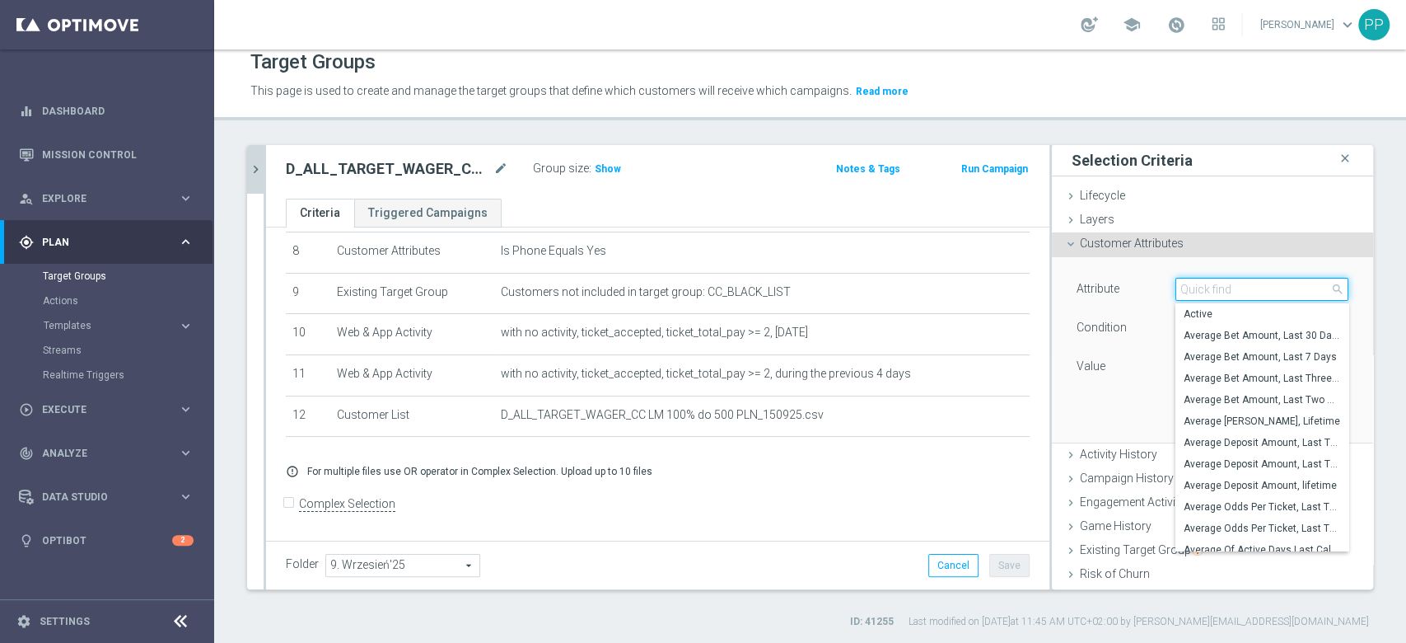
click at [1197, 288] on input "search" at bounding box center [1261, 289] width 173 height 23
type input "days since la"
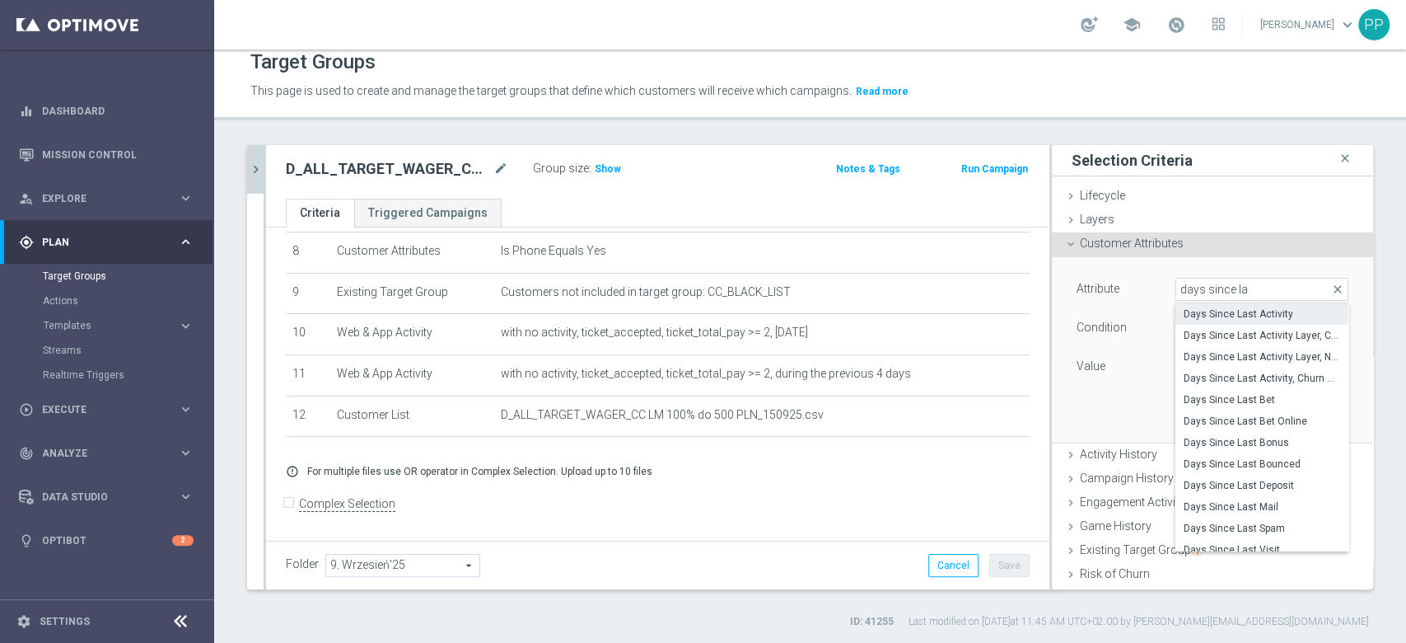
click at [1203, 305] on label "Days Since Last Activity" at bounding box center [1261, 313] width 173 height 21
type input "Days Since Last Activity"
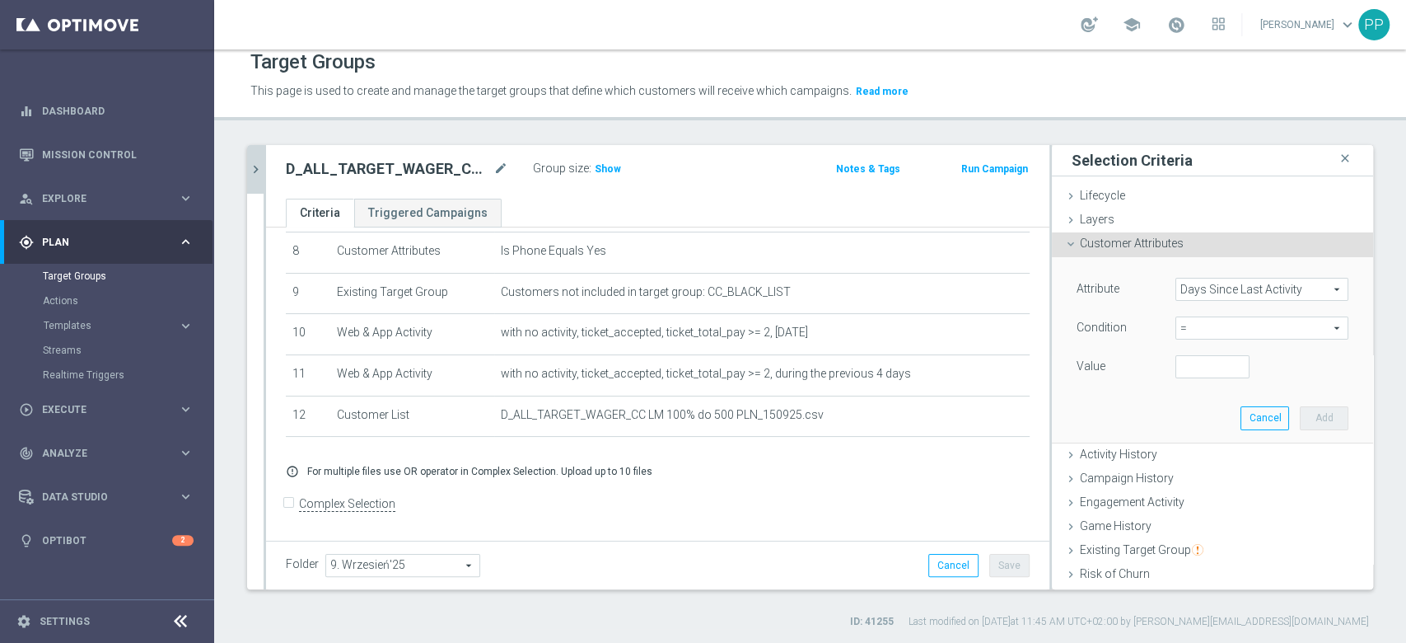
click at [1185, 330] on span "=" at bounding box center [1261, 327] width 171 height 21
click at [1185, 458] on span ">=" at bounding box center [1262, 459] width 157 height 13
type input ">="
click at [1175, 376] on input "number" at bounding box center [1212, 366] width 74 height 23
type input "1"
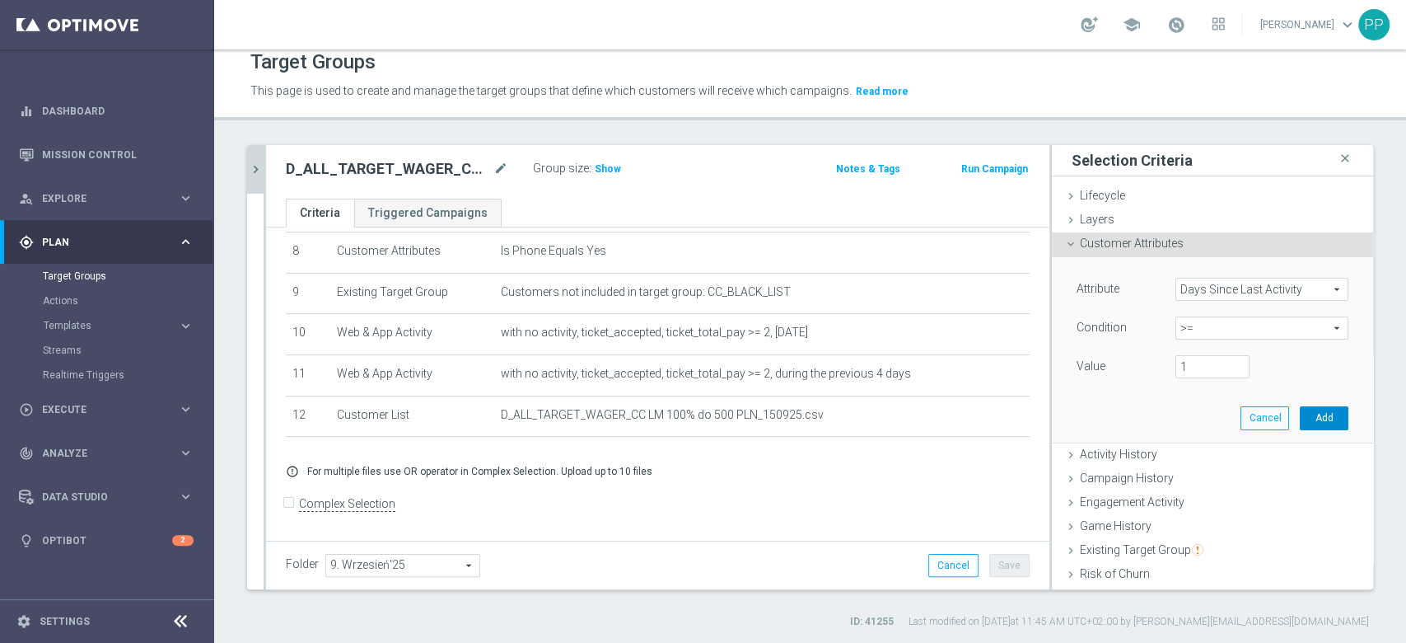
click at [1300, 422] on button "Add" at bounding box center [1324, 417] width 49 height 23
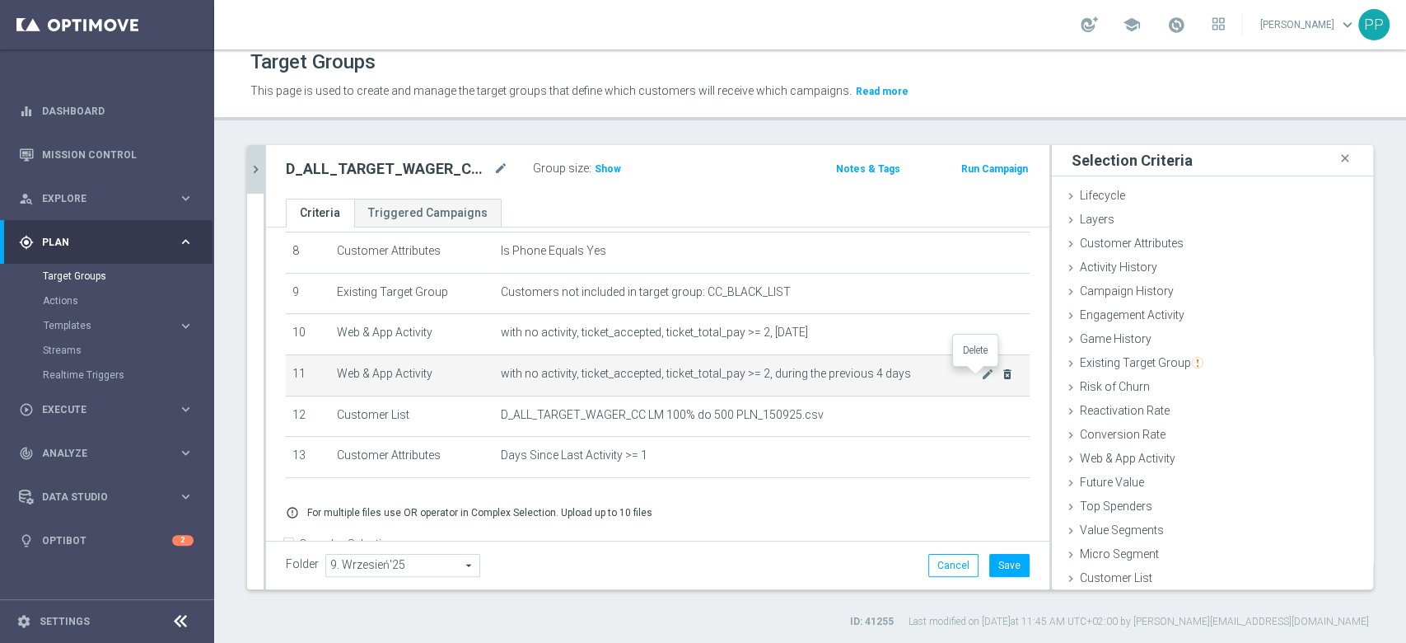
click at [1001, 380] on icon "delete_forever" at bounding box center [1007, 373] width 13 height 13
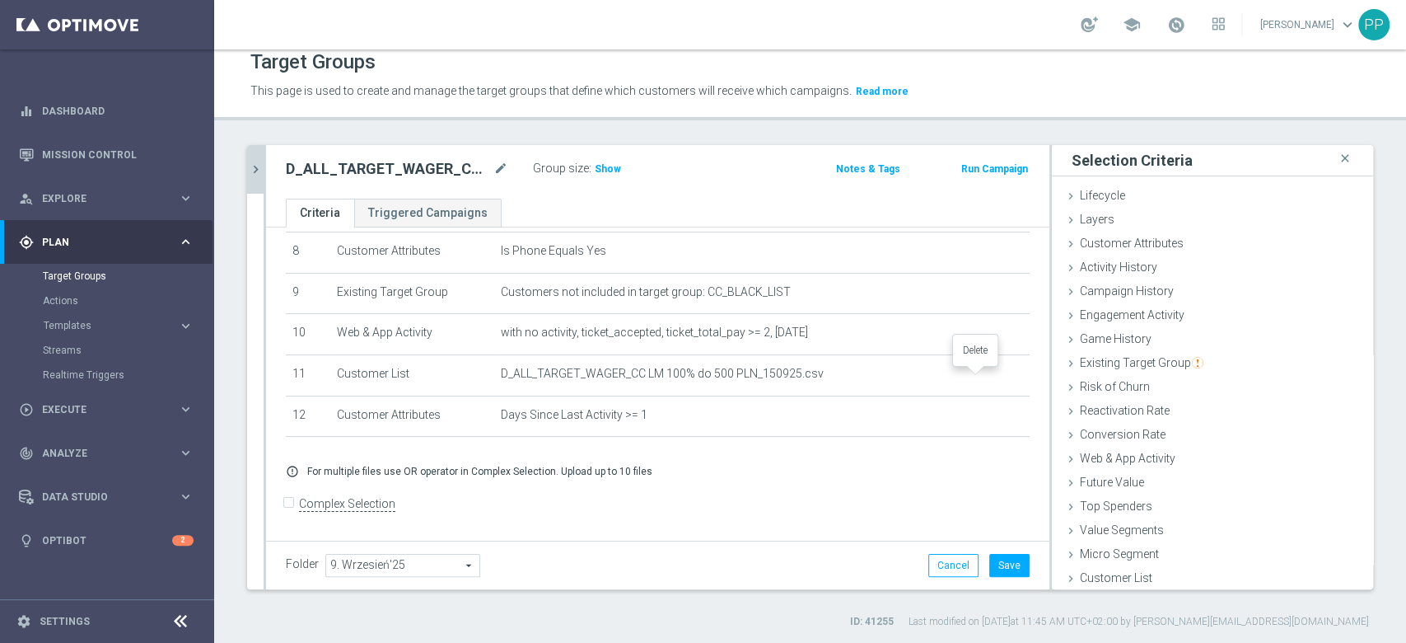
click at [975, 374] on body "equalizer Dashboard Mission Control" at bounding box center [703, 321] width 1406 height 643
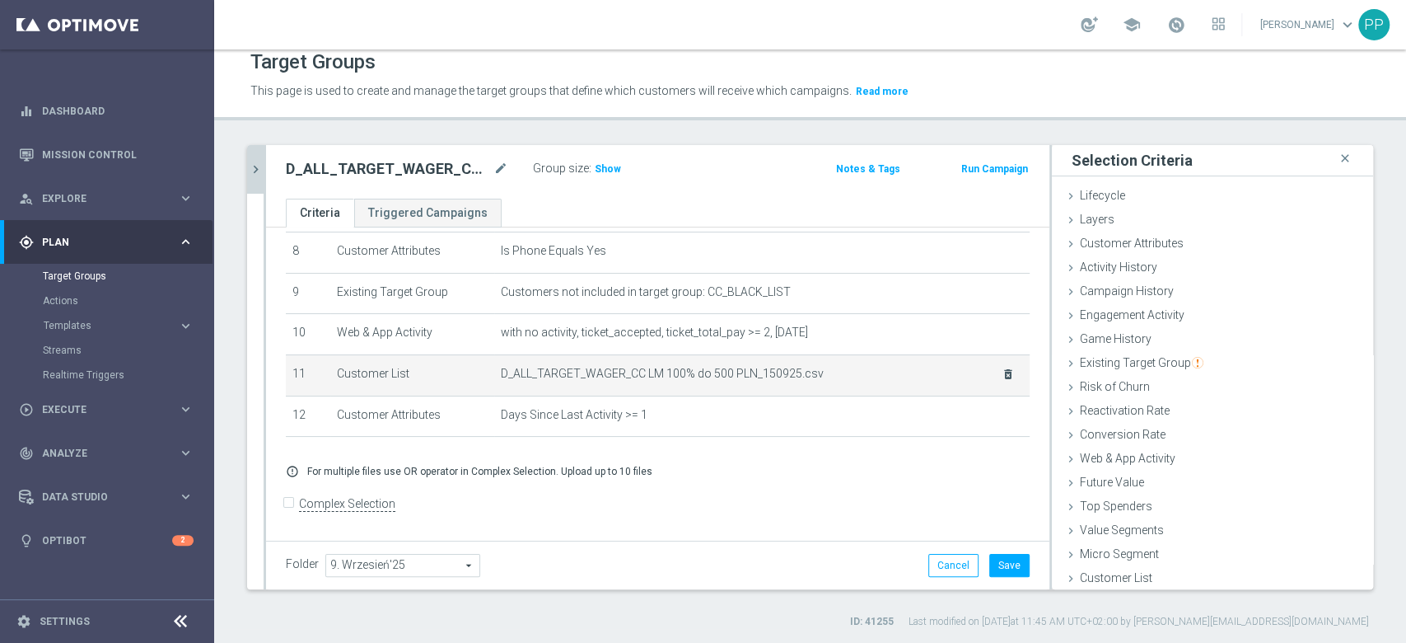
click at [979, 374] on div at bounding box center [975, 371] width 16 height 8
click at [1002, 375] on icon "delete_forever" at bounding box center [1008, 373] width 13 height 13
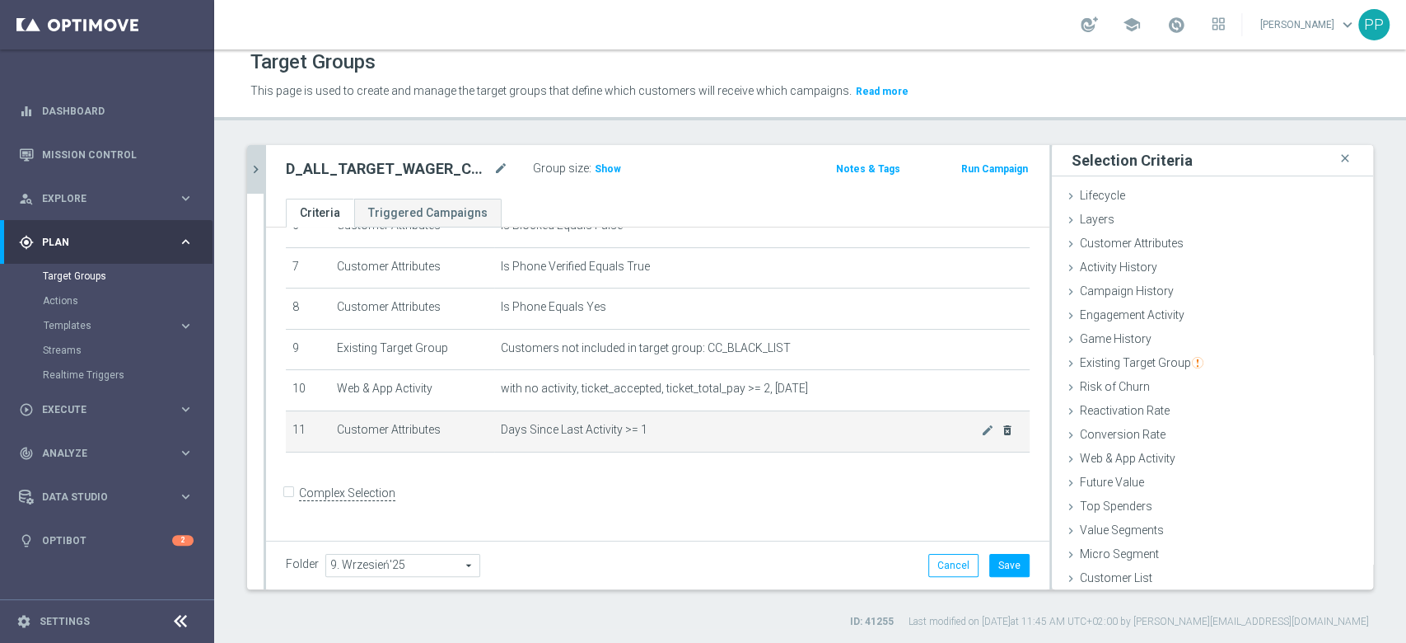
scroll to position [273, 0]
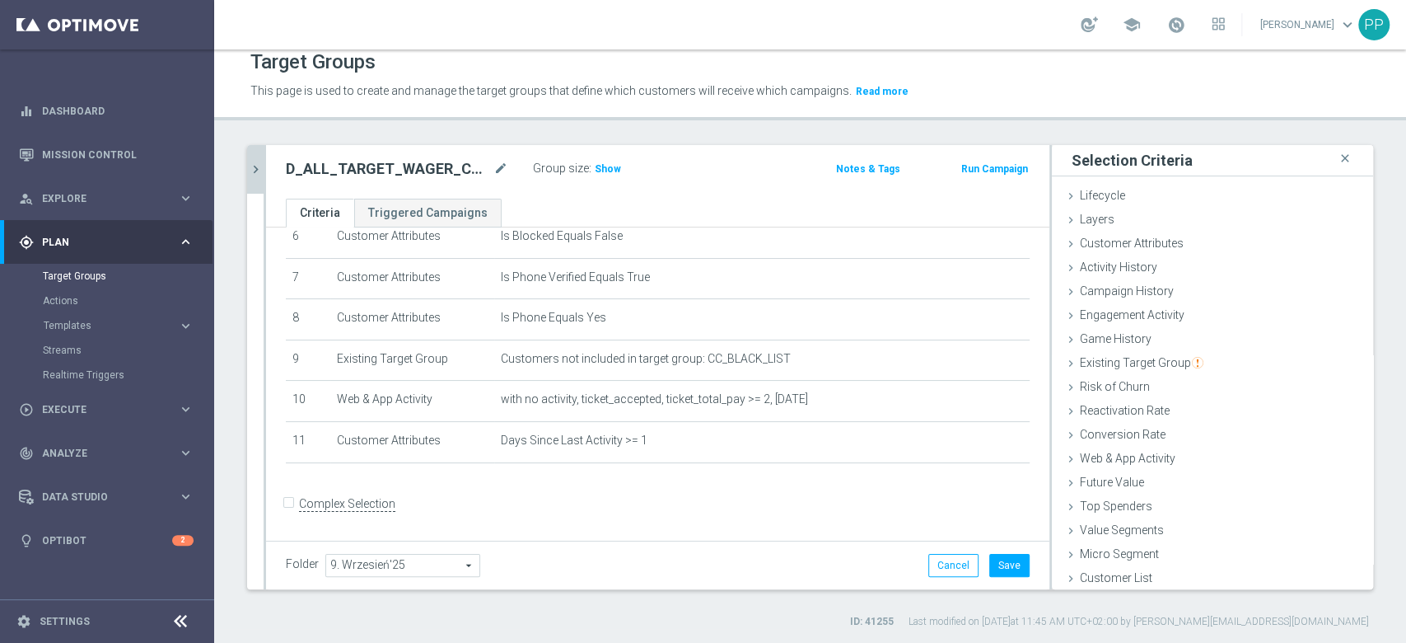
click at [885, 507] on form "Complex Selection Invalid Expression" at bounding box center [658, 521] width 744 height 61
click at [989, 557] on button "Save" at bounding box center [1009, 565] width 40 height 23
click at [1135, 297] on div "Campaign History done selection updated" at bounding box center [1212, 292] width 321 height 25
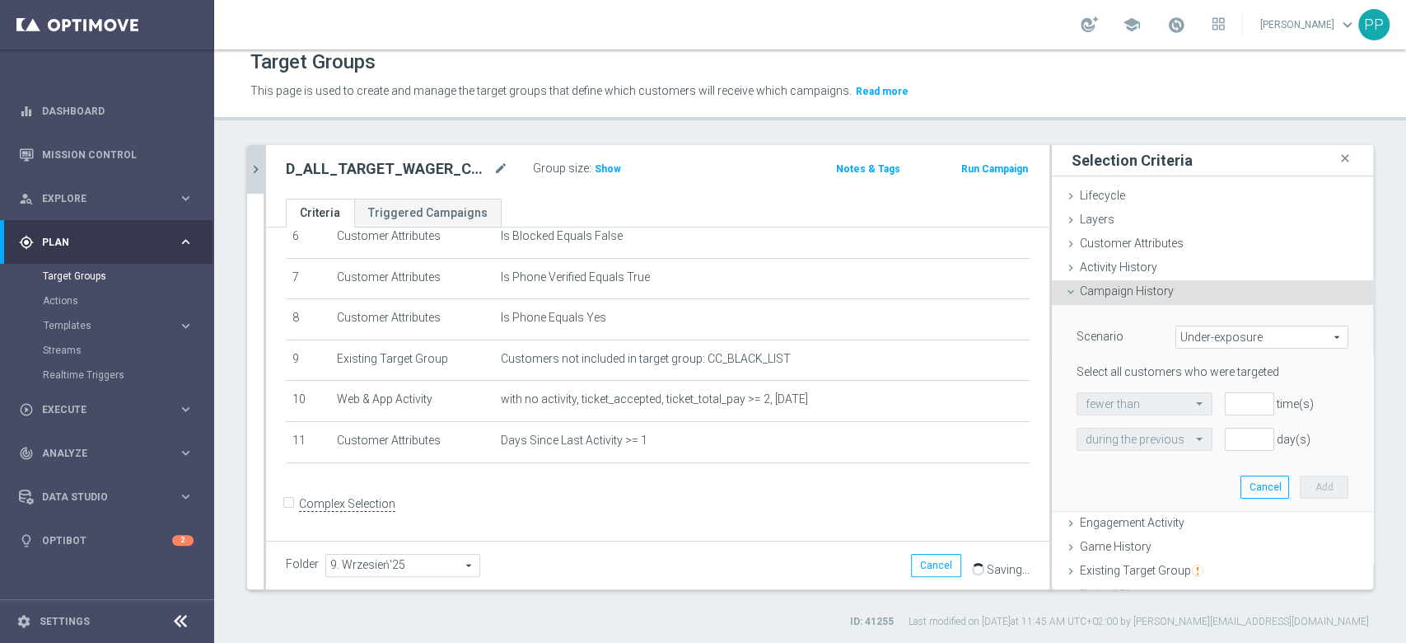
click at [1240, 339] on span "Under-exposure" at bounding box center [1261, 336] width 171 height 21
click at [1220, 442] on span "Custom" at bounding box center [1262, 446] width 155 height 13
type input "Custom"
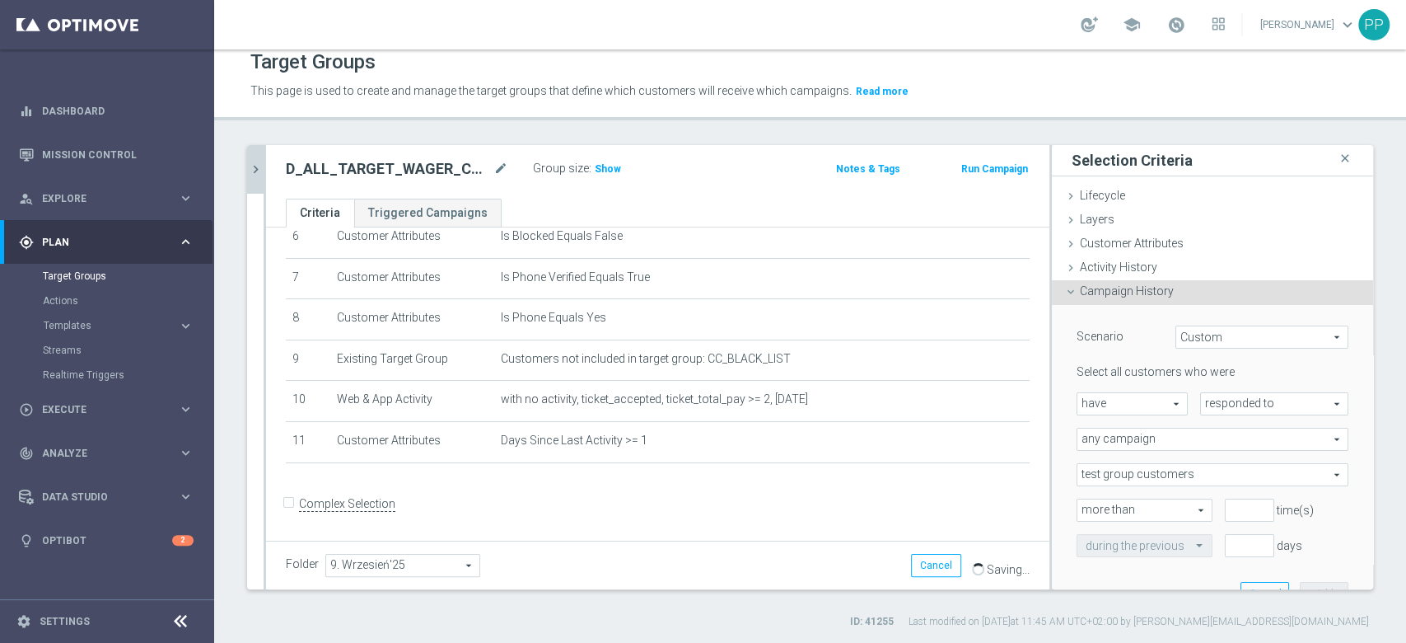
click at [1201, 403] on span "responded to" at bounding box center [1274, 403] width 147 height 21
click at [1209, 449] on span "been targeted with" at bounding box center [1274, 448] width 130 height 13
type input "been targeted with"
click at [1137, 441] on span "any campaign" at bounding box center [1212, 438] width 270 height 21
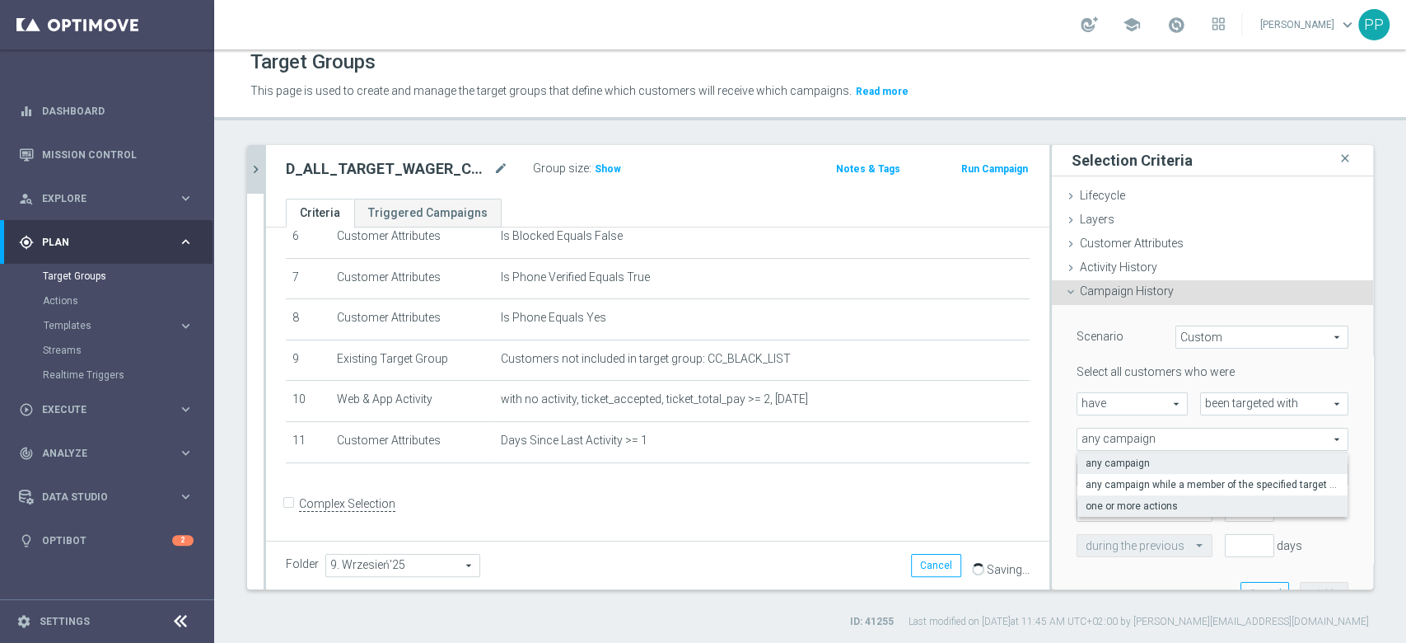
click at [1113, 504] on span "one or more actions" at bounding box center [1213, 505] width 254 height 13
type input "one or more actions"
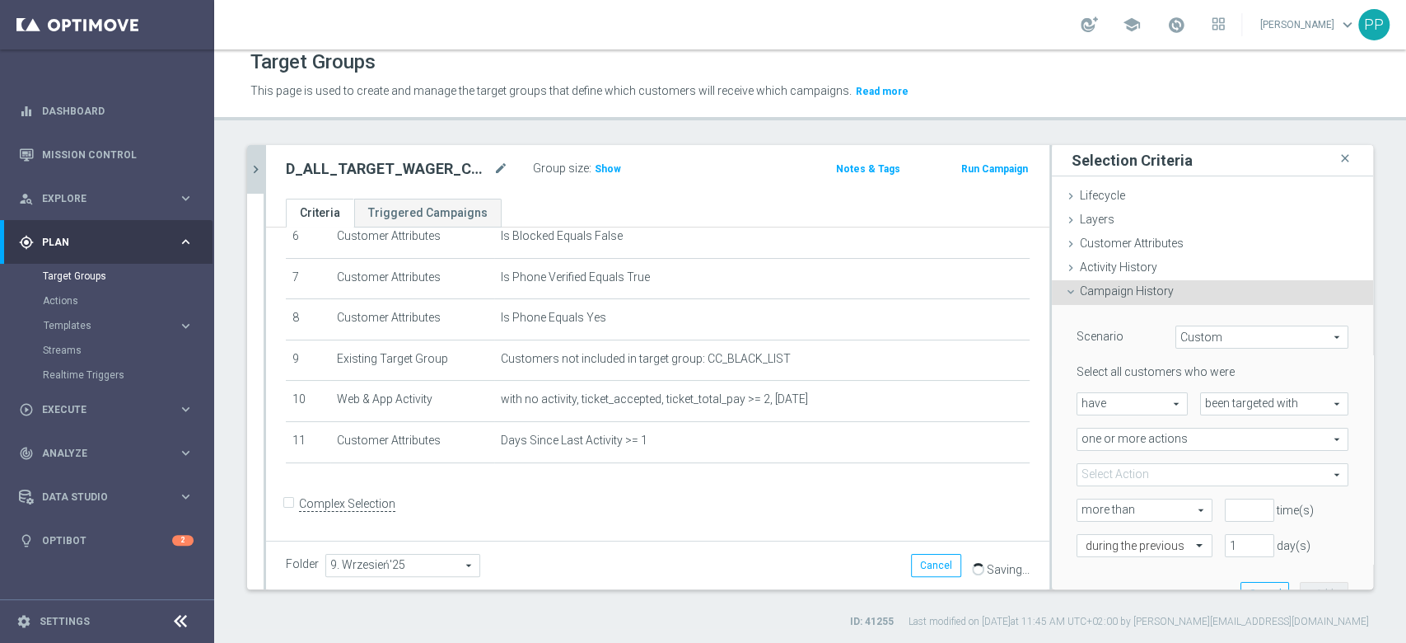
click at [1114, 480] on span at bounding box center [1212, 474] width 270 height 21
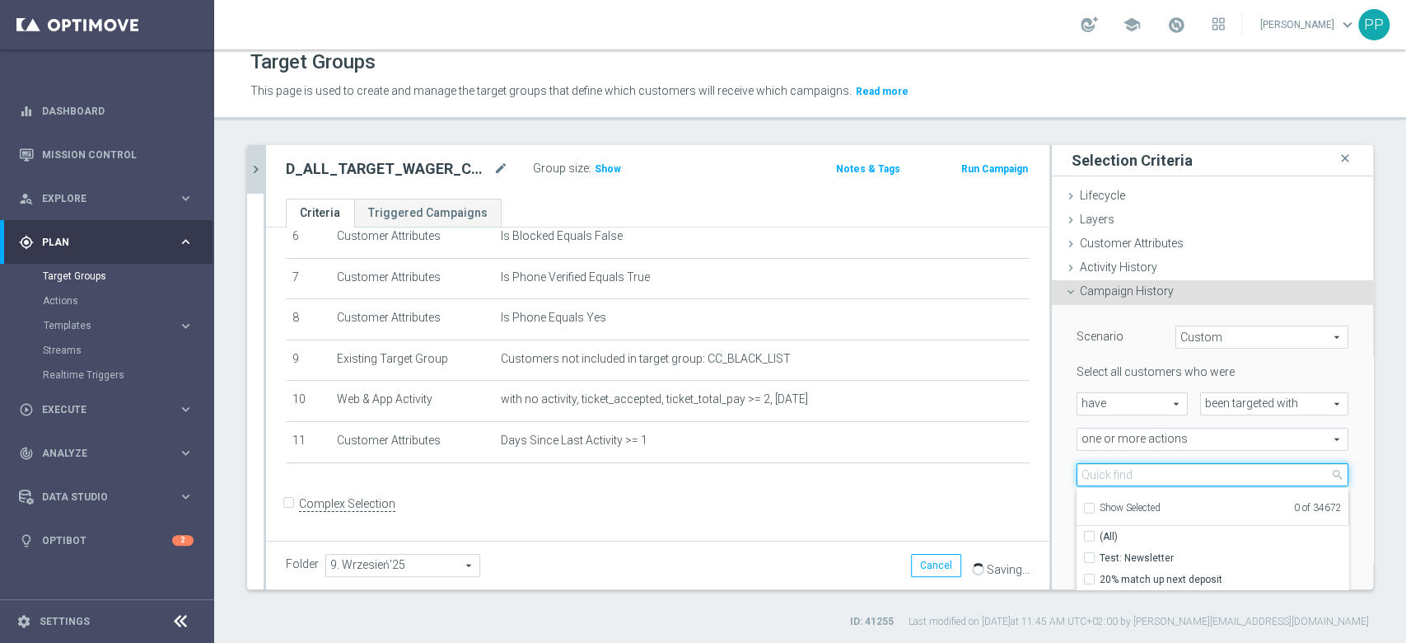
click at [1114, 473] on input "search" at bounding box center [1213, 474] width 272 height 23
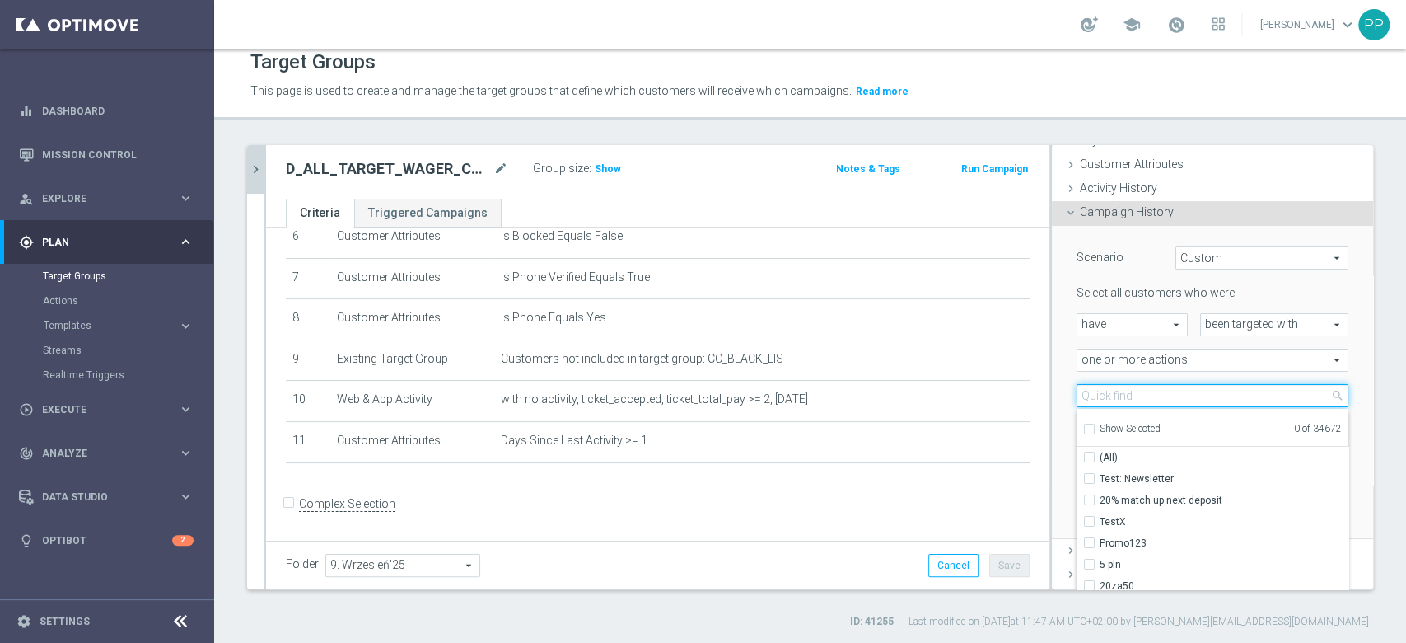
scroll to position [110, 0]
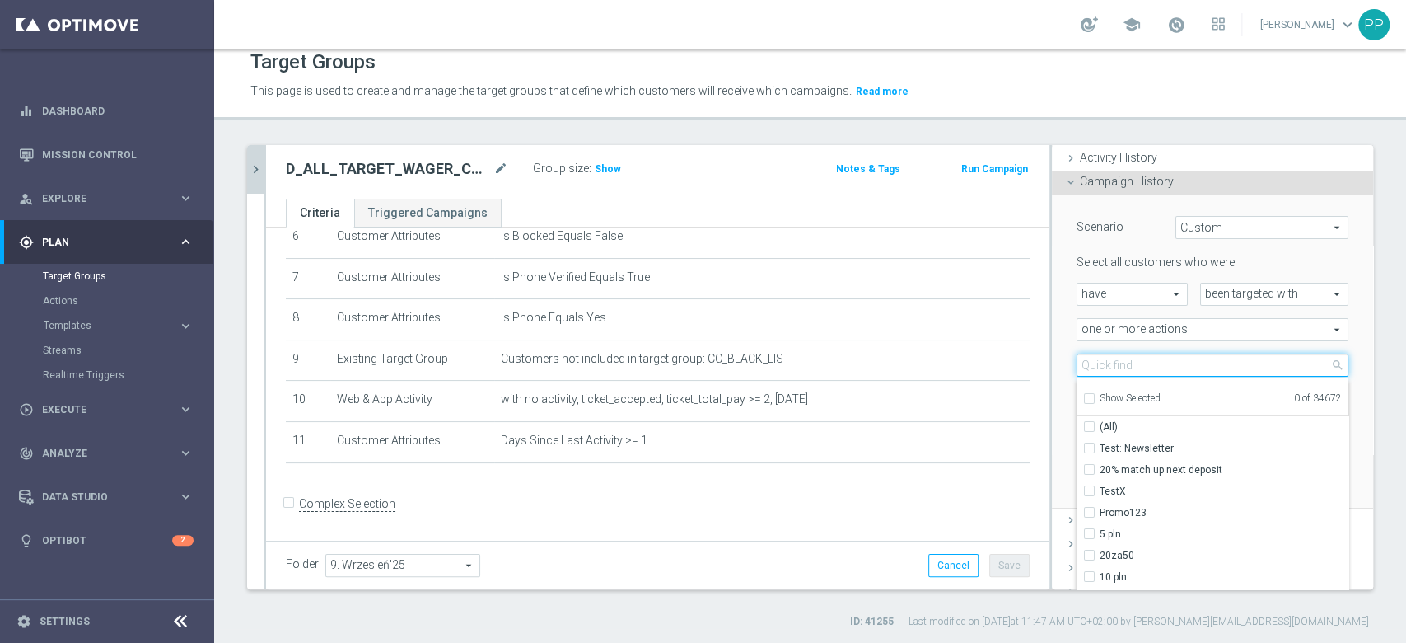
paste input "D_ALL_TARGET_WAGER_CC LM100% do 500 PLN SB PUSH_180925"
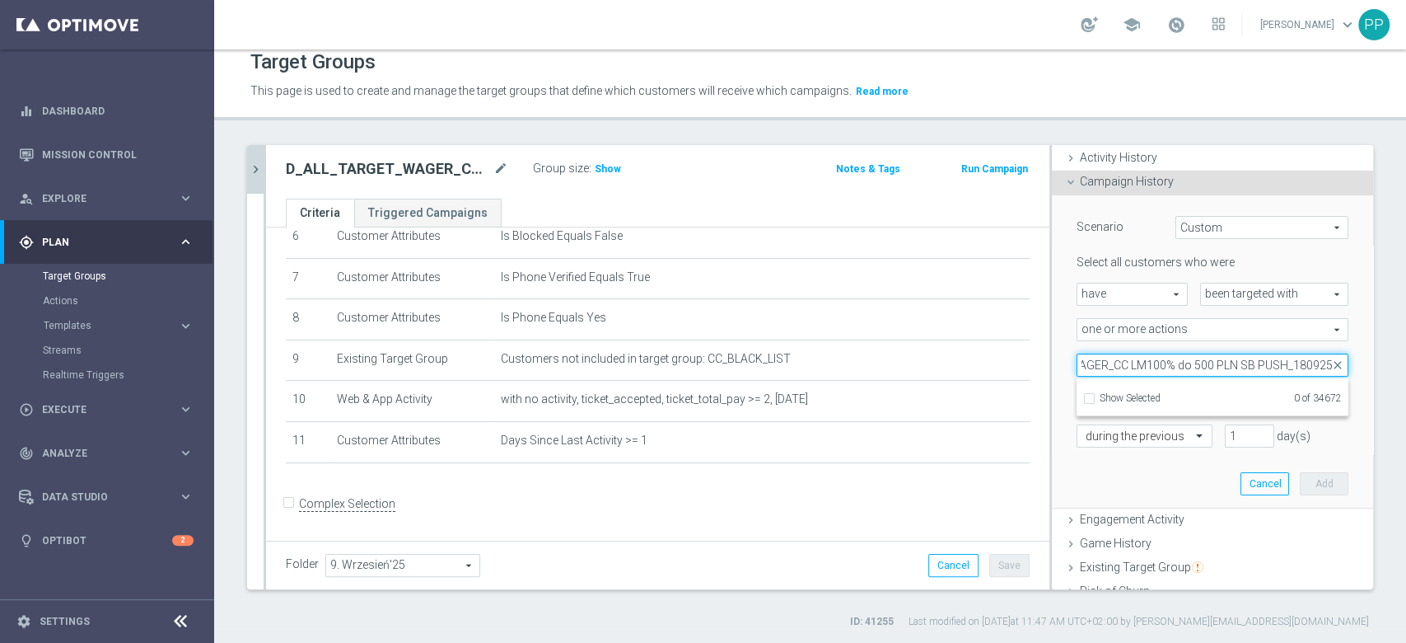
click at [1257, 357] on input "D_ALL_TARGET_WAGER_CC LM100% do 500 PLN SB PUSH_180925" at bounding box center [1213, 364] width 272 height 23
type input "D_ALL_TARGET_WAGER_CC LM100% do 500 PLN_180925"
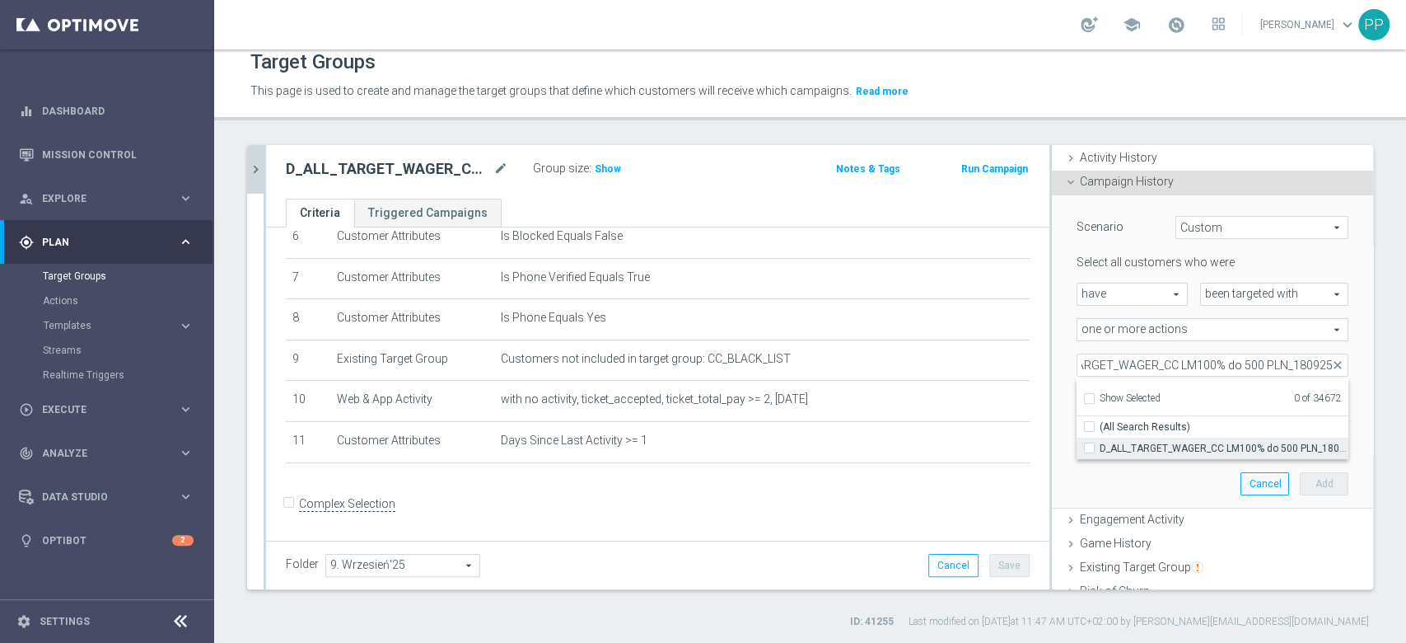
scroll to position [0, 0]
click at [1179, 437] on label "D_ALL_TARGET_WAGER_CC LM100% do 500 PLN_180925" at bounding box center [1224, 447] width 249 height 21
click at [1100, 442] on input "D_ALL_TARGET_WAGER_CC LM100% do 500 PLN_180925" at bounding box center [1094, 447] width 11 height 11
checkbox input "true"
type input "D_ALL_TARGET_WAGER_CC LM100% do 500 PLN_180925"
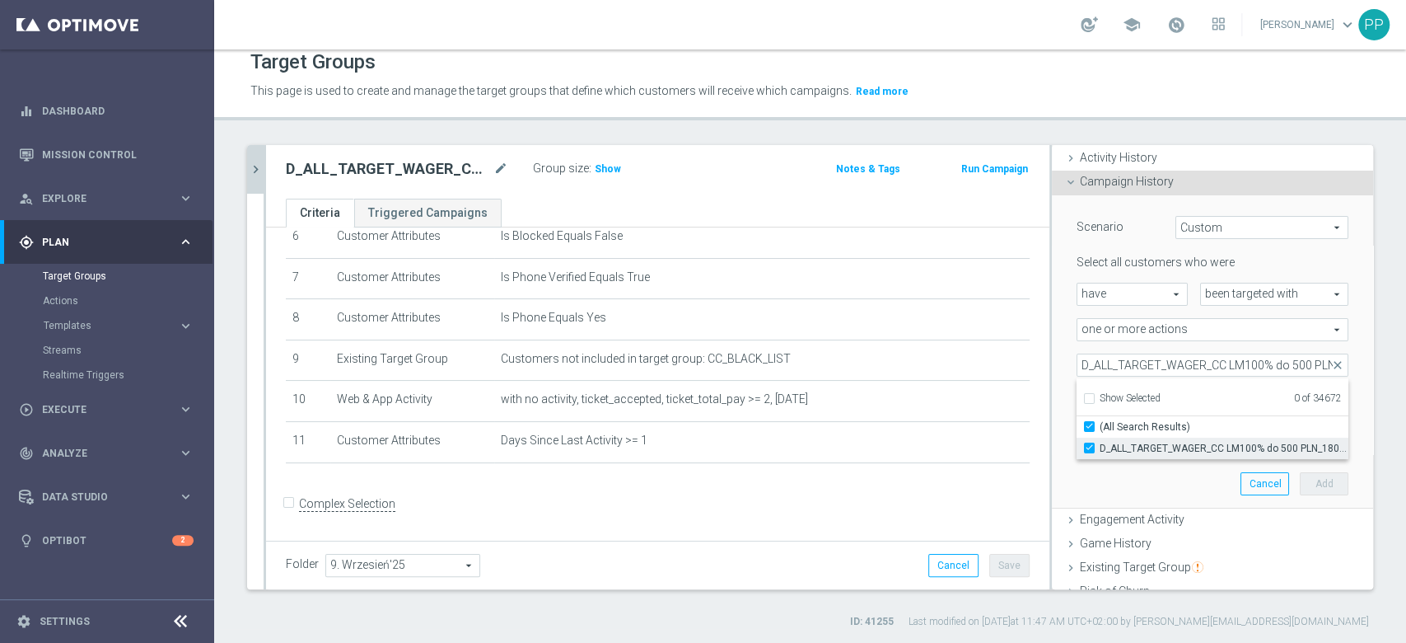
checkbox input "true"
click at [1160, 470] on div "Scenario Custom Custom arrow_drop_down search Select all customers who were hav…" at bounding box center [1212, 351] width 297 height 312
click at [1134, 401] on span "more than" at bounding box center [1144, 400] width 134 height 21
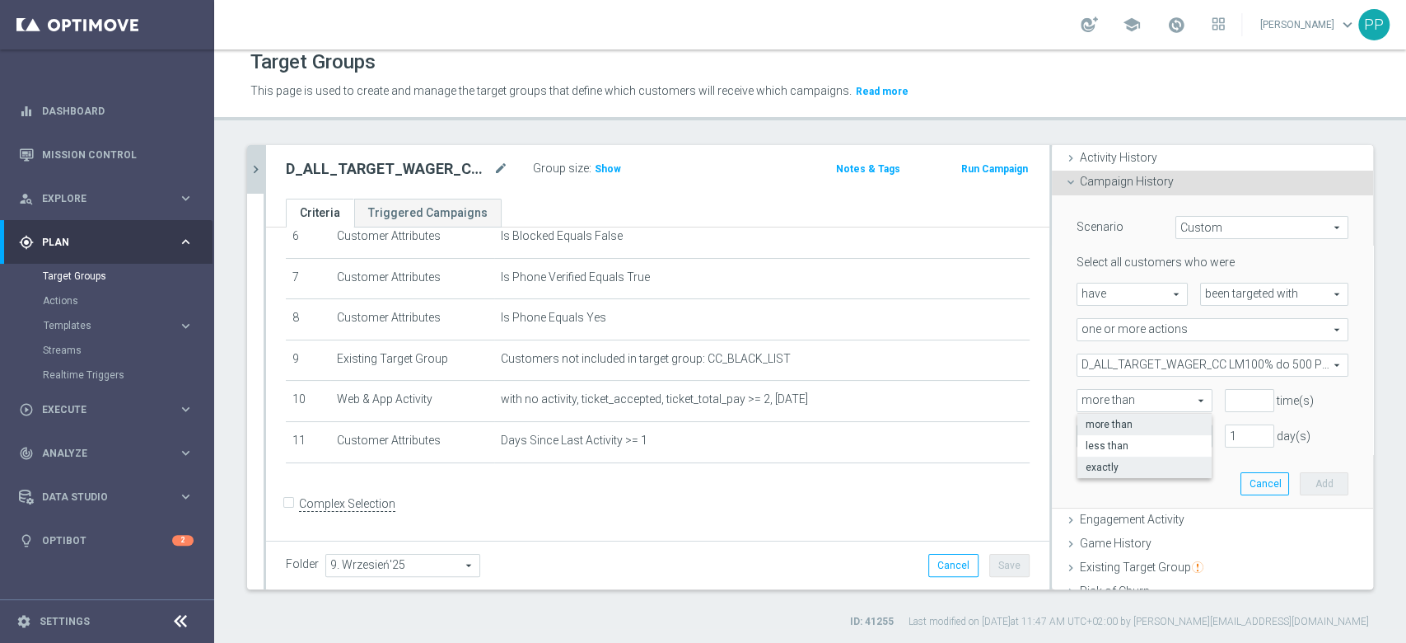
drag, startPoint x: 1095, startPoint y: 469, endPoint x: 1126, endPoint y: 450, distance: 36.6
click at [1096, 467] on span "exactly" at bounding box center [1145, 466] width 118 height 13
type input "exactly"
click at [1225, 399] on input "number" at bounding box center [1249, 400] width 49 height 23
type input "1"
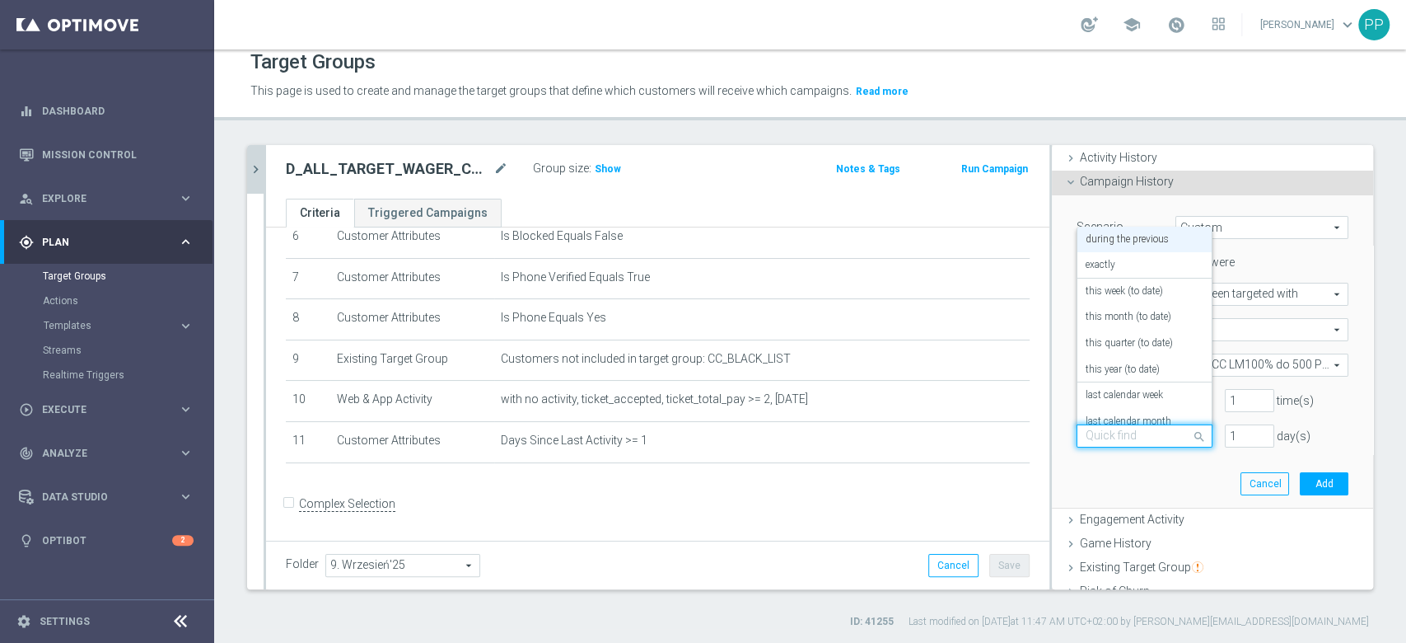
click at [1145, 425] on div "Quick find during the previous" at bounding box center [1145, 435] width 136 height 23
click at [1127, 356] on div "on this date" at bounding box center [1145, 355] width 118 height 26
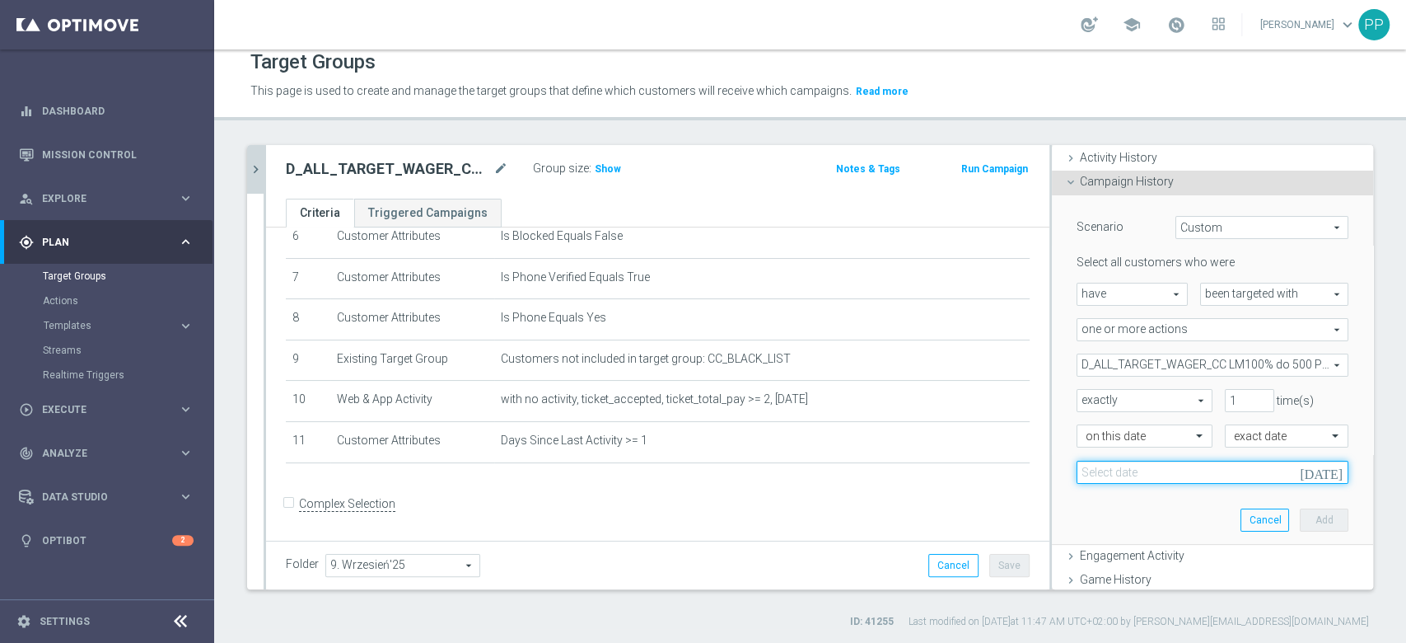
click at [1133, 464] on input at bounding box center [1213, 471] width 272 height 23
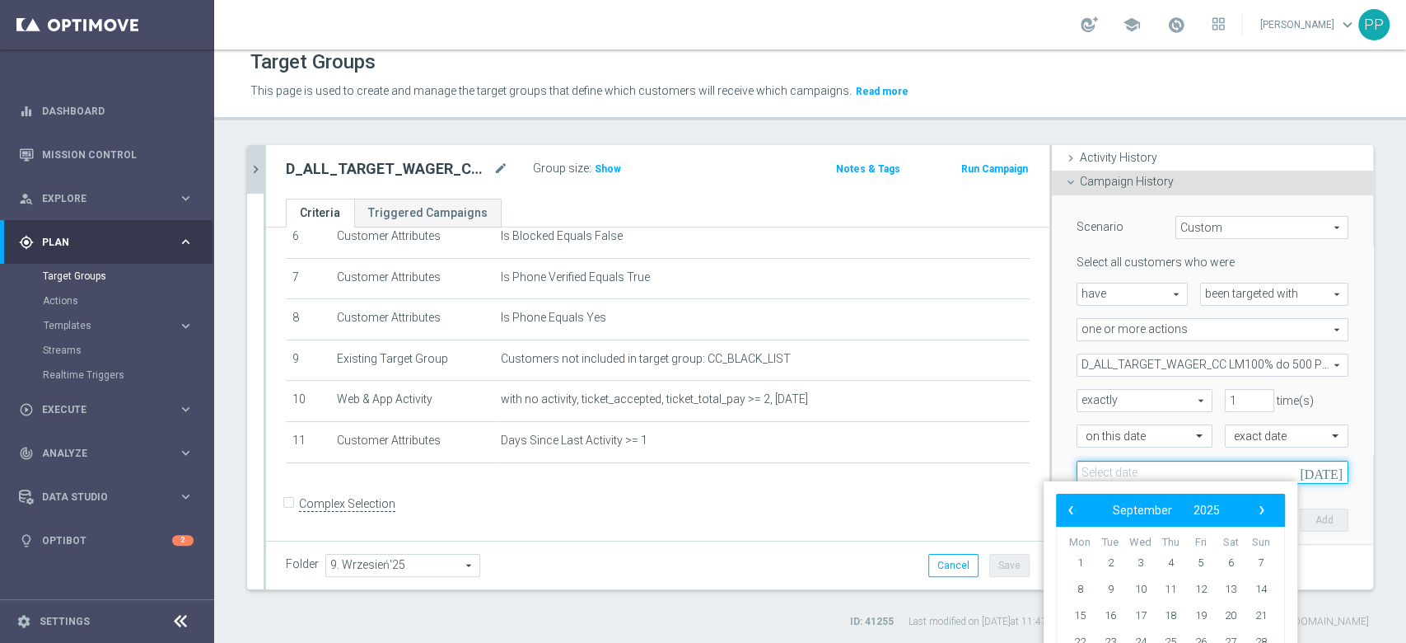
scroll to position [8, 0]
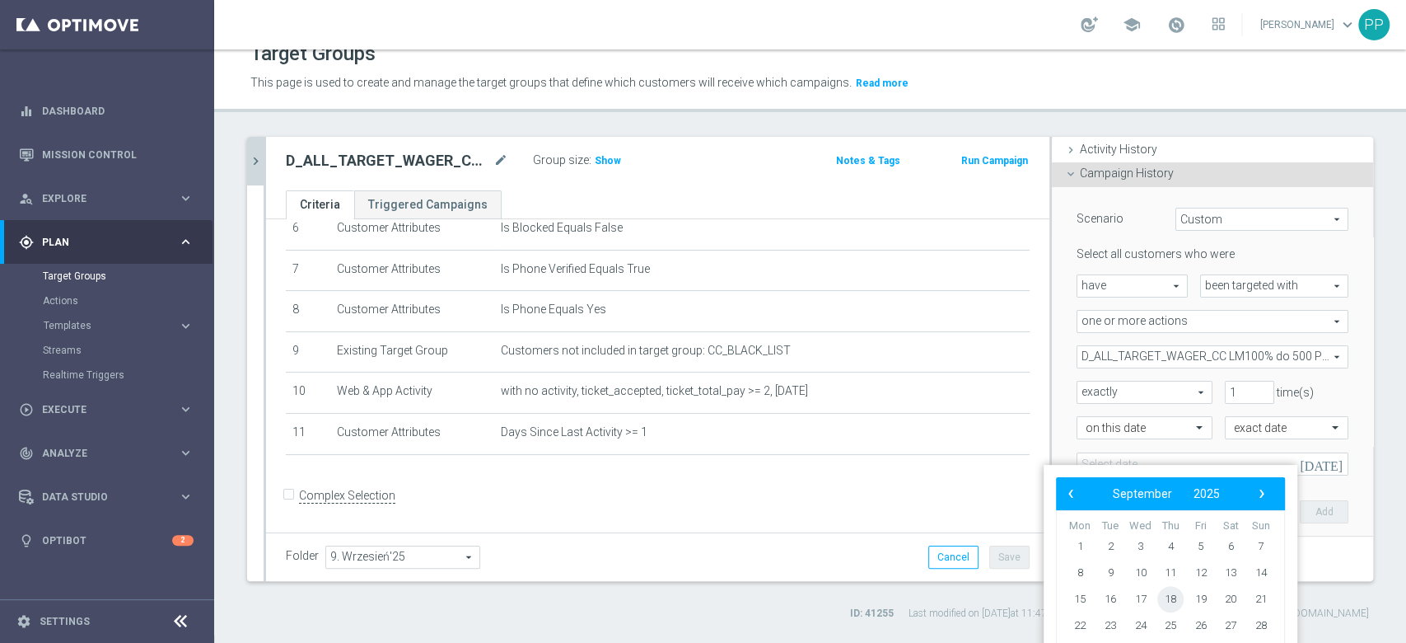
click at [1175, 606] on span "18" at bounding box center [1170, 599] width 26 height 26
type input "[DATE]"
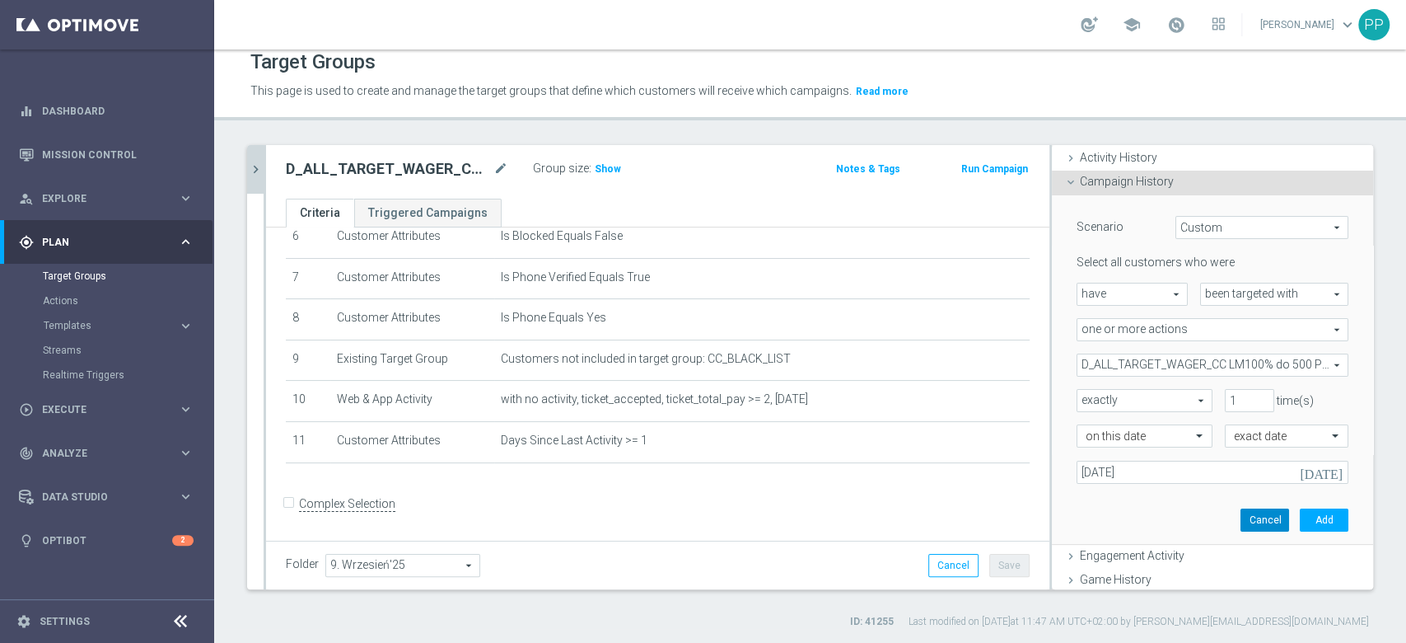
scroll to position [0, 0]
click at [1300, 524] on button "Add" at bounding box center [1324, 519] width 49 height 23
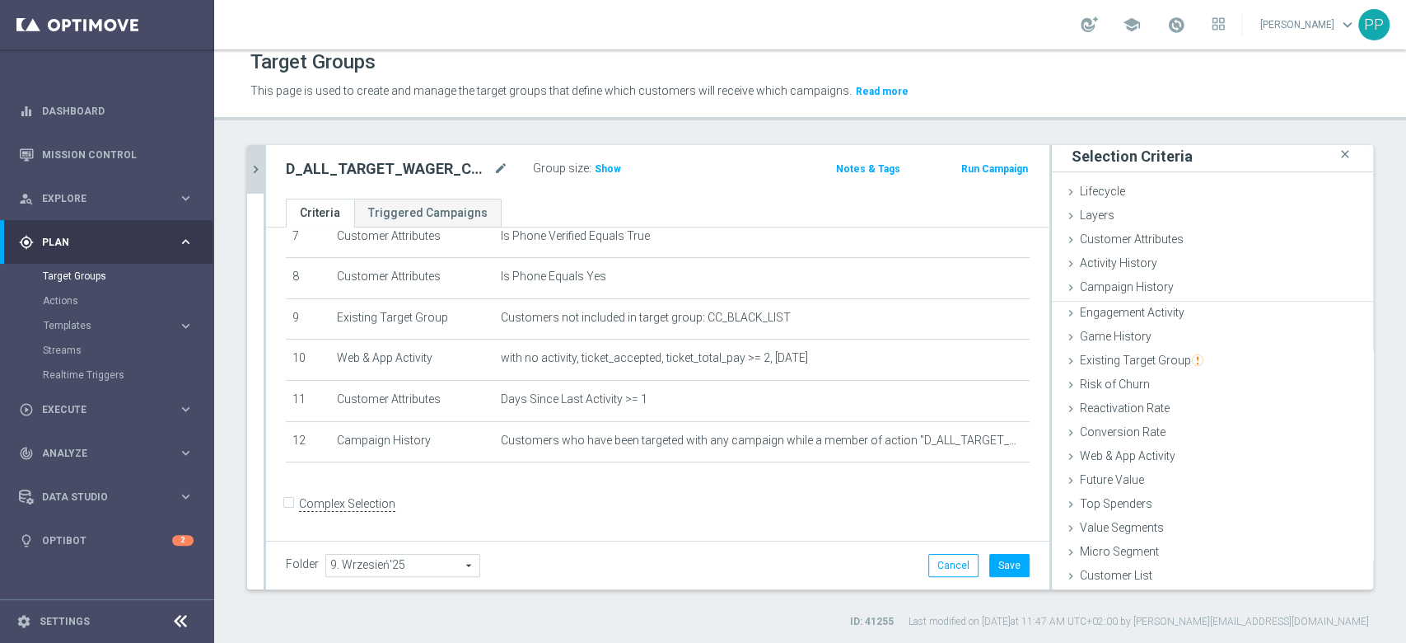
scroll to position [2, 0]
click at [937, 513] on form "Complex Selection Invalid Expression" at bounding box center [658, 520] width 744 height 61
click at [996, 568] on button "Save" at bounding box center [1009, 565] width 40 height 23
click at [612, 168] on span "Show" at bounding box center [608, 169] width 26 height 12
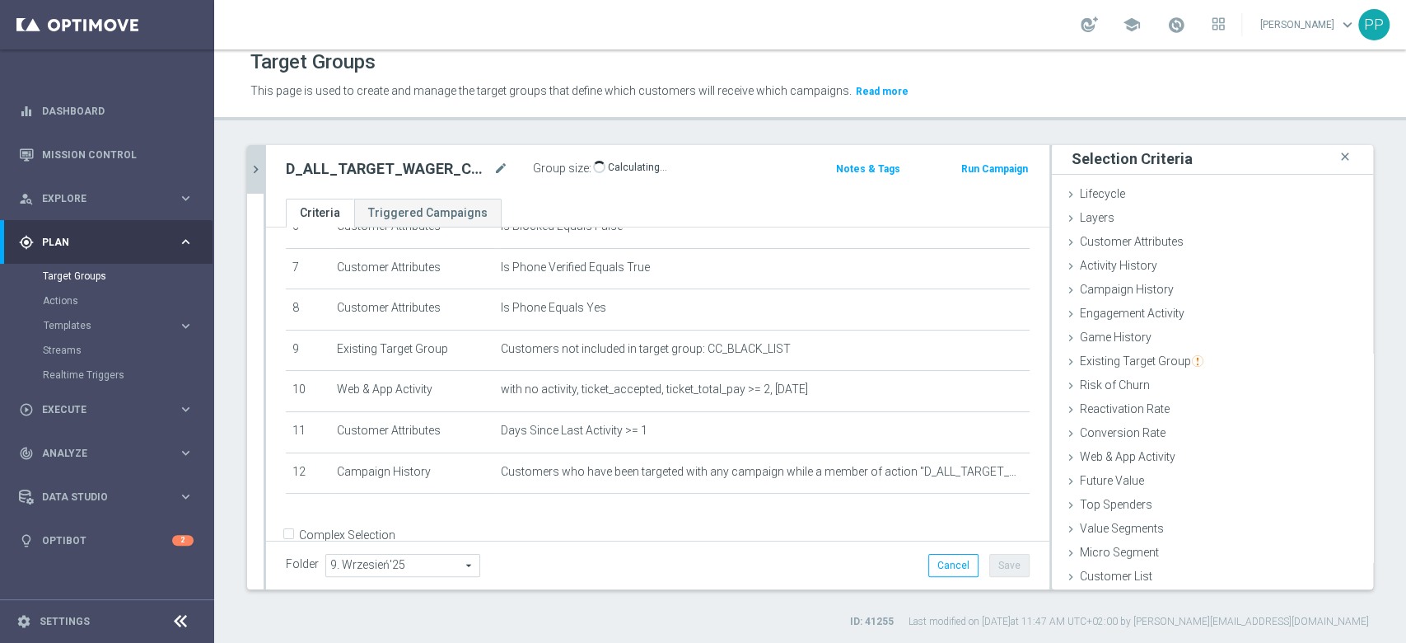
scroll to position [314, 0]
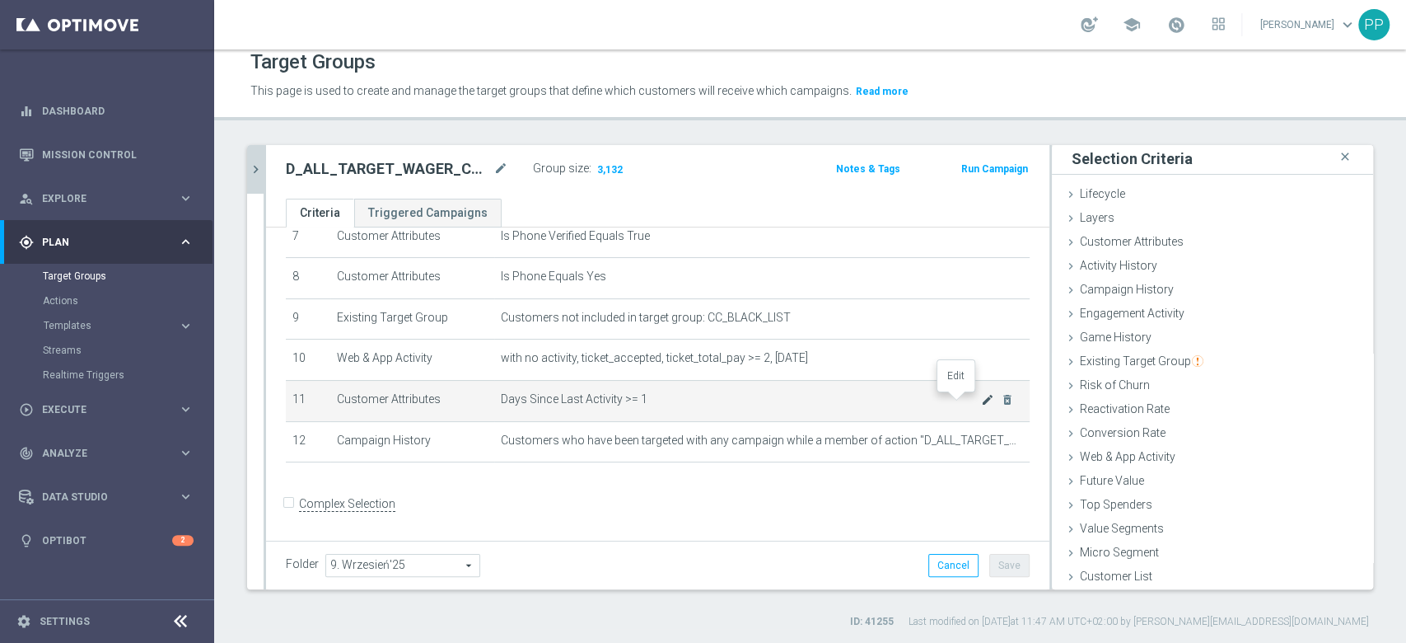
click at [981, 402] on icon "mode_edit" at bounding box center [987, 399] width 13 height 13
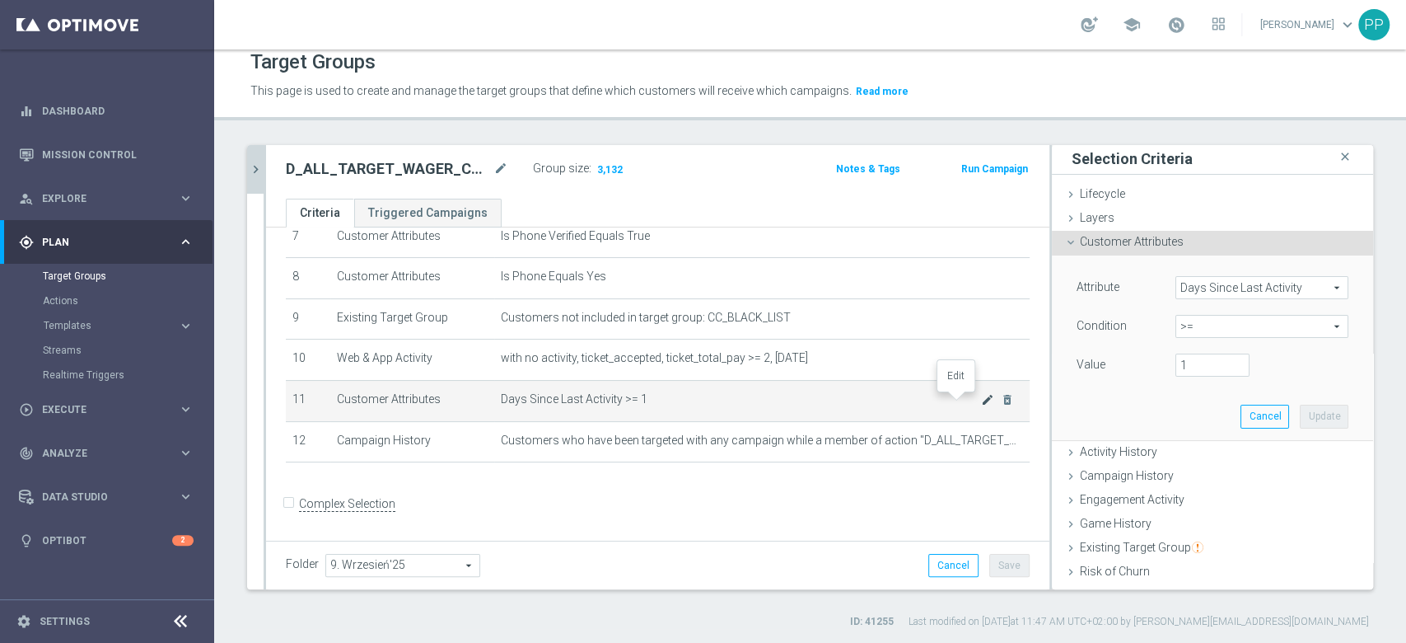
scroll to position [110, 0]
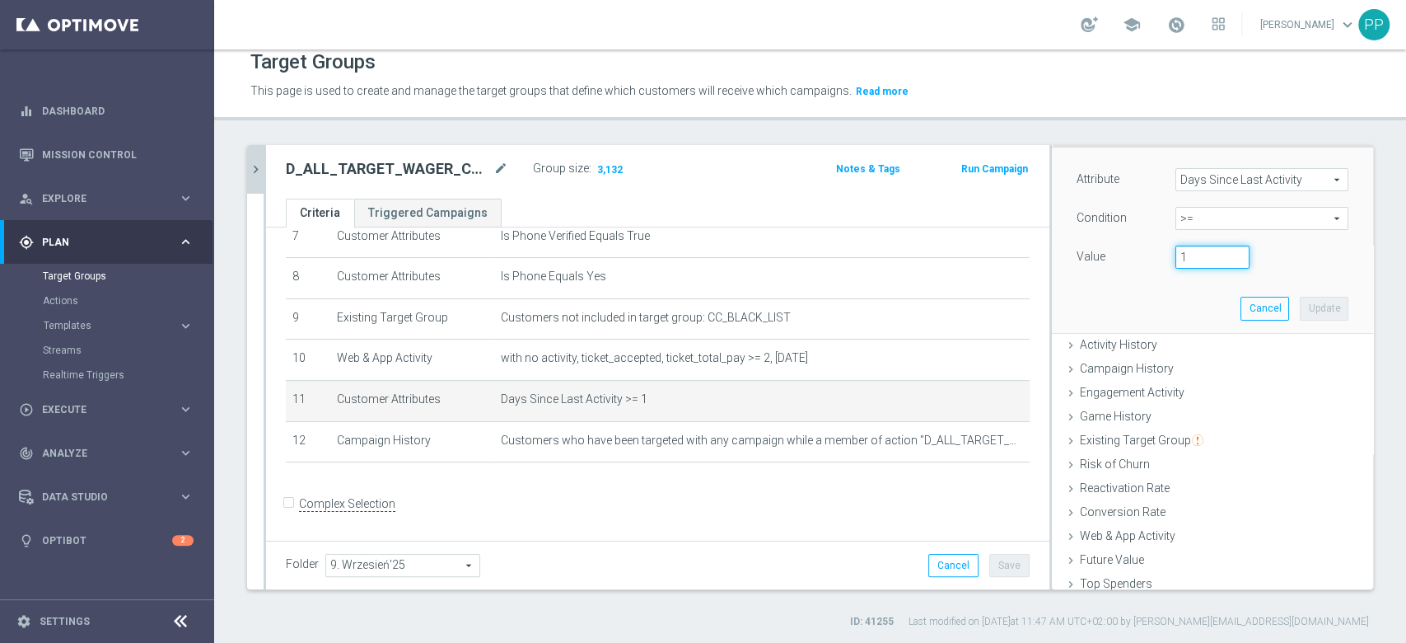
drag, startPoint x: 1192, startPoint y: 261, endPoint x: 1151, endPoint y: 256, distance: 41.5
click at [1163, 256] on div "1" at bounding box center [1212, 256] width 99 height 23
type input "15"
drag, startPoint x: 1293, startPoint y: 305, endPoint x: 1168, endPoint y: 276, distance: 128.5
click at [1300, 304] on button "Update" at bounding box center [1324, 308] width 49 height 23
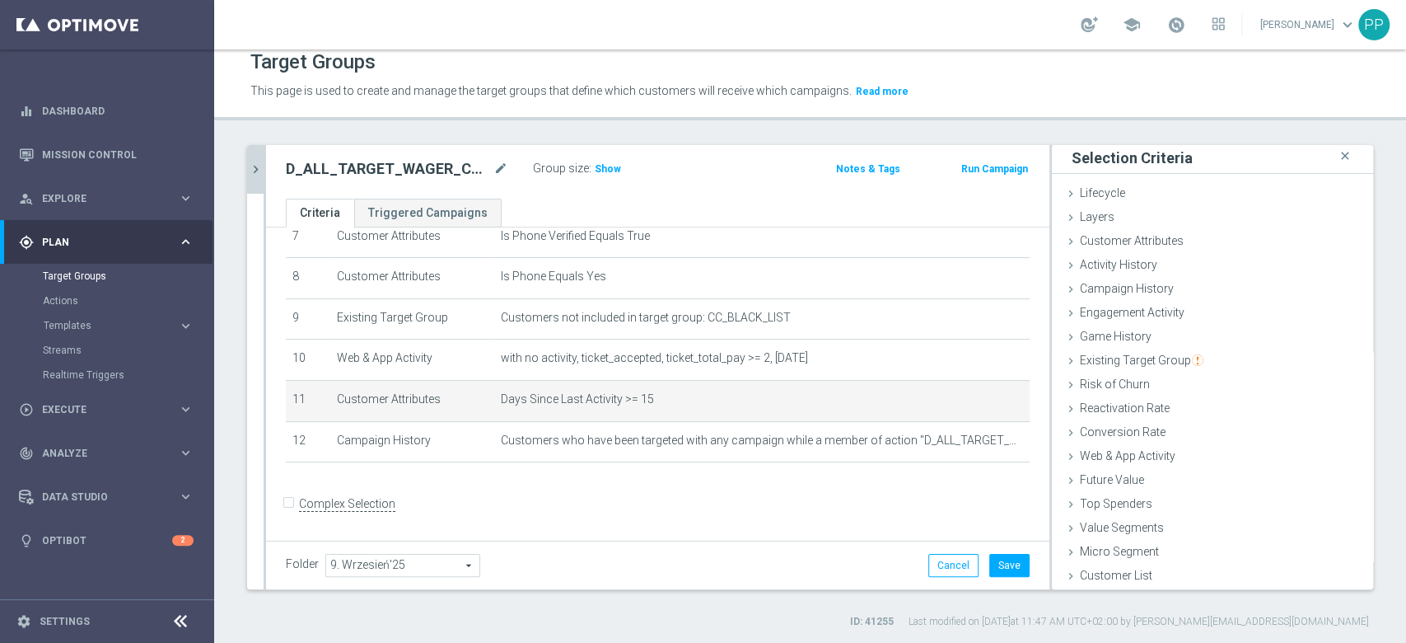
scroll to position [2, 0]
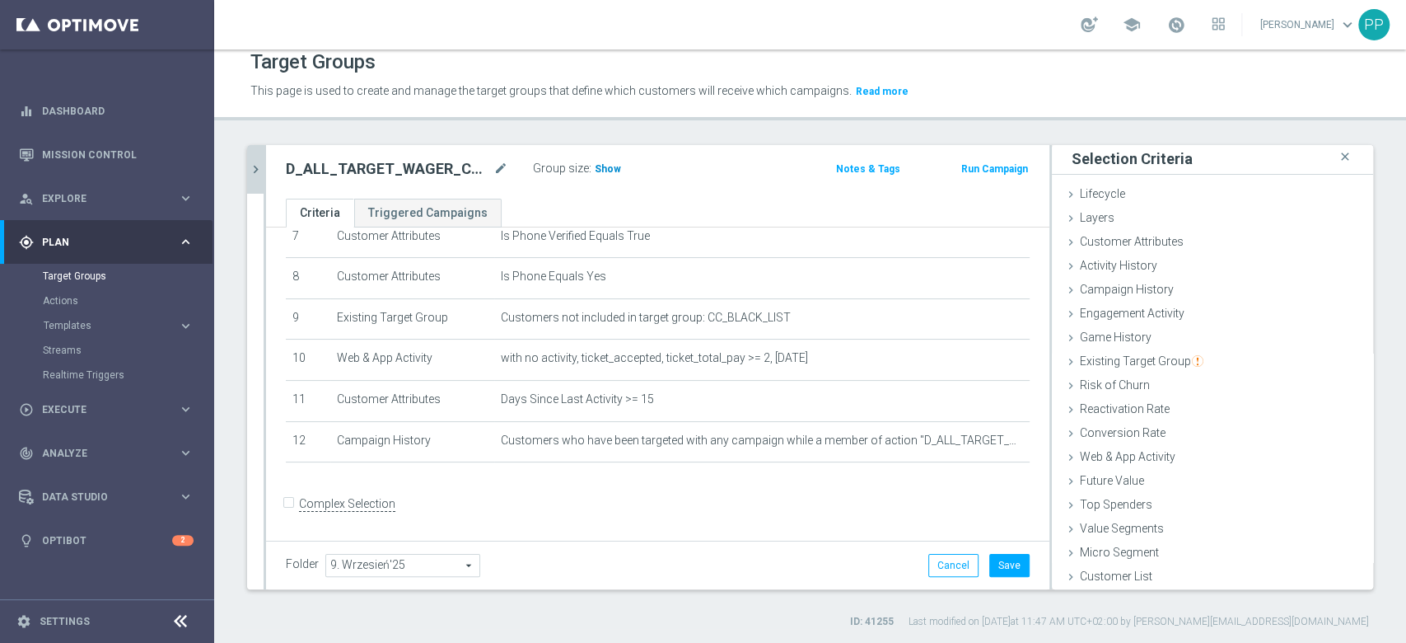
click at [597, 164] on span "Show" at bounding box center [608, 169] width 26 height 12
click at [1001, 559] on button "Save" at bounding box center [1009, 565] width 40 height 23
click at [592, 467] on div "# Selection Type Criteria delete_forever 1 Customer Attributes Online Equals Tr…" at bounding box center [657, 205] width 769 height 544
click at [628, 473] on div "# Selection Type Criteria delete_forever 1 Customer Attributes Online Equals Tr…" at bounding box center [657, 205] width 769 height 544
click at [256, 175] on icon "chevron_right" at bounding box center [256, 169] width 16 height 16
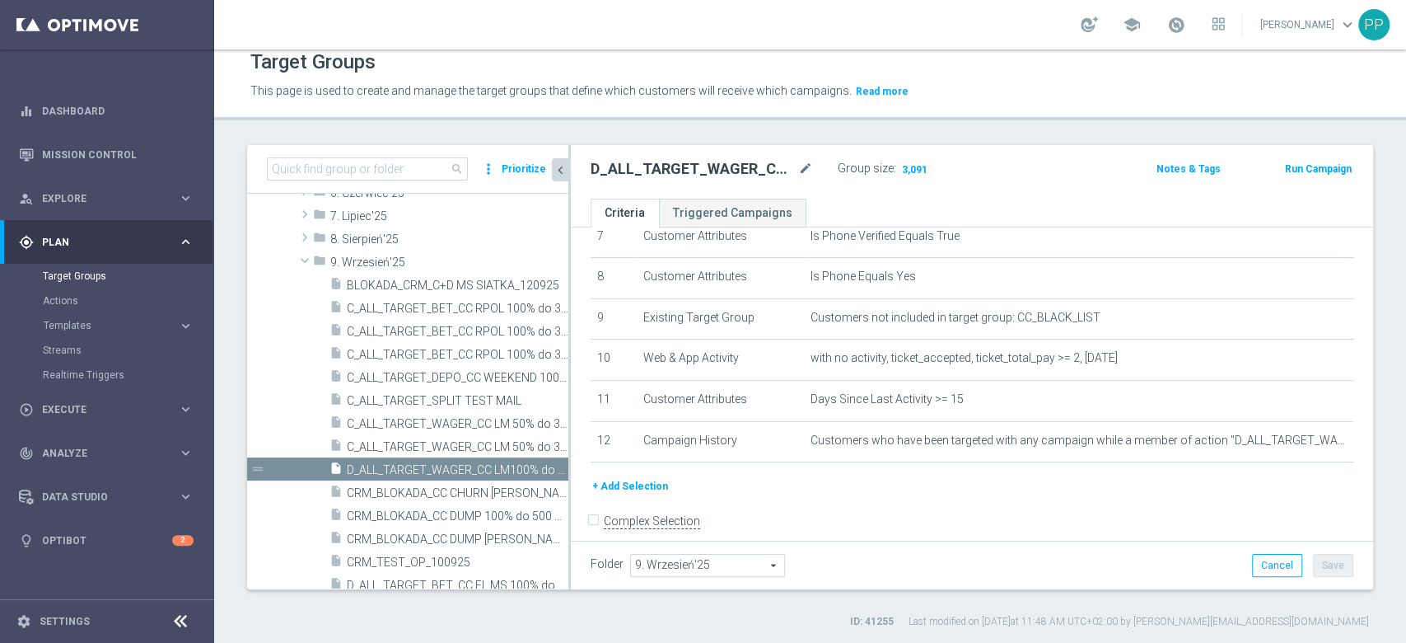
scroll to position [33, 0]
click at [533, 468] on icon "content_copy" at bounding box center [539, 469] width 13 height 13
click at [808, 170] on icon "mode_edit" at bounding box center [805, 169] width 15 height 20
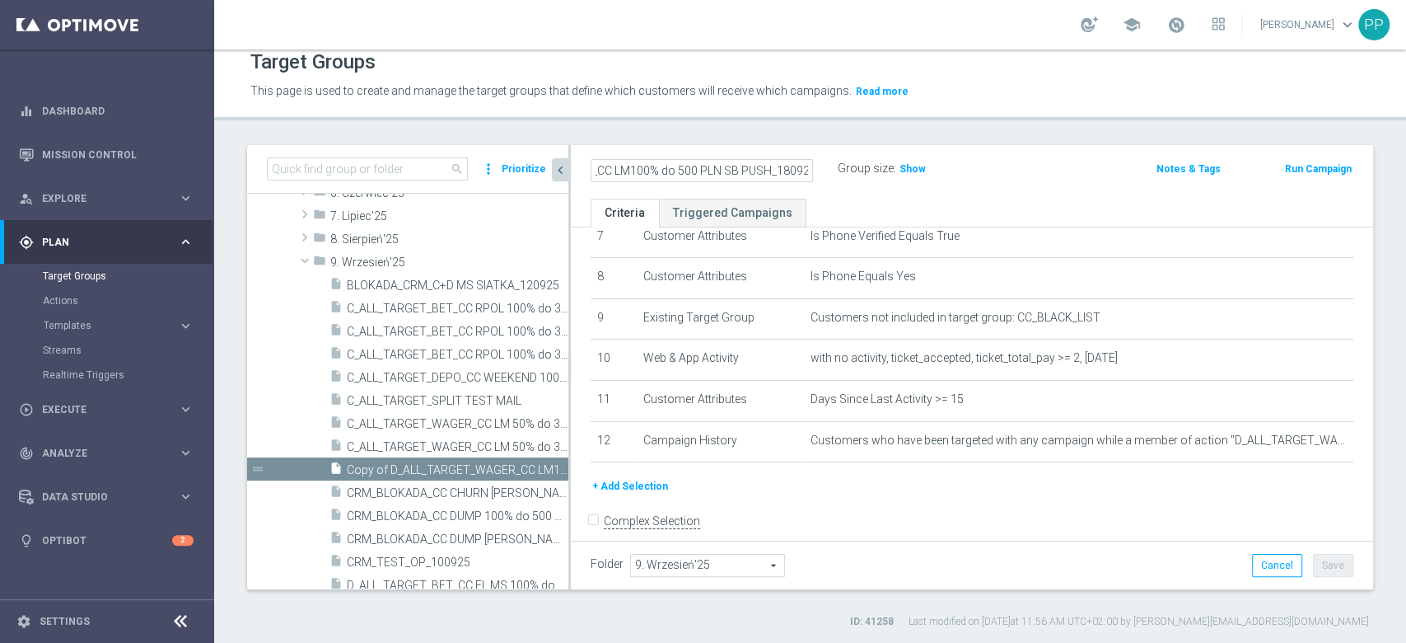
click at [767, 165] on input "Copy of D_ALL_TARGET_WAGER_CC LM100% do 500 PLN SB PUSH_180925" at bounding box center [702, 170] width 222 height 23
click at [758, 174] on input "Copy of D_ALL_TARGET_WAGER_CC LM100% do 500 PLN SB PUSH_180925" at bounding box center [702, 170] width 222 height 23
click at [765, 174] on input "Copy of D_ALL_TARGET_WAGER_CC LM100% do 500 PLN SB PUSH_180925" at bounding box center [702, 170] width 222 height 23
type input "D_ALL_TARGET_WAGER_CC LM100% do 500 PLN ND SMS_180925"
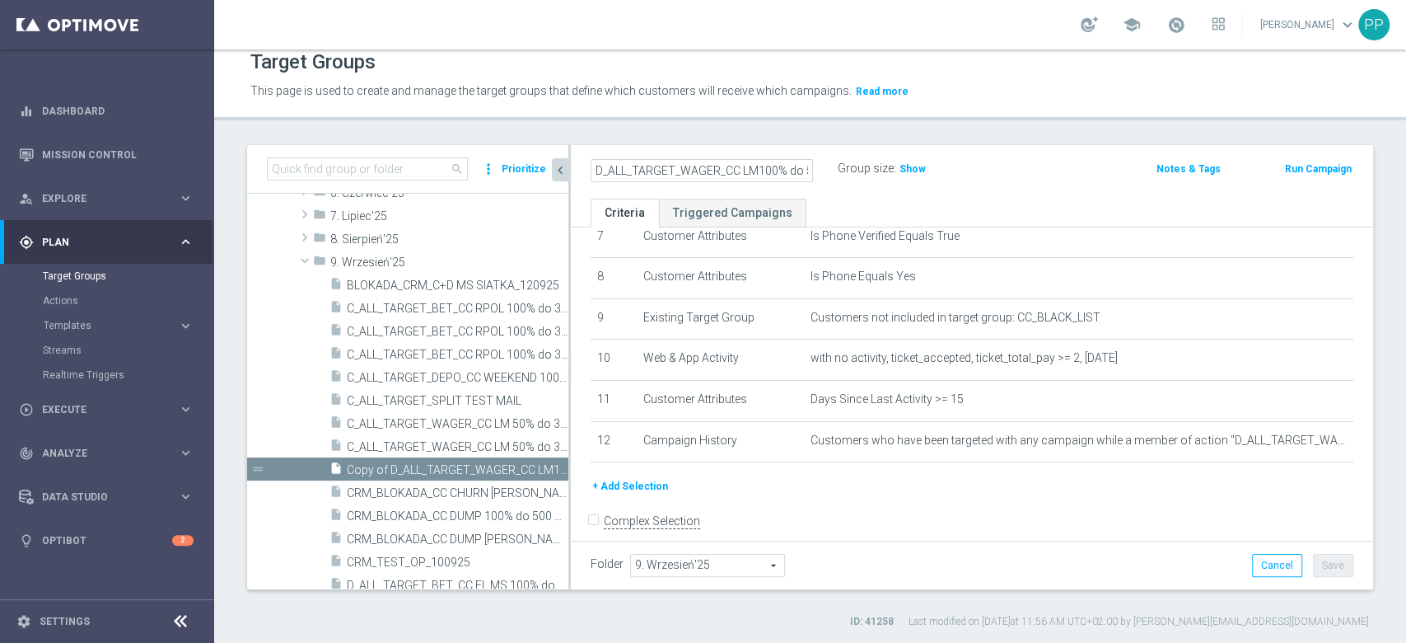
click at [849, 142] on div "Target Groups This page is used to create and manage the target groups that def…" at bounding box center [810, 345] width 1192 height 593
click at [1319, 570] on button "Save" at bounding box center [1333, 565] width 40 height 23
click at [890, 479] on div "+ Add Selection" at bounding box center [971, 486] width 787 height 18
click at [236, 263] on div "search more_vert Prioritize Customer Target Groups library_add create_new_folde…" at bounding box center [810, 387] width 1192 height 484
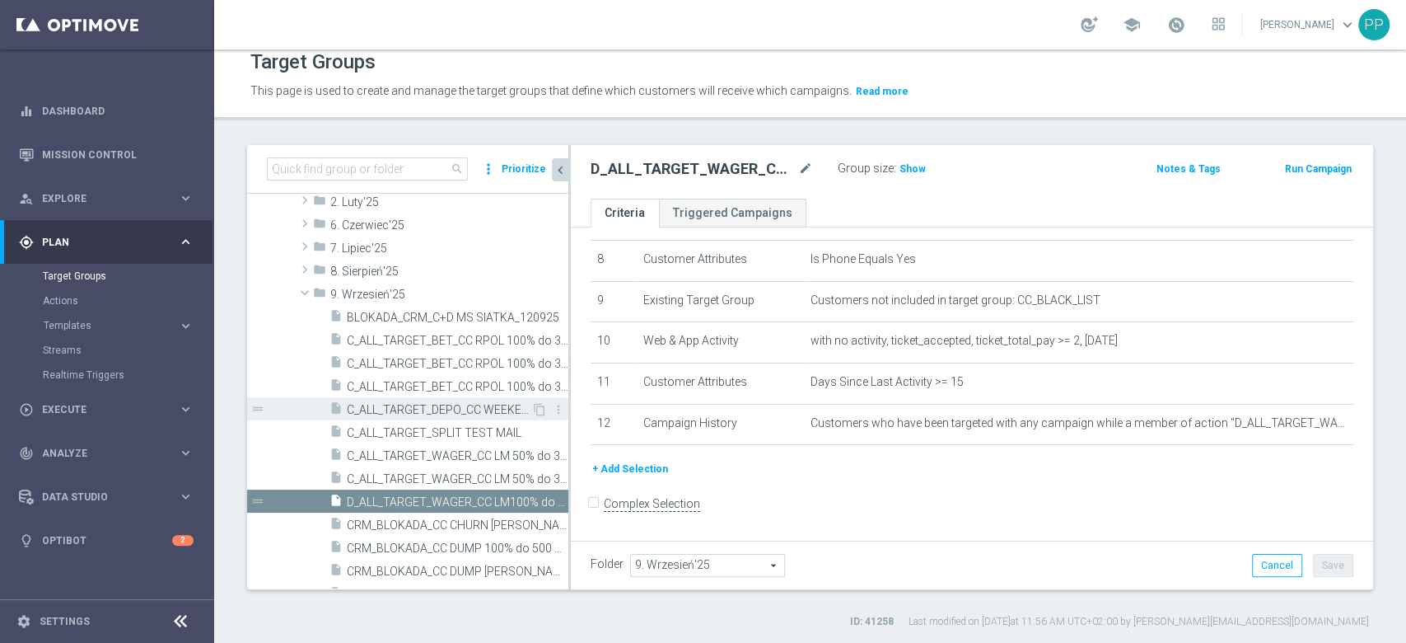
scroll to position [638, 0]
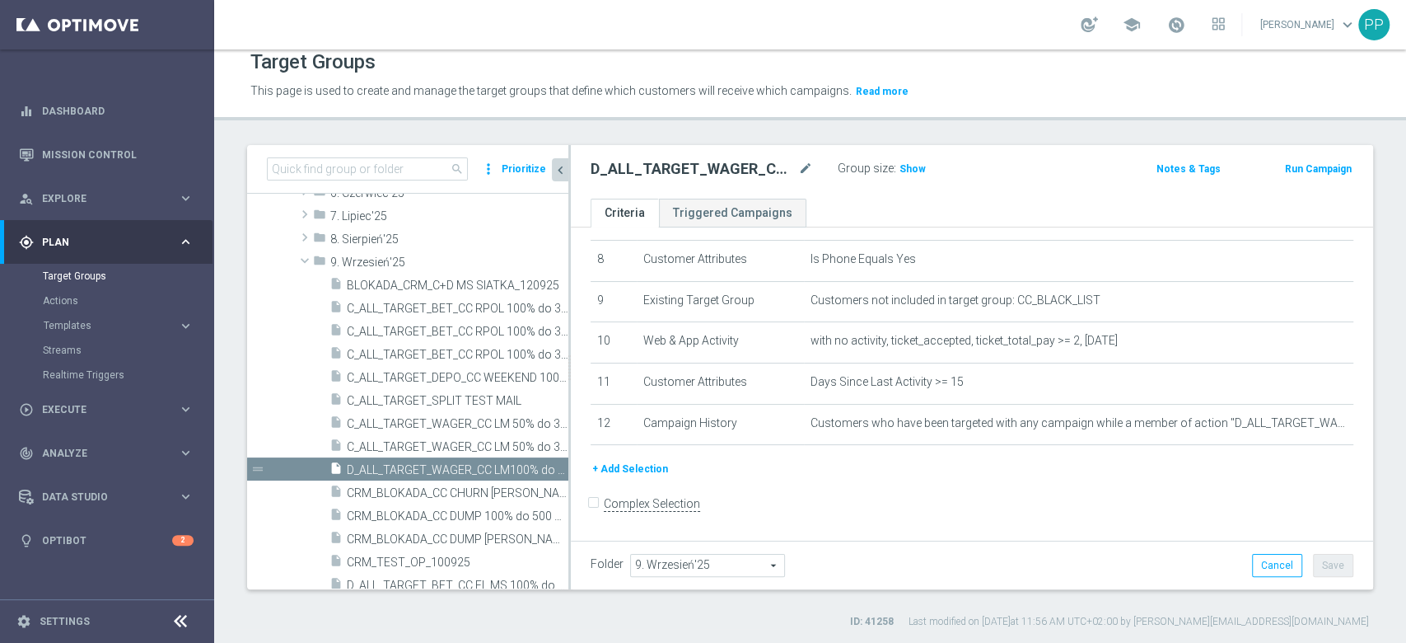
drag, startPoint x: 224, startPoint y: 325, endPoint x: 237, endPoint y: 306, distance: 23.1
click at [224, 324] on div "search more_vert Prioritize Customer Target Groups library_add create_new_folde…" at bounding box center [810, 387] width 1192 height 484
drag, startPoint x: 224, startPoint y: 392, endPoint x: 242, endPoint y: 388, distance: 18.6
click at [224, 392] on div "search more_vert Prioritize Customer Target Groups library_add create_new_folde…" at bounding box center [810, 387] width 1192 height 484
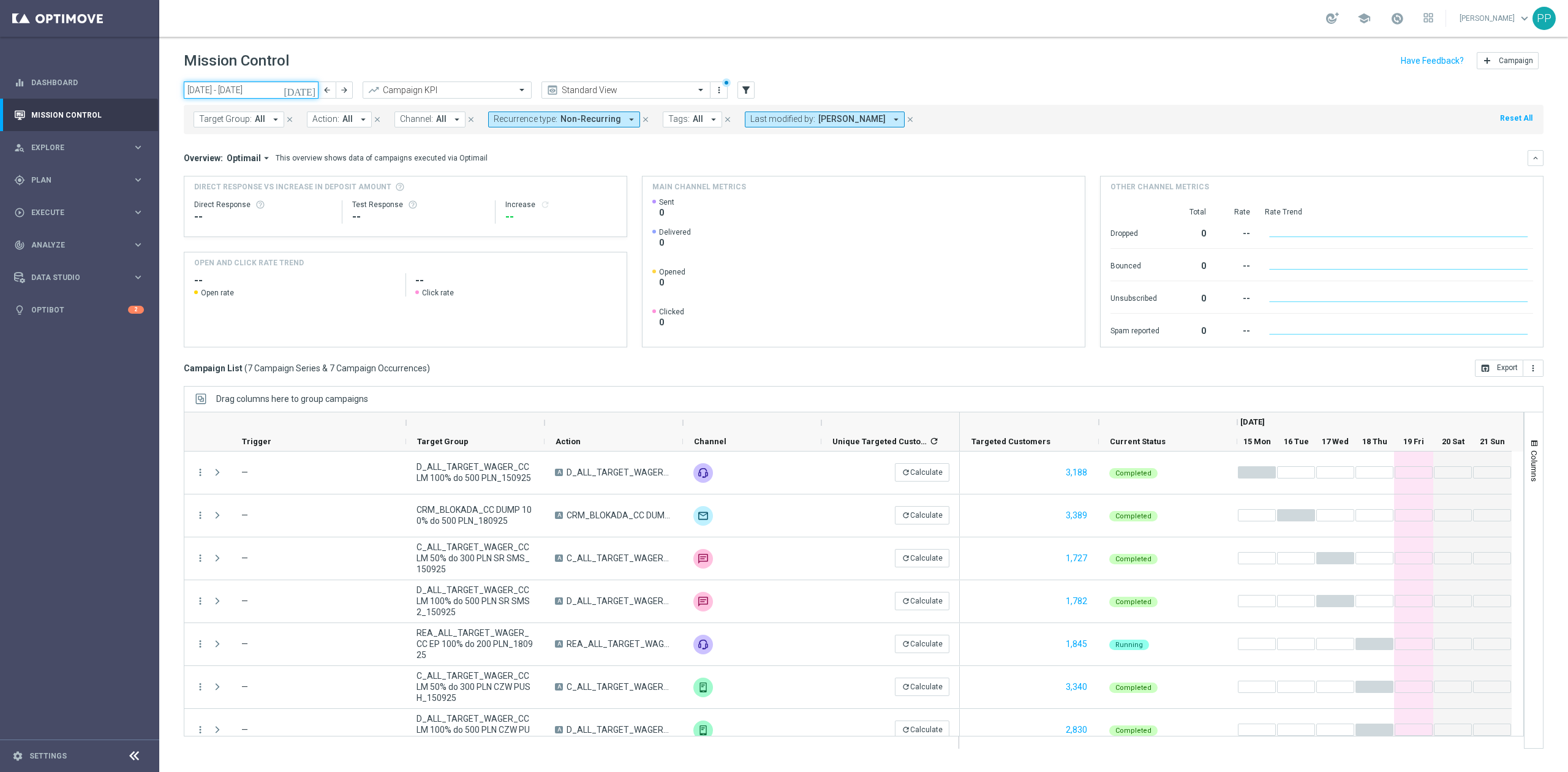
click at [228, 89] on input "[DATE] - [DATE]" at bounding box center [251, 90] width 135 height 17
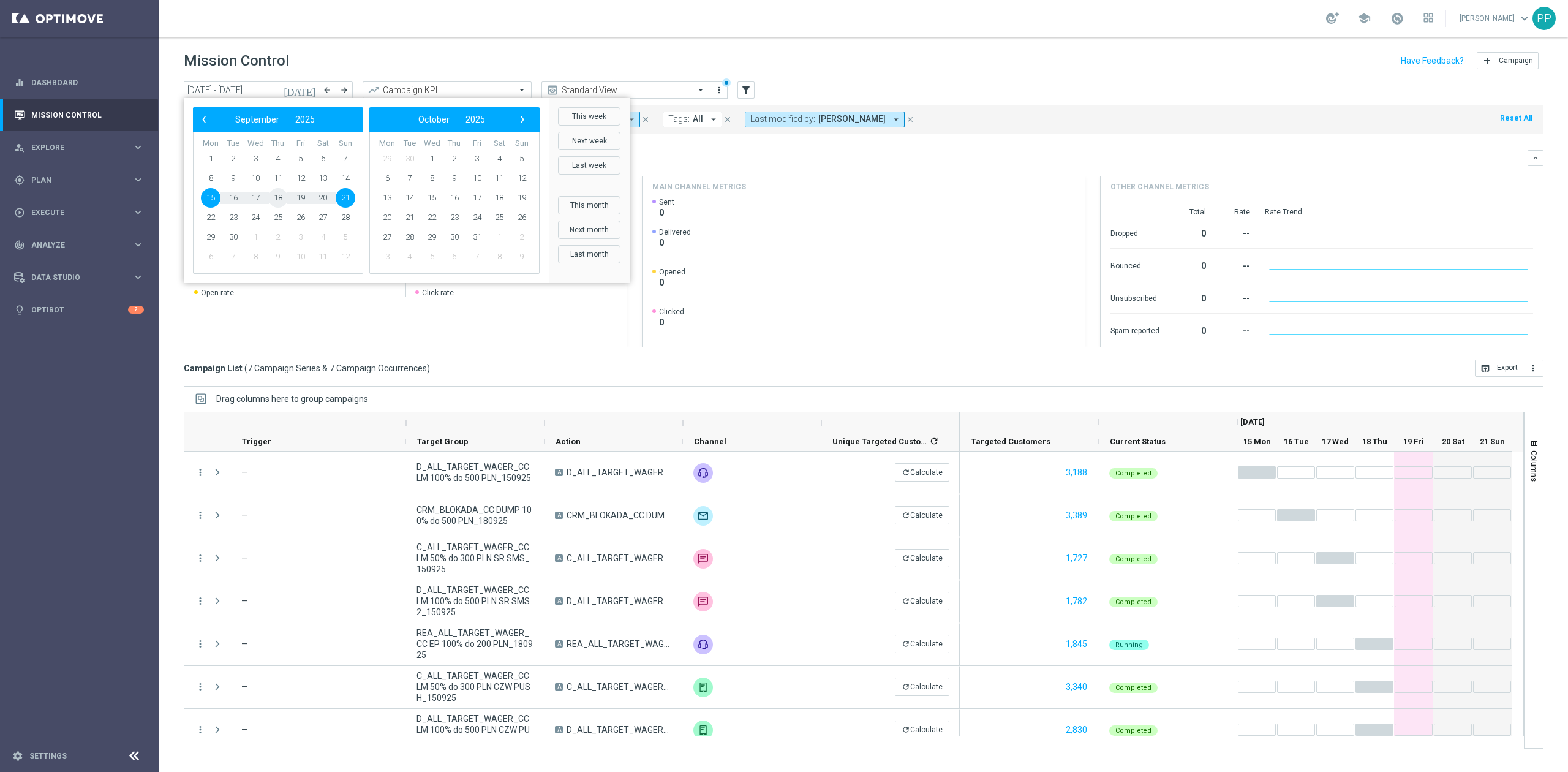
click at [280, 197] on span "18" at bounding box center [278, 198] width 19 height 19
click at [339, 193] on span "21" at bounding box center [345, 198] width 19 height 19
type input "[DATE] - [DATE]"
